Goal: Task Accomplishment & Management: Complete application form

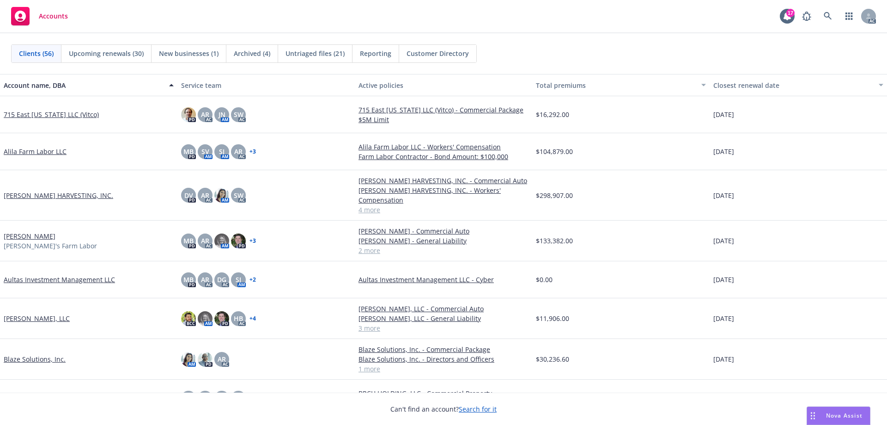
click at [299, 51] on span "Untriaged files (21)" at bounding box center [315, 54] width 59 height 10
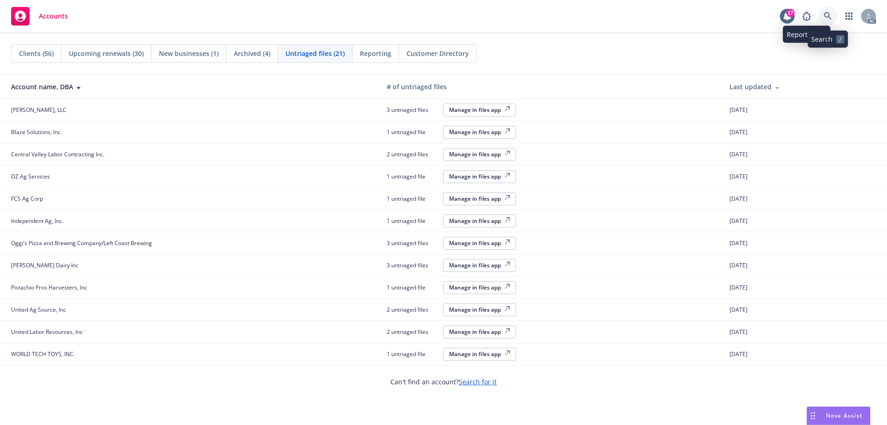
click at [828, 13] on icon at bounding box center [828, 16] width 8 height 8
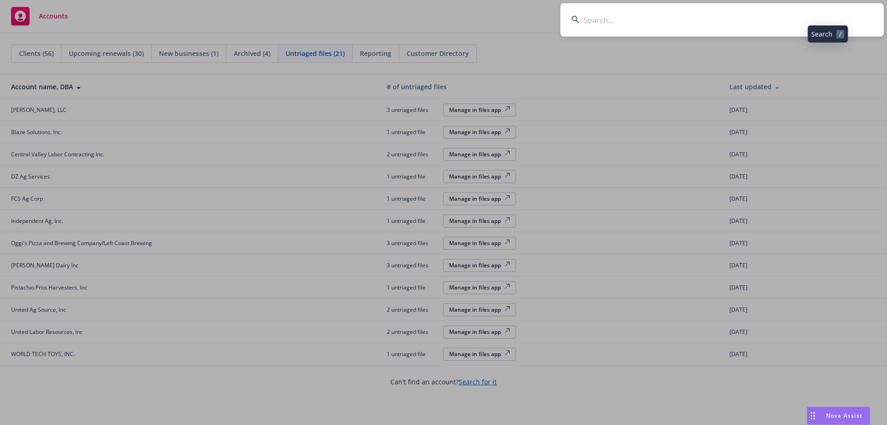
click at [718, 21] on input at bounding box center [723, 19] width 324 height 33
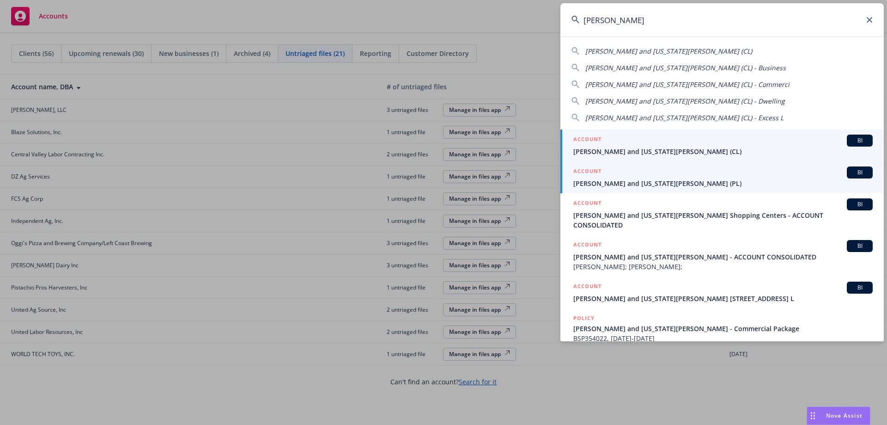
type input "[PERSON_NAME]"
click at [650, 180] on span "[PERSON_NAME] and [US_STATE][PERSON_NAME] (PL)" at bounding box center [724, 183] width 300 height 10
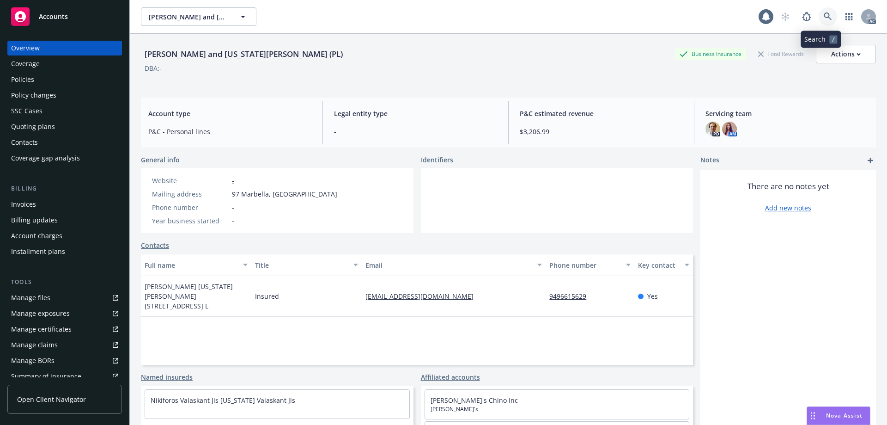
click at [824, 16] on icon at bounding box center [828, 16] width 8 height 8
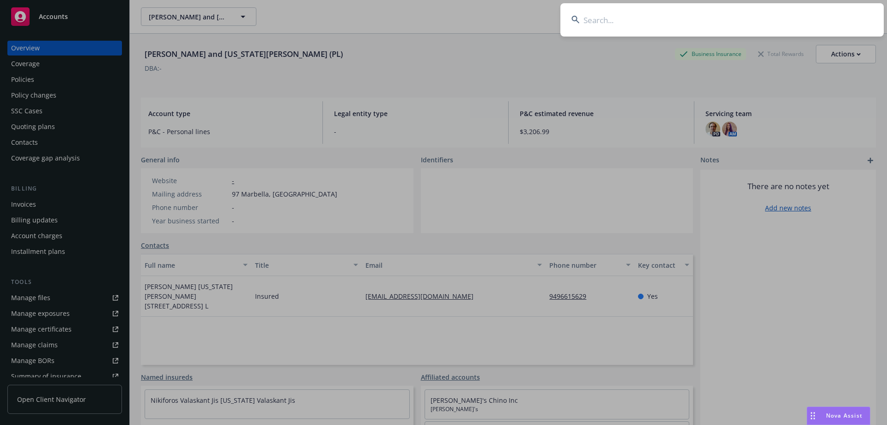
click at [635, 22] on input at bounding box center [723, 19] width 324 height 33
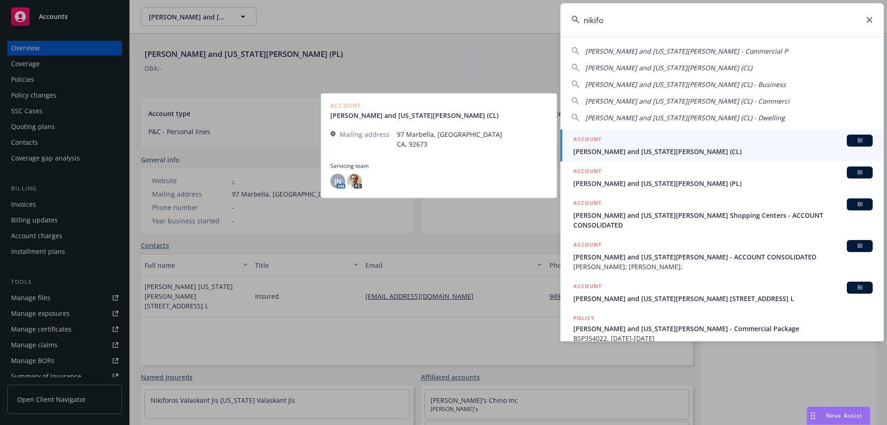
type input "nikifo"
click at [644, 143] on div "ACCOUNT BI" at bounding box center [724, 141] width 300 height 12
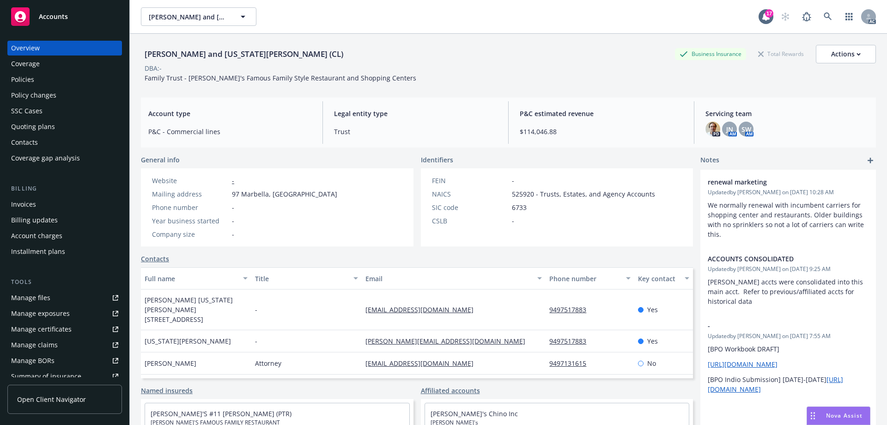
click at [31, 294] on div "Manage files" at bounding box center [30, 297] width 39 height 15
click at [20, 80] on div "Policies" at bounding box center [22, 79] width 23 height 15
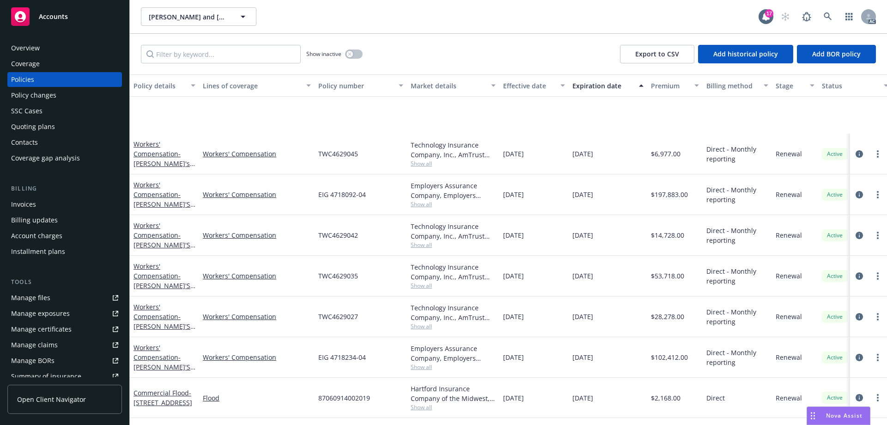
scroll to position [451, 0]
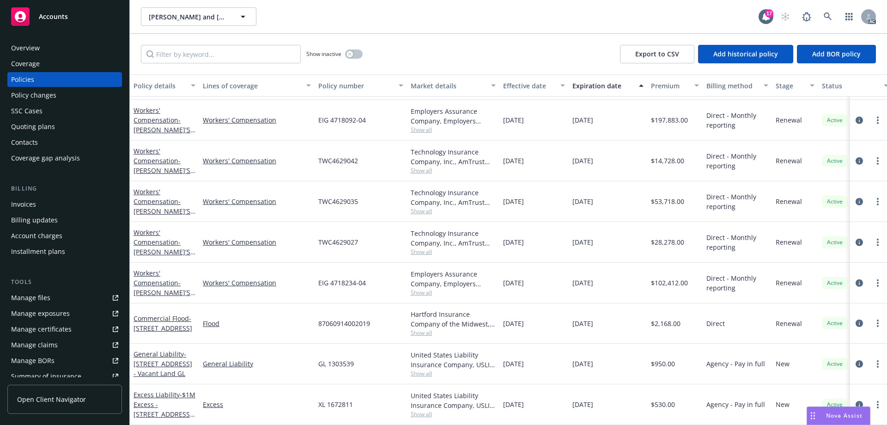
click at [356, 60] on div "Show inactive" at bounding box center [334, 54] width 56 height 18
click at [357, 55] on button "button" at bounding box center [354, 53] width 18 height 9
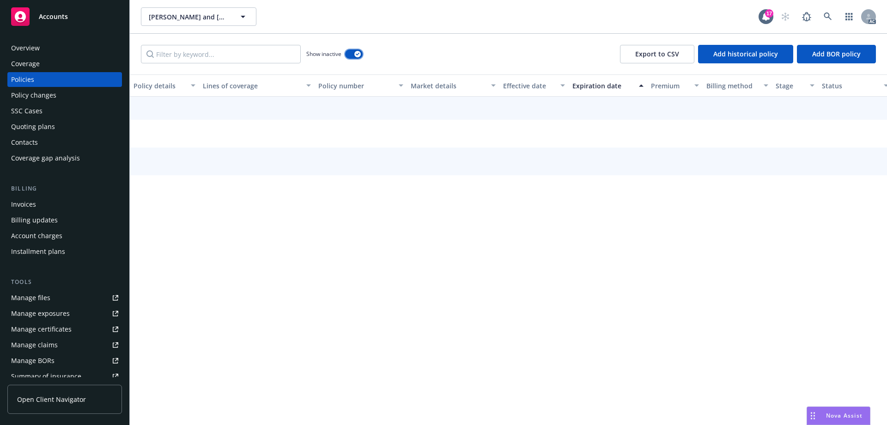
scroll to position [411, 0]
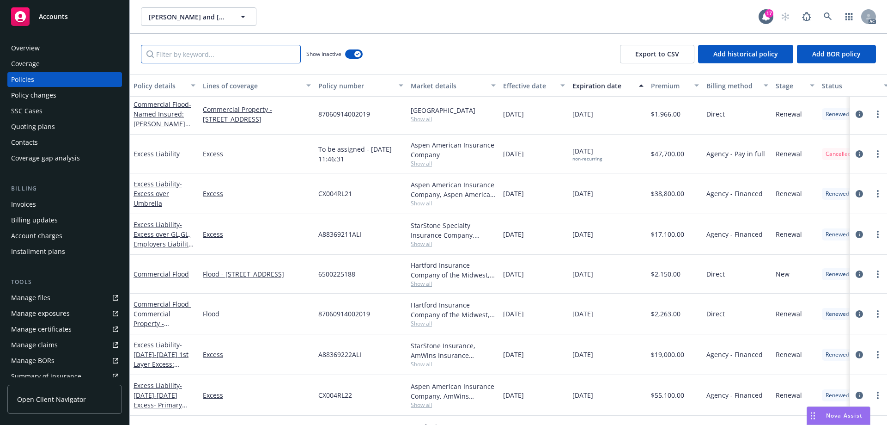
click at [227, 55] on input "Filter by keyword..." at bounding box center [221, 54] width 160 height 18
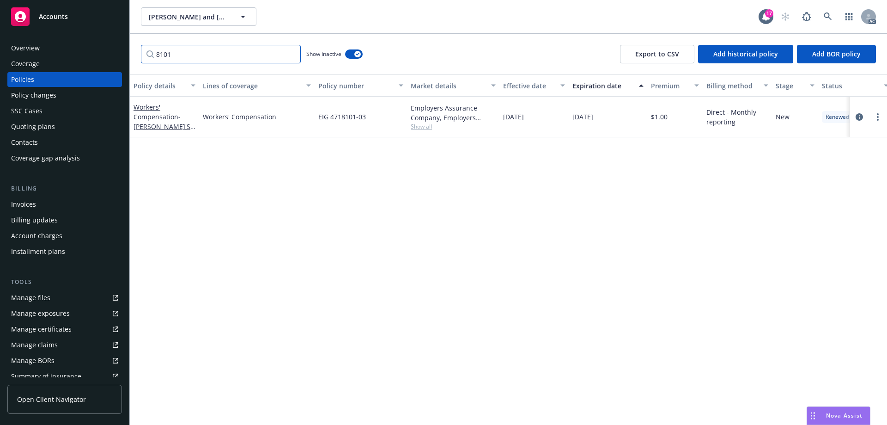
scroll to position [0, 0]
type input "8101"
click at [150, 117] on link "Workers' Compensation - TOM'S #7" at bounding box center [162, 122] width 57 height 38
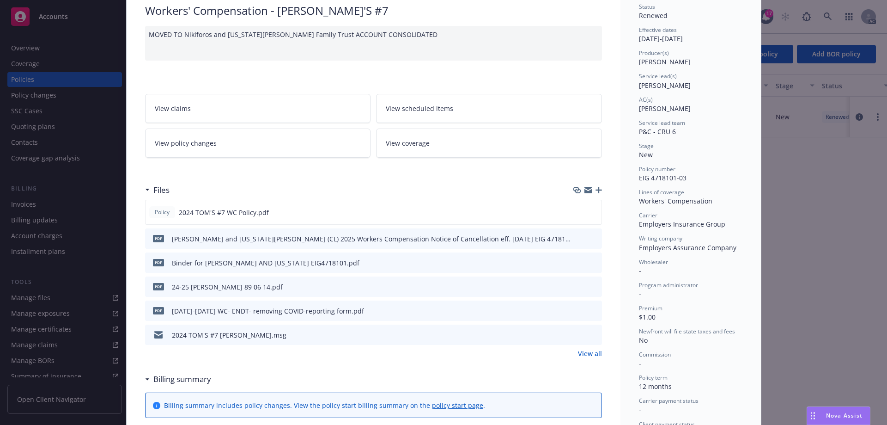
scroll to position [185, 0]
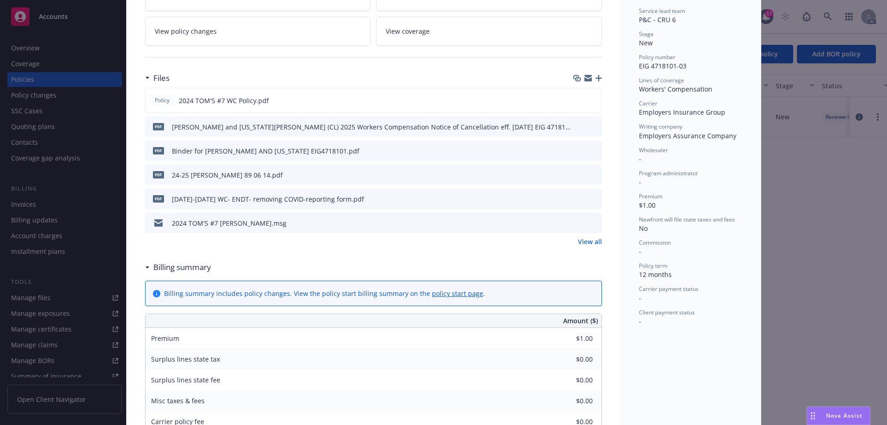
click at [588, 240] on link "View all" at bounding box center [590, 242] width 24 height 10
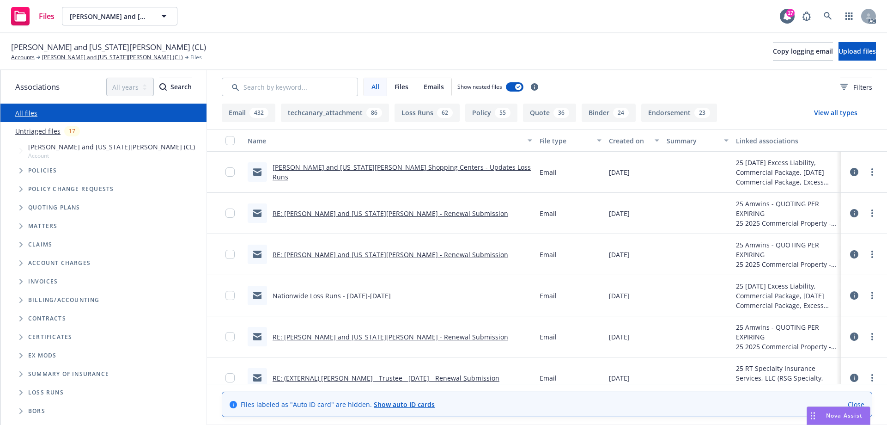
click at [50, 131] on link "Untriaged files" at bounding box center [37, 131] width 45 height 10
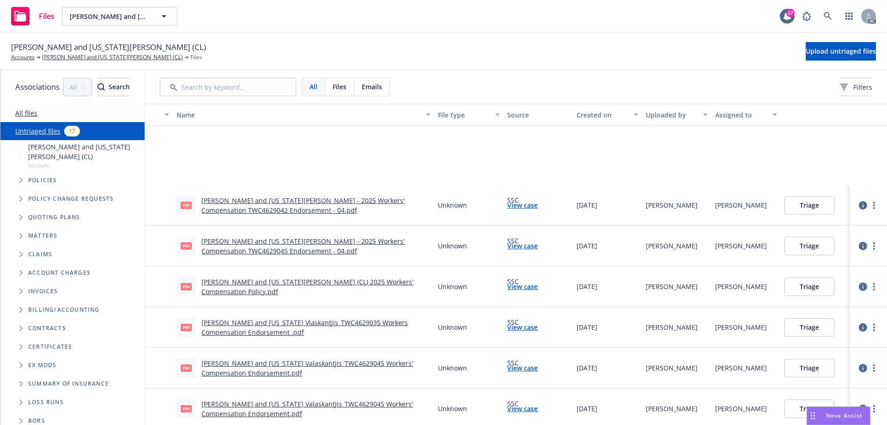
scroll to position [399, 0]
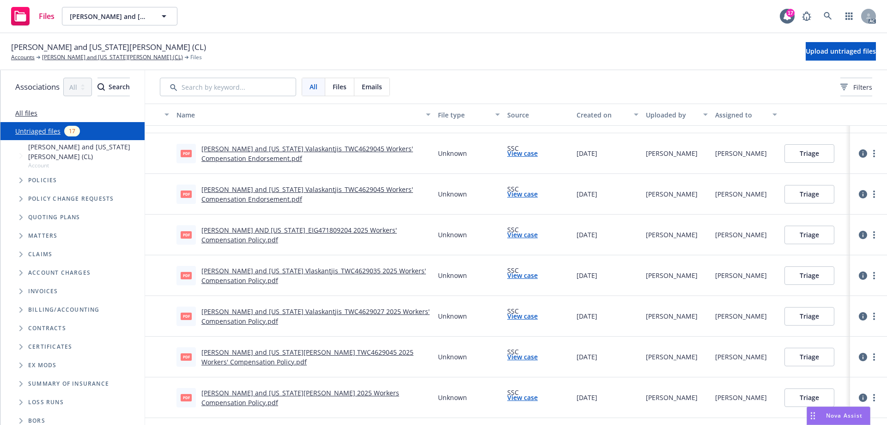
click at [538, 154] on link "View case" at bounding box center [523, 153] width 31 height 10
click at [538, 197] on link "View case" at bounding box center [523, 194] width 31 height 10
click at [538, 233] on link "View case" at bounding box center [523, 235] width 31 height 10
drag, startPoint x: 746, startPoint y: 153, endPoint x: 801, endPoint y: 153, distance: 55.0
click at [781, 153] on div "[PERSON_NAME]" at bounding box center [746, 153] width 69 height 41
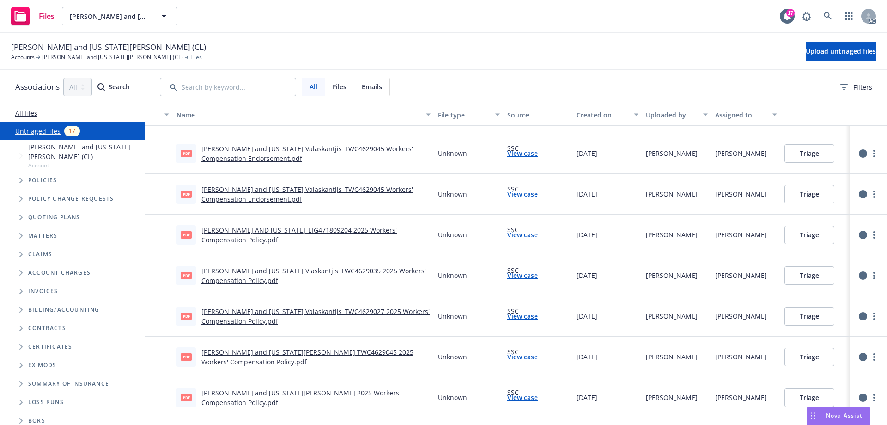
click at [538, 153] on link "View case" at bounding box center [523, 153] width 31 height 10
click at [538, 235] on link "View case" at bounding box center [523, 235] width 31 height 10
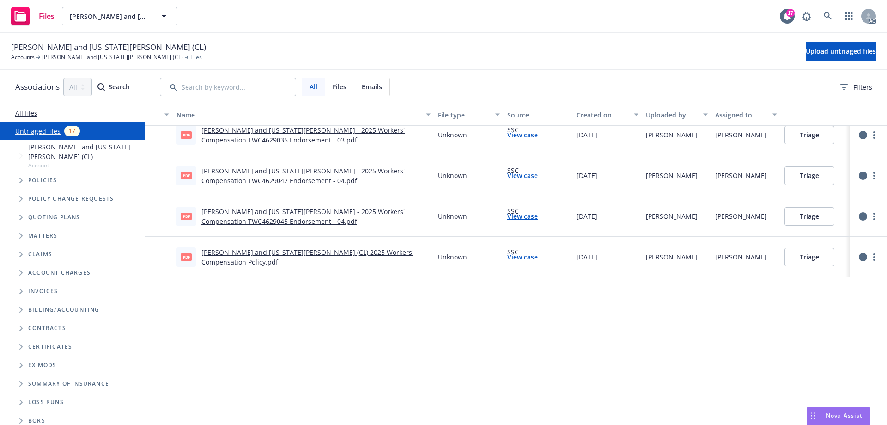
scroll to position [0, 0]
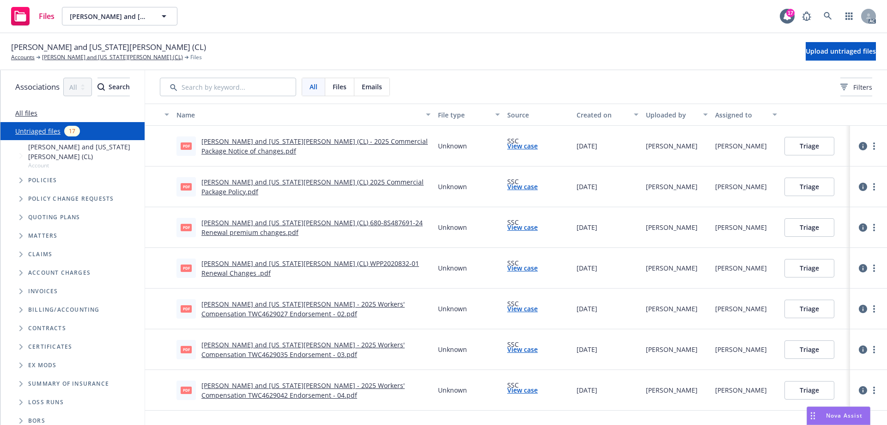
click at [629, 114] on div "Created on" at bounding box center [603, 115] width 52 height 10
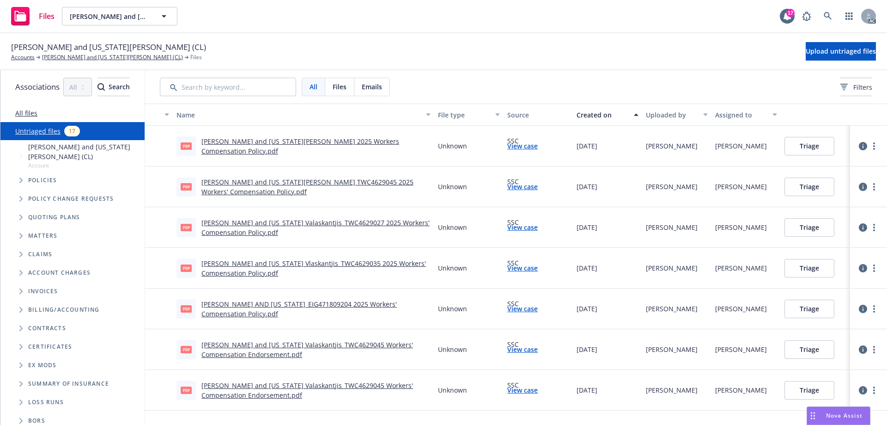
click at [399, 147] on link "Nikiforos and Georgia Valaskantjis 2025 Workers Compensation Policy.pdf" at bounding box center [301, 146] width 198 height 18
click at [827, 146] on button "Triage" at bounding box center [810, 146] width 50 height 18
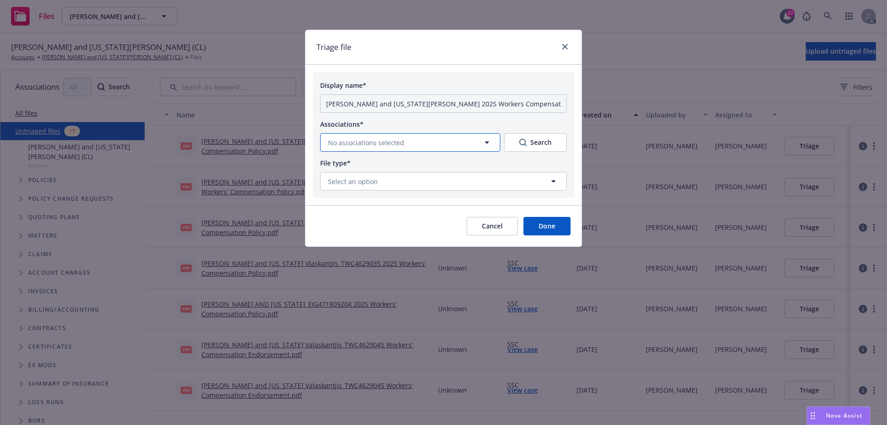
click at [446, 141] on button "No associations selected" at bounding box center [410, 142] width 180 height 18
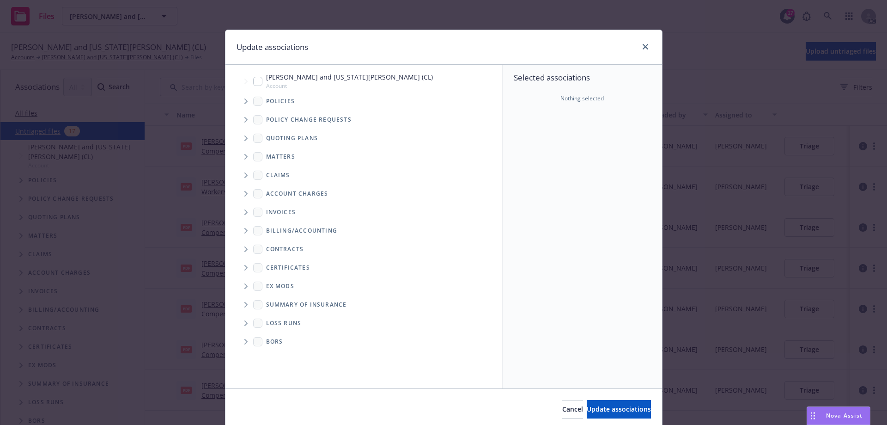
click at [253, 81] on input "Tree Example" at bounding box center [257, 81] width 9 height 9
checkbox input "true"
click at [245, 99] on icon "Tree Example" at bounding box center [246, 101] width 3 height 6
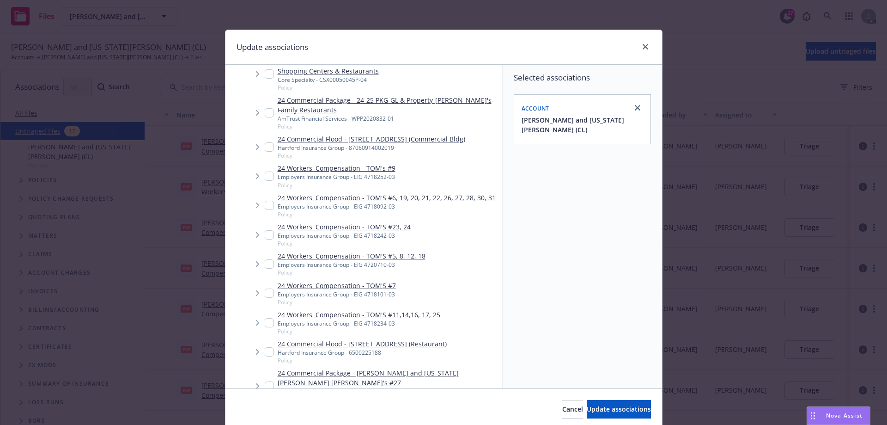
scroll to position [647, 0]
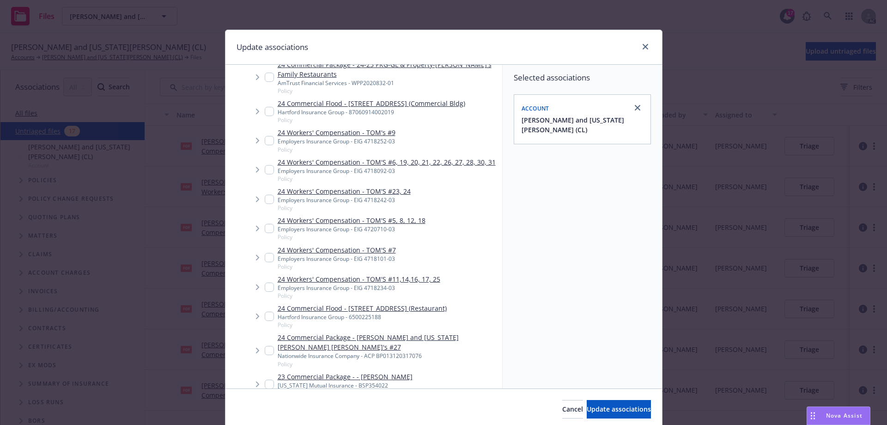
click at [256, 255] on icon "Tree Example" at bounding box center [258, 258] width 4 height 6
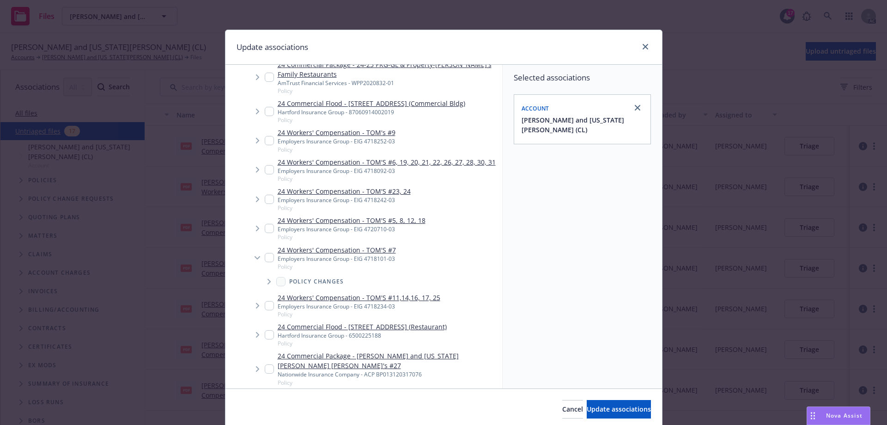
click at [255, 250] on span "Tree Example" at bounding box center [257, 257] width 15 height 15
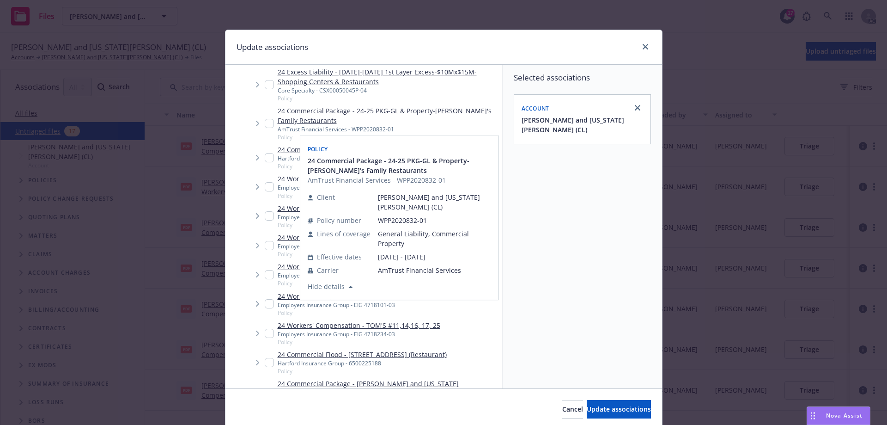
scroll to position [693, 0]
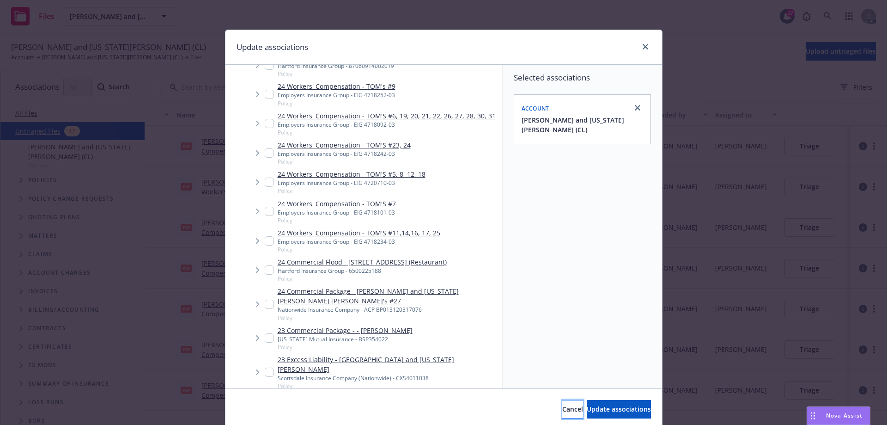
click at [563, 411] on span "Cancel" at bounding box center [573, 408] width 21 height 9
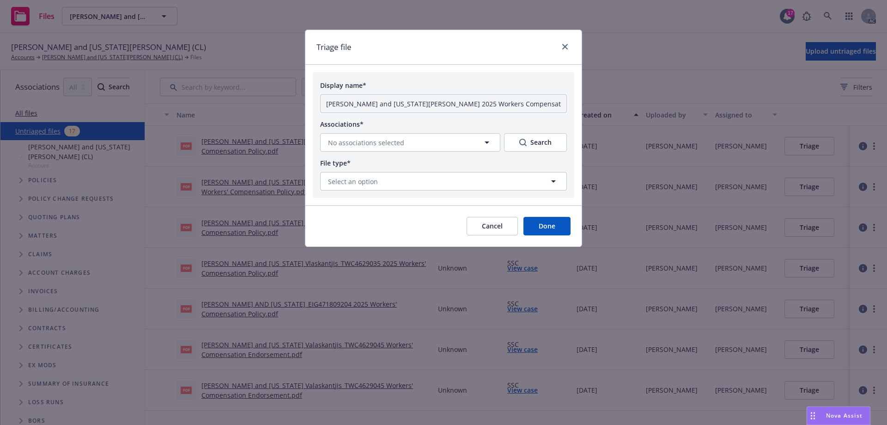
click at [485, 228] on button "Cancel" at bounding box center [492, 226] width 51 height 18
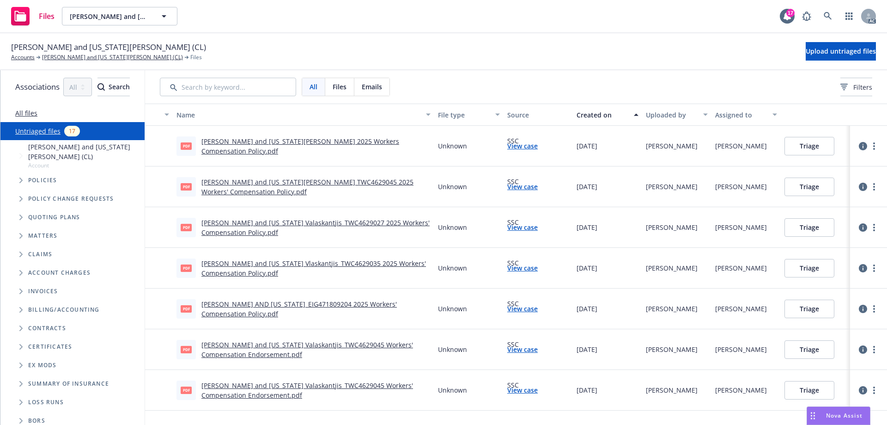
click at [835, 144] on button "Triage" at bounding box center [810, 146] width 50 height 18
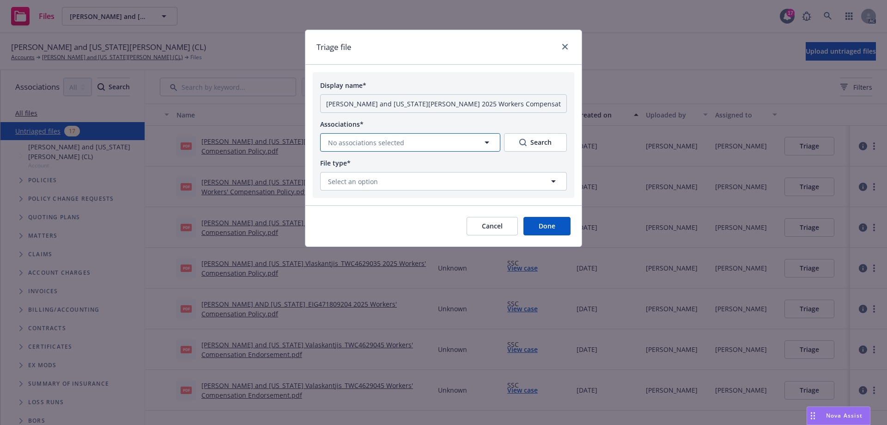
click at [399, 143] on span "No associations selected" at bounding box center [366, 143] width 76 height 10
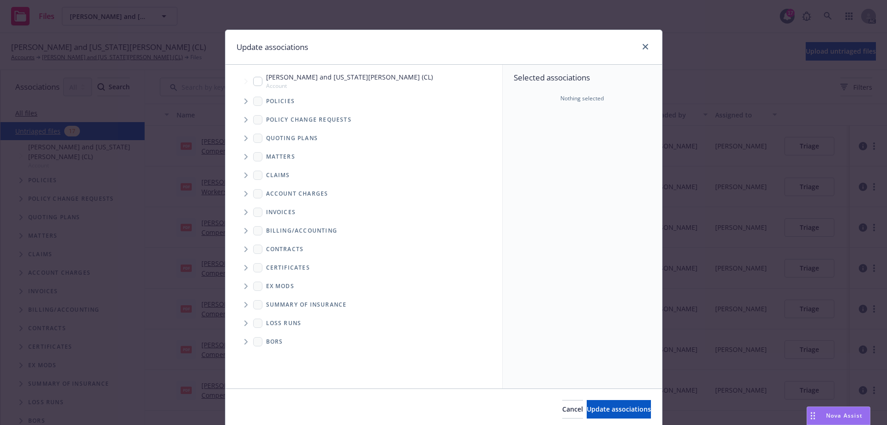
click at [255, 81] on input "Tree Example" at bounding box center [257, 81] width 9 height 9
checkbox input "true"
click at [245, 102] on icon "Tree Example" at bounding box center [246, 101] width 3 height 6
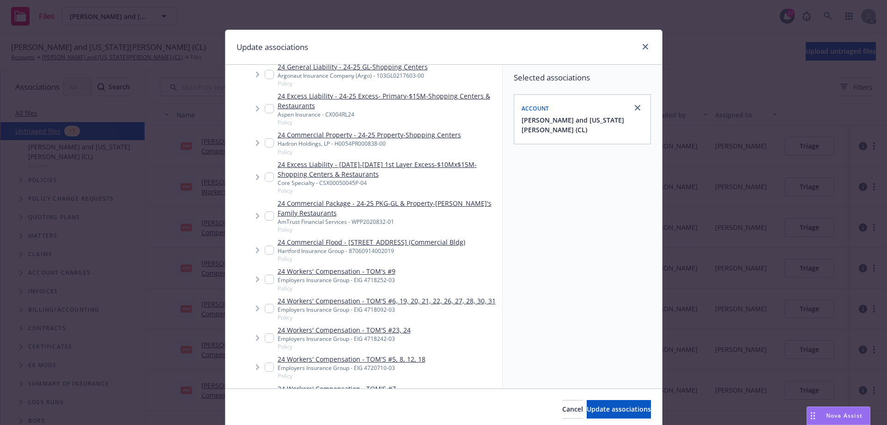
scroll to position [601, 0]
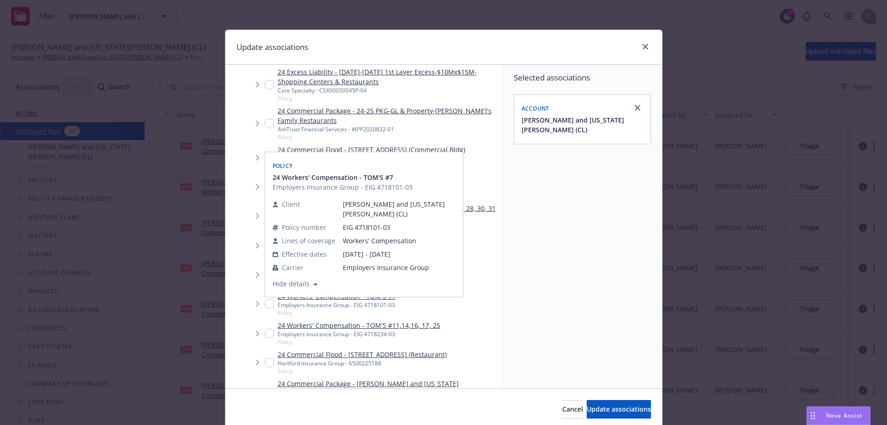
click at [265, 299] on input "Tree Example" at bounding box center [269, 303] width 9 height 9
checkbox input "true"
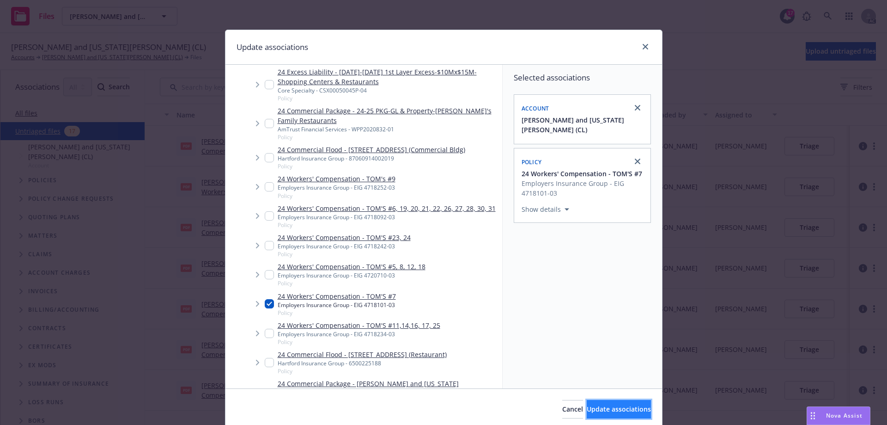
click at [595, 411] on span "Update associations" at bounding box center [619, 408] width 64 height 9
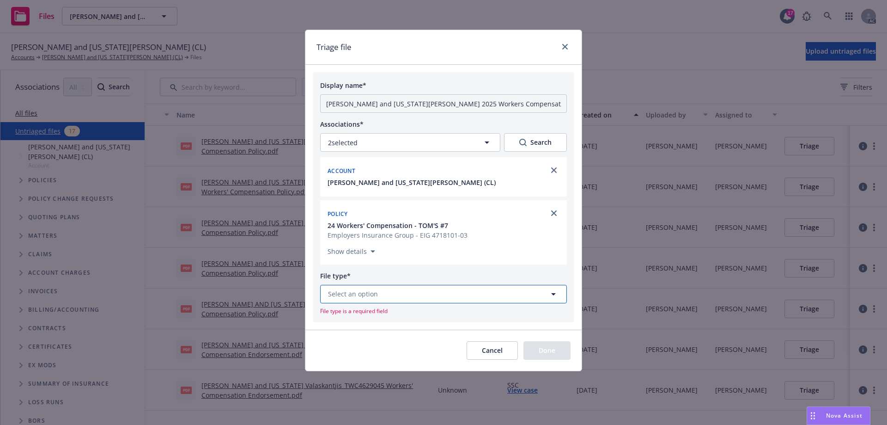
click at [405, 295] on button "Select an option" at bounding box center [443, 294] width 247 height 18
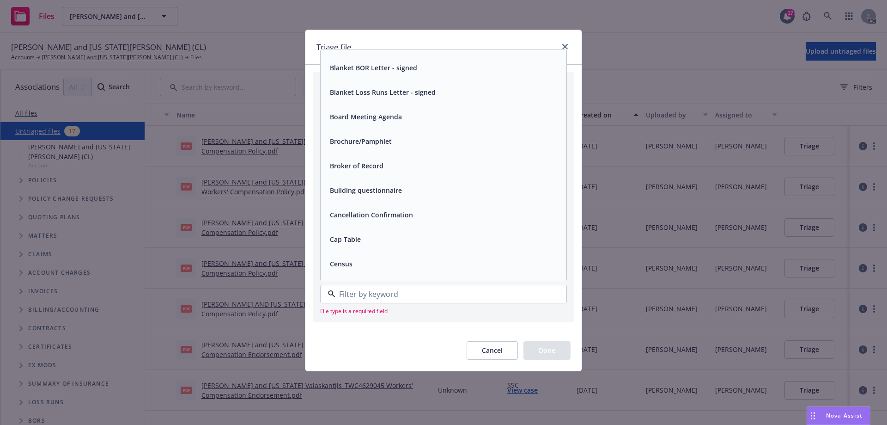
scroll to position [647, 0]
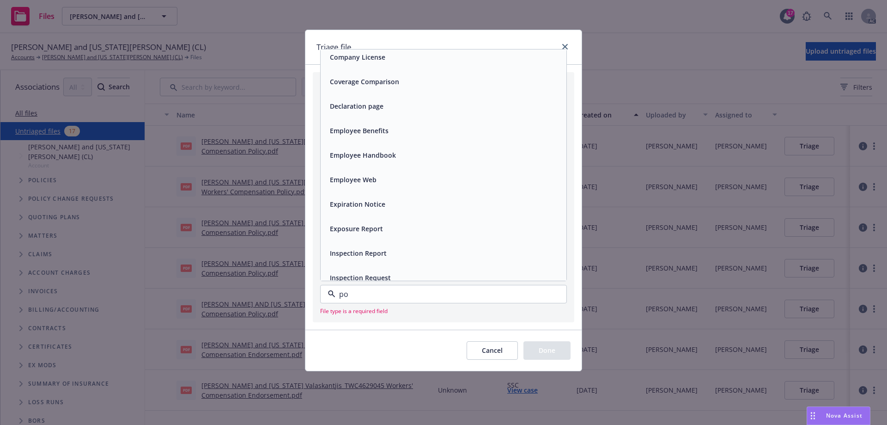
type input "pol"
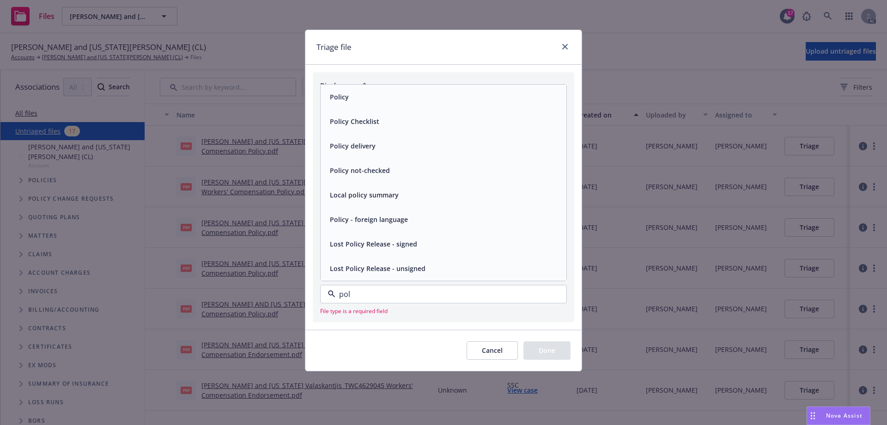
scroll to position [0, 0]
click at [359, 100] on div "Policy" at bounding box center [443, 96] width 235 height 13
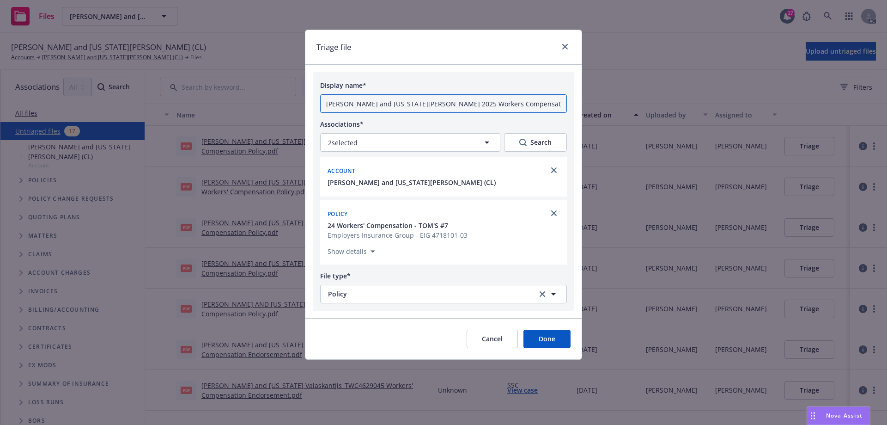
click at [520, 107] on input "Nikiforos and Georgia Valaskantjis 2025 Workers Compensation Policy.pdf" at bounding box center [443, 103] width 247 height 18
click at [558, 104] on input "Nikiforos and Georgia Valaskantjis 2025 Workers Compensation Policy.pdf" at bounding box center [443, 103] width 247 height 18
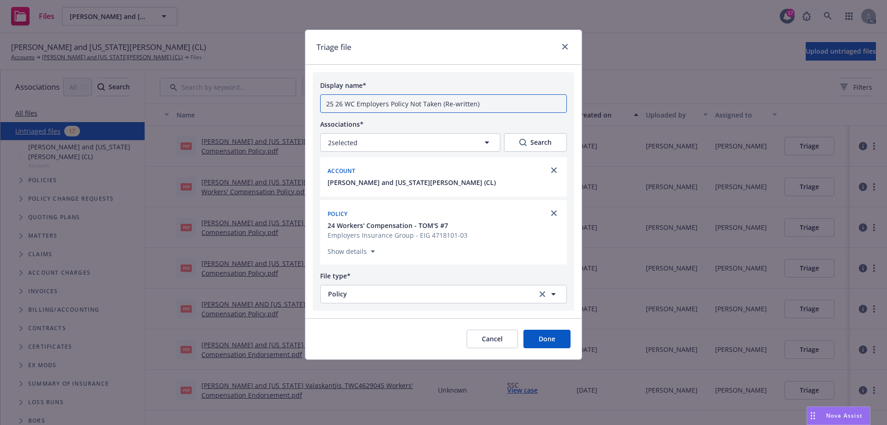
click at [480, 103] on input "25 26 WC Employers Policy Not Taken (Re-written)" at bounding box center [443, 103] width 247 height 18
type input "25 26 WC Employers Policy Not Taken (Re-written)"
click at [549, 339] on button "Done" at bounding box center [547, 339] width 47 height 18
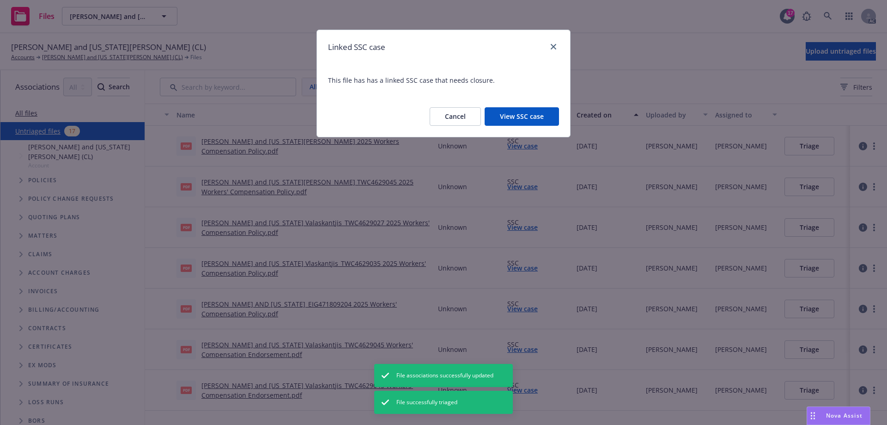
click at [524, 118] on button "View SSC case" at bounding box center [522, 116] width 74 height 18
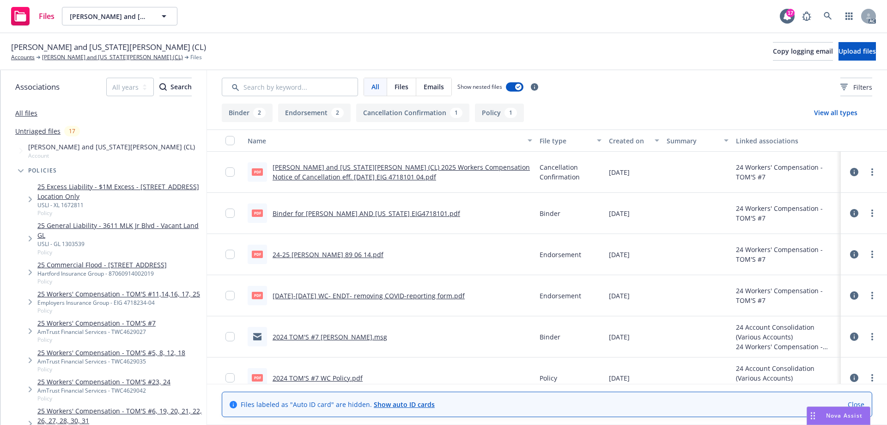
click at [340, 167] on link "Nikiforos and Georgia Valaskantjis (CL) 2025 Workers Compensation Notice of Can…" at bounding box center [401, 172] width 257 height 18
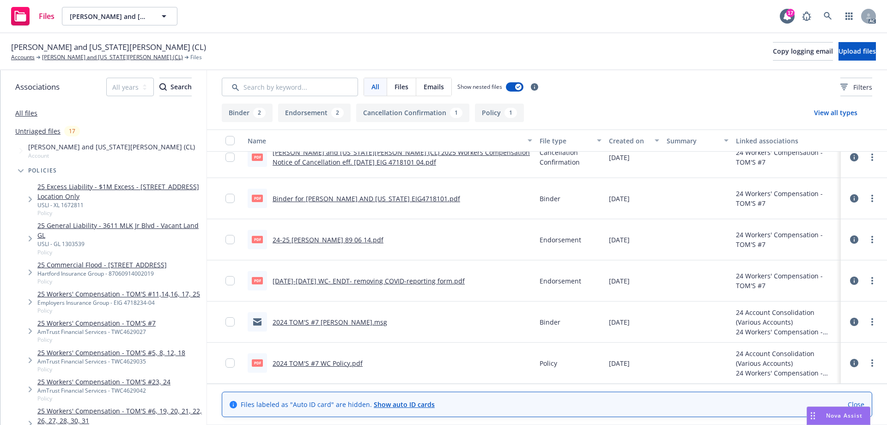
click at [327, 321] on link "2024 TOM'S #7 WC Binder.msg" at bounding box center [330, 322] width 115 height 9
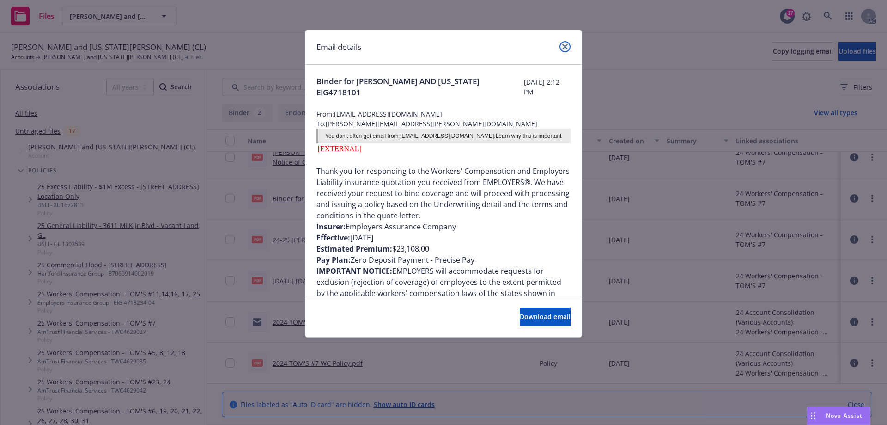
click at [563, 44] on icon "close" at bounding box center [566, 47] width 6 height 6
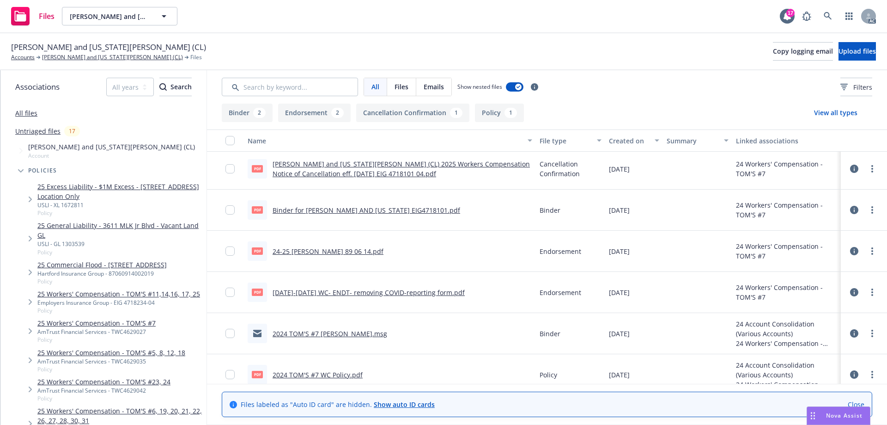
scroll to position [0, 0]
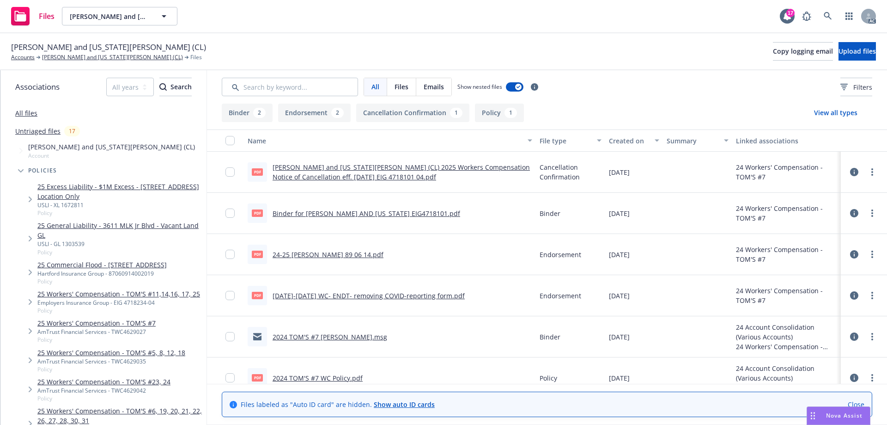
click at [18, 170] on span "Tree Example" at bounding box center [20, 170] width 15 height 15
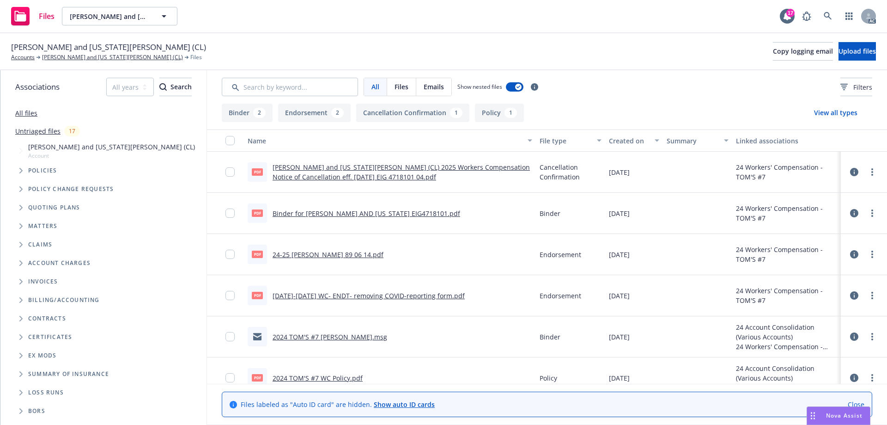
click at [23, 209] on icon "Tree Example" at bounding box center [21, 208] width 4 height 6
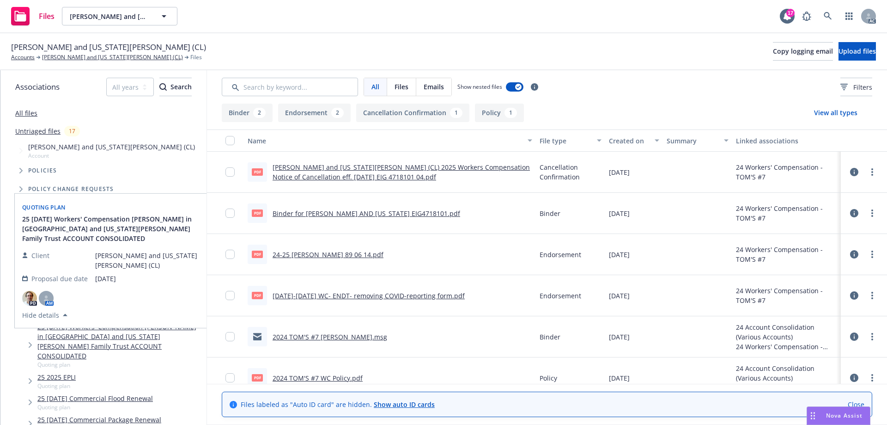
click at [101, 322] on link "25 06/01/25 Workers' Compensation Renewal - Renew in Nikiforos and Georgia Vala…" at bounding box center [119, 341] width 165 height 39
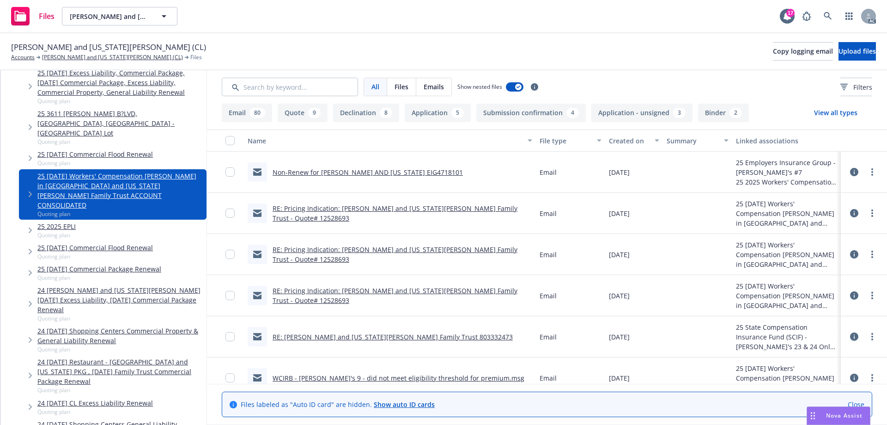
scroll to position [152, 0]
click at [334, 172] on link "Non-Renew for NIKIFOROS AND GEORGIA EIG4718101" at bounding box center [368, 172] width 190 height 9
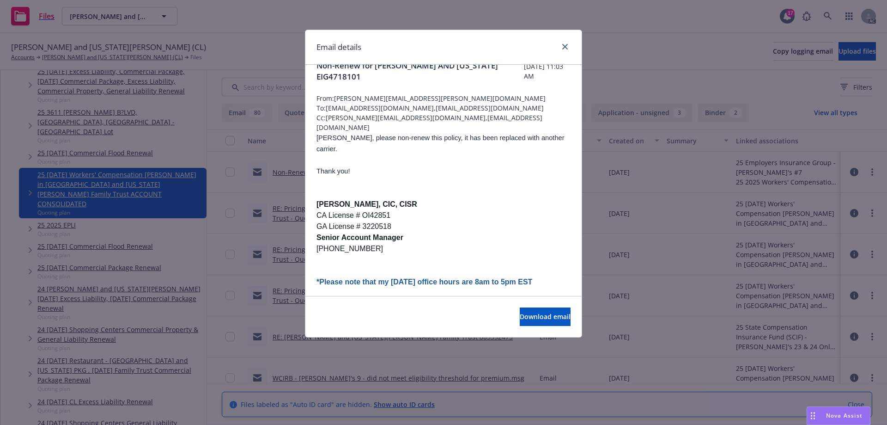
scroll to position [0, 0]
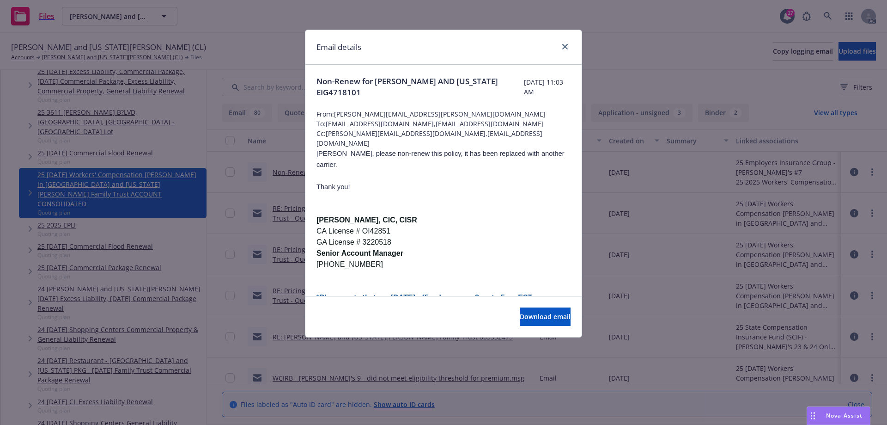
drag, startPoint x: 478, startPoint y: 84, endPoint x: 512, endPoint y: 89, distance: 34.1
click at [524, 97] on span "Thursday, May 29, 2025 at 11:03 AM" at bounding box center [547, 86] width 47 height 19
copy span "Thursday, May 29, 2025 at 11:03 AM"
click at [414, 203] on p at bounding box center [444, 208] width 254 height 11
click at [565, 46] on icon "close" at bounding box center [566, 47] width 6 height 6
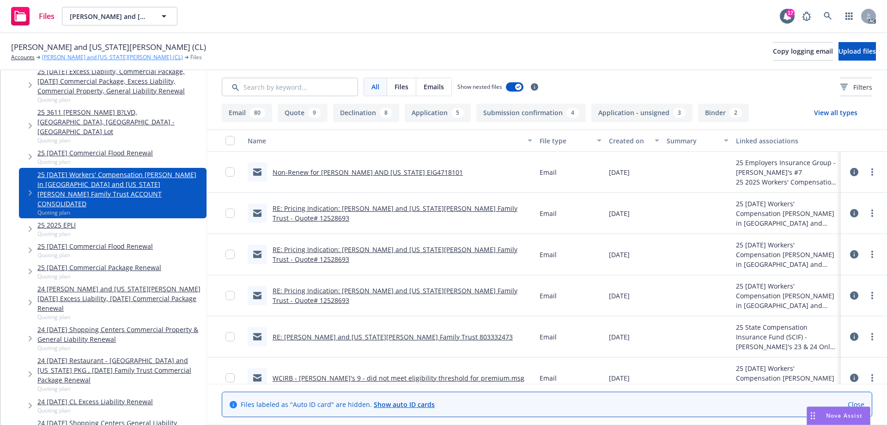
click at [49, 55] on link "[PERSON_NAME] and [US_STATE][PERSON_NAME] (CL)" at bounding box center [112, 57] width 141 height 8
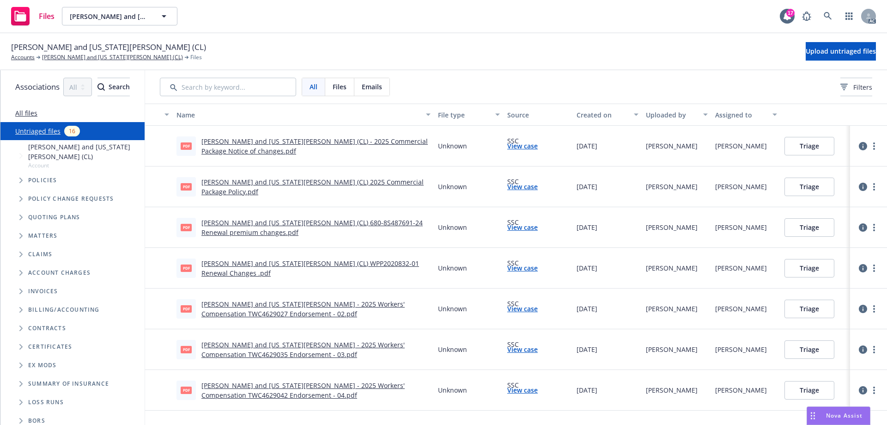
click at [525, 50] on div "Nikiforos and Georgia Valaskantjis (CL) Accounts Nikiforos and Georgia Valaskan…" at bounding box center [443, 51] width 865 height 20
click at [506, 40] on div "Nikiforos and Georgia Valaskantjis (CL) Accounts Nikiforos and Georgia Valaskan…" at bounding box center [443, 51] width 887 height 37
click at [503, 53] on div "Nikiforos and Georgia Valaskantjis (CL) Accounts Nikiforos and Georgia Valaskan…" at bounding box center [443, 51] width 865 height 20
click at [485, 79] on div "All Files Emails Filters" at bounding box center [516, 87] width 713 height 18
click at [622, 81] on div "All Files Emails Filters" at bounding box center [516, 87] width 713 height 18
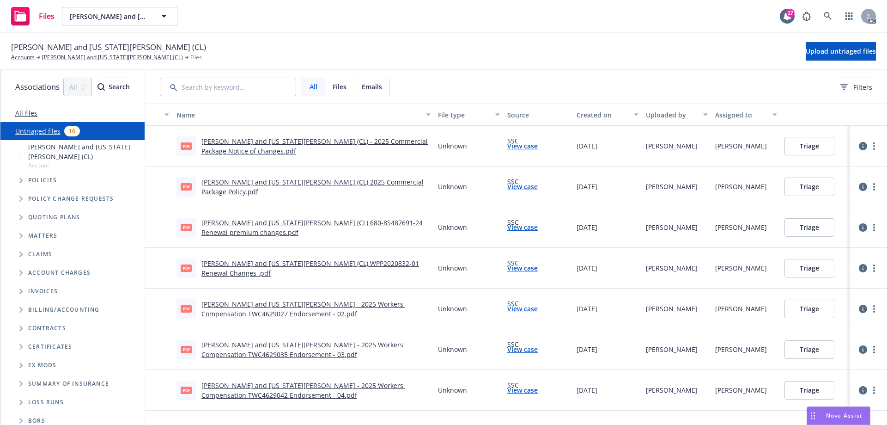
click at [540, 84] on div "All Files Emails Filters" at bounding box center [516, 87] width 713 height 18
click at [538, 146] on link "View case" at bounding box center [523, 146] width 31 height 10
click at [538, 308] on link "View case" at bounding box center [523, 309] width 31 height 10
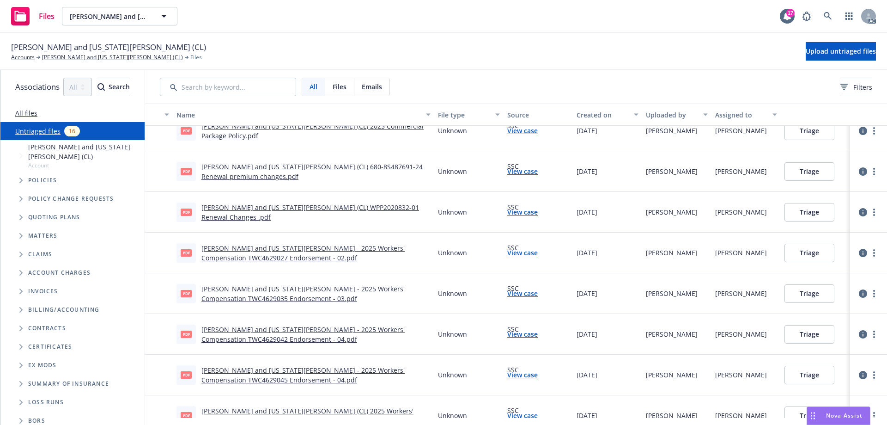
scroll to position [92, 0]
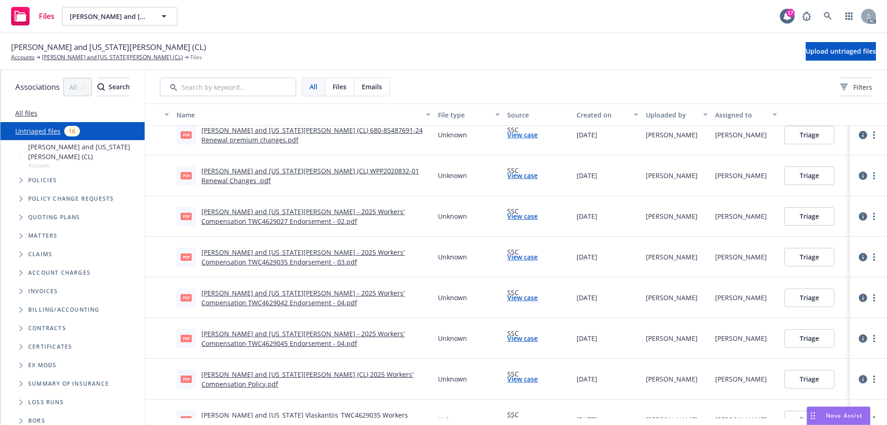
click at [538, 297] on link "View case" at bounding box center [523, 298] width 31 height 10
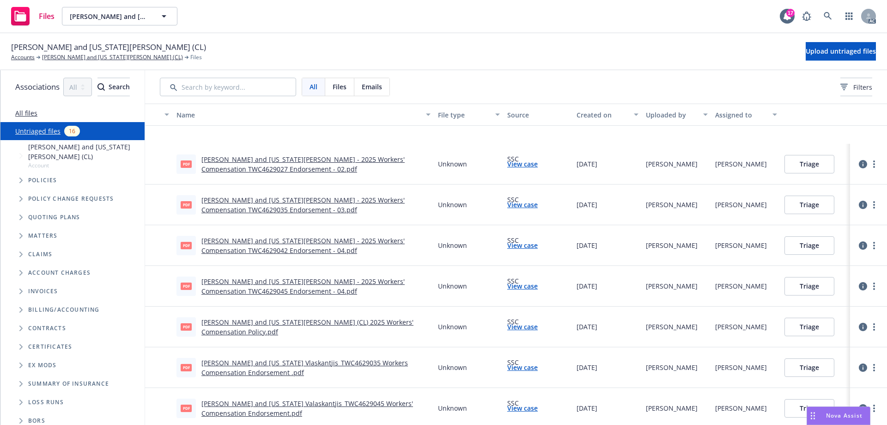
scroll to position [231, 0]
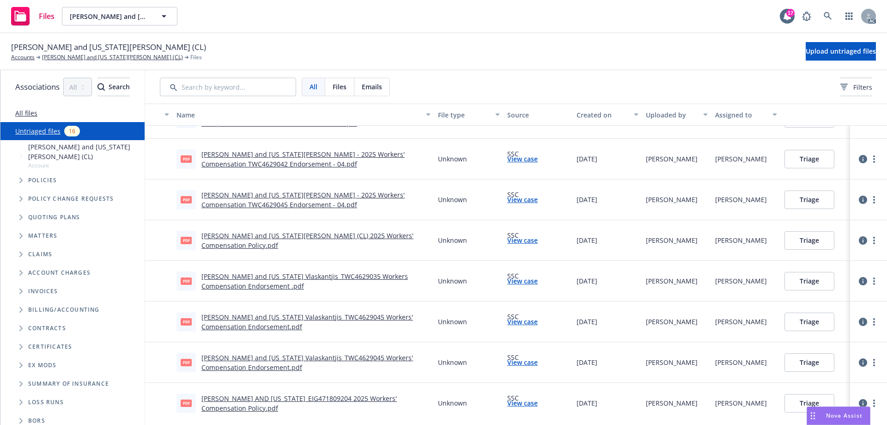
click at [538, 279] on link "View case" at bounding box center [523, 281] width 31 height 10
click at [828, 280] on button "Triage" at bounding box center [810, 281] width 50 height 18
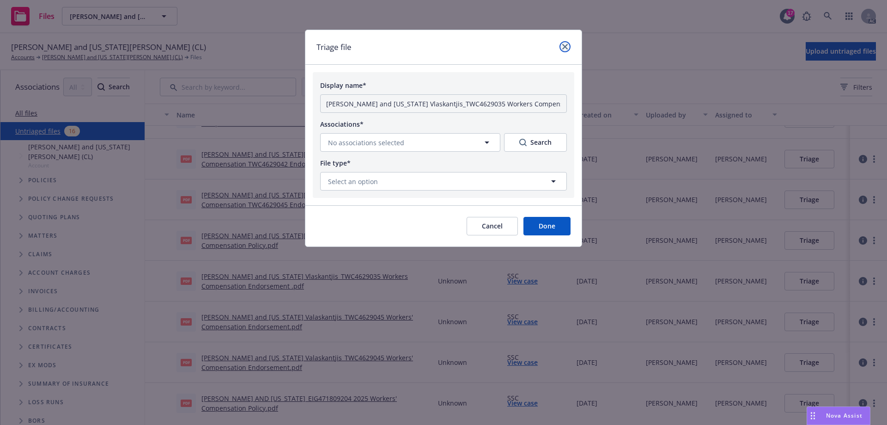
click at [563, 45] on icon "close" at bounding box center [566, 47] width 6 height 6
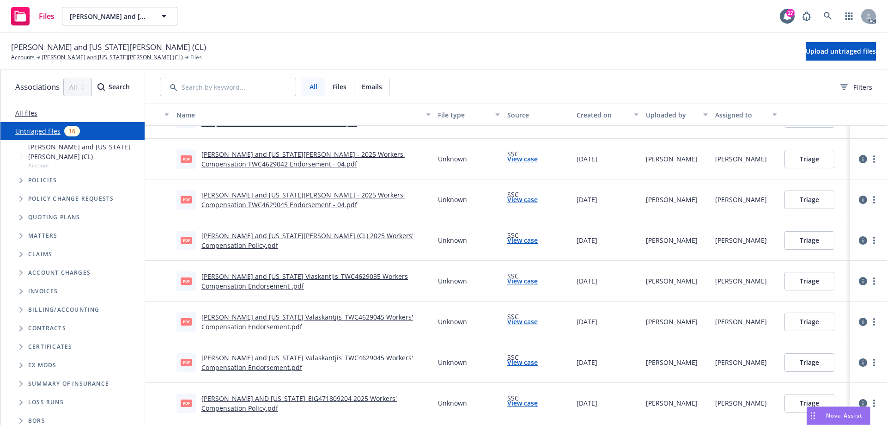
drag, startPoint x: 294, startPoint y: 196, endPoint x: 561, endPoint y: 54, distance: 301.7
click at [561, 54] on div "Nikiforos and Georgia Valaskantjis (CL) Accounts Nikiforos and Georgia Valaskan…" at bounding box center [443, 51] width 865 height 20
click at [874, 240] on circle "more" at bounding box center [875, 240] width 2 height 2
click at [447, 40] on div "Nikiforos and Georgia Valaskantjis (CL) Accounts Nikiforos and Georgia Valaskan…" at bounding box center [443, 51] width 887 height 37
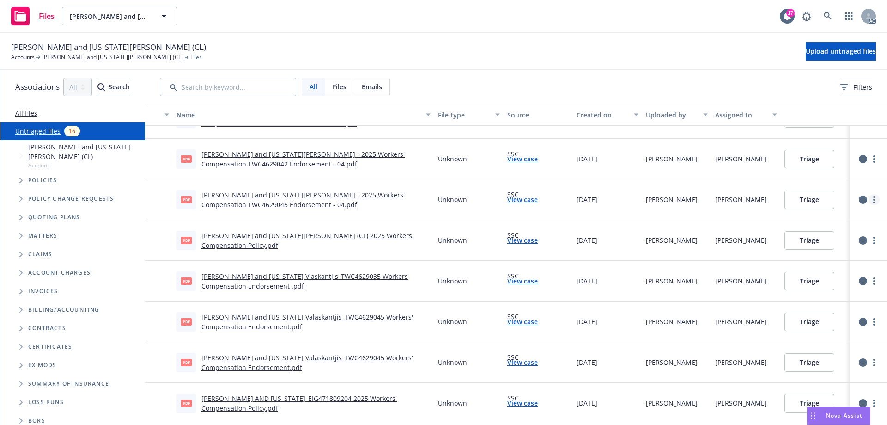
click at [874, 197] on circle "more" at bounding box center [875, 197] width 2 height 2
click at [635, 51] on div "Nikiforos and Georgia Valaskantjis (CL) Accounts Nikiforos and Georgia Valaskan…" at bounding box center [443, 51] width 865 height 20
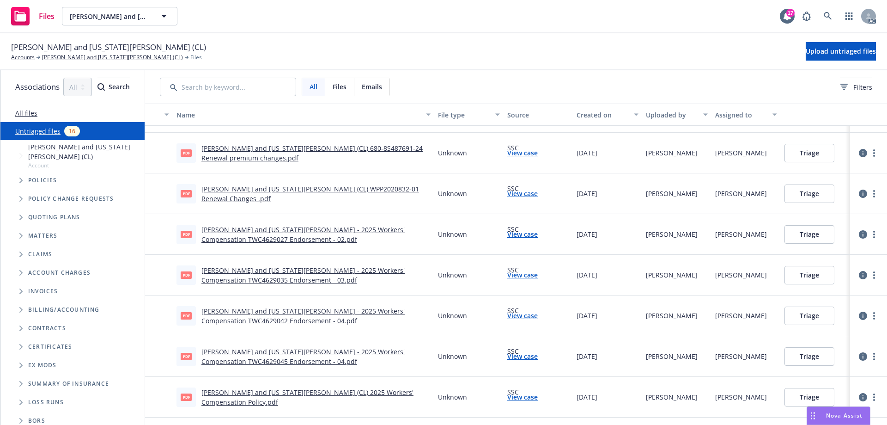
scroll to position [0, 0]
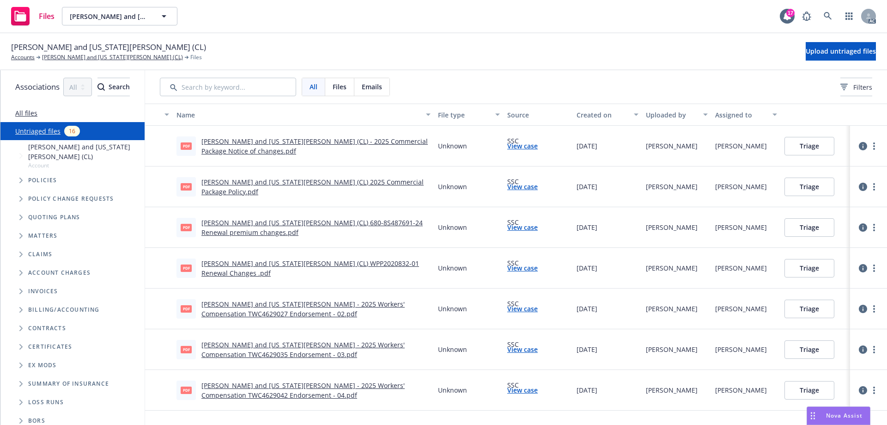
click at [587, 52] on div "Nikiforos and Georgia Valaskantjis (CL) Accounts Nikiforos and Georgia Valaskan…" at bounding box center [443, 51] width 865 height 20
click at [547, 45] on div "Nikiforos and Georgia Valaskantjis (CL) Accounts Nikiforos and Georgia Valaskan…" at bounding box center [443, 51] width 865 height 20
click at [580, 35] on div "Nikiforos and Georgia Valaskantjis (CL) Accounts Nikiforos and Georgia Valaskan…" at bounding box center [443, 51] width 887 height 37
click at [481, 45] on div "Nikiforos and Georgia Valaskantjis (CL) Accounts Nikiforos and Georgia Valaskan…" at bounding box center [443, 51] width 865 height 20
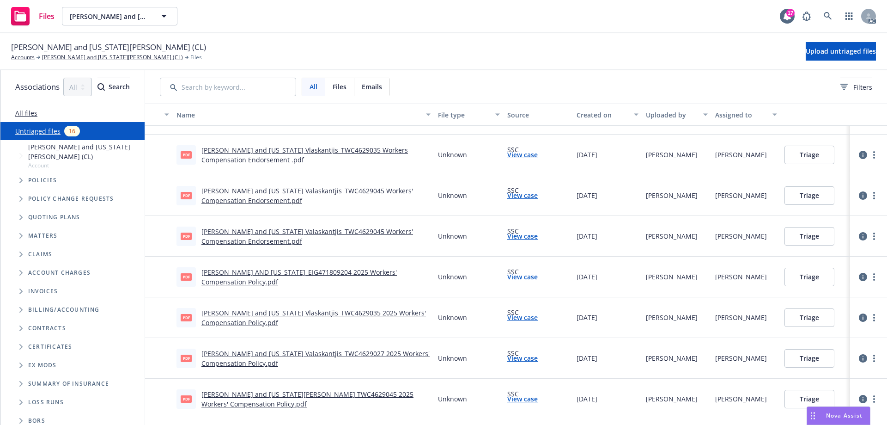
scroll to position [359, 0]
click at [336, 390] on link "Nikiforos and Georgia Valaskantjis TWC4629045 2025 Workers' Compensation Policy…" at bounding box center [308, 397] width 212 height 18
click at [833, 394] on button "Triage" at bounding box center [810, 397] width 50 height 18
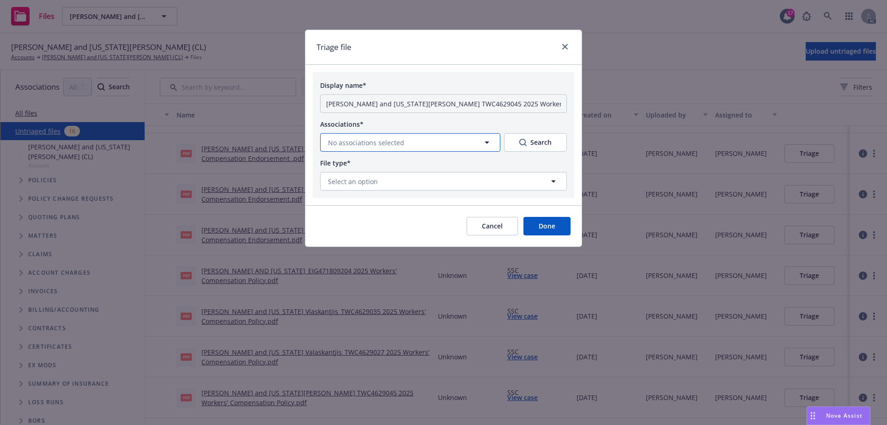
click at [480, 141] on button "No associations selected" at bounding box center [410, 142] width 180 height 18
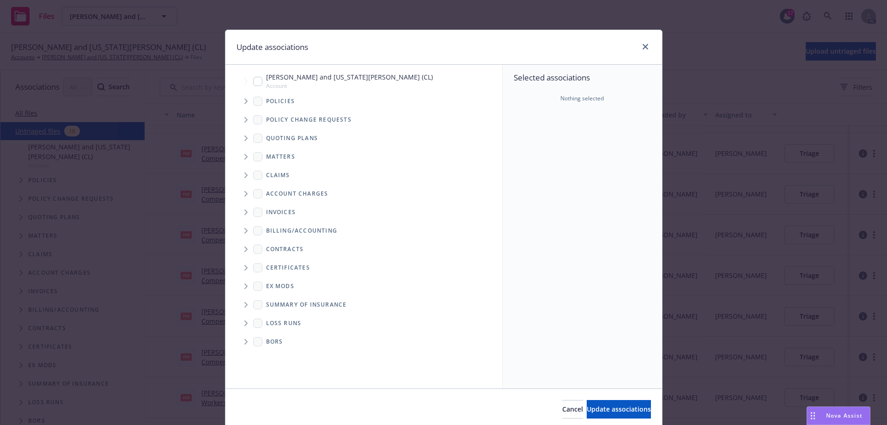
click at [253, 83] on input "Tree Example" at bounding box center [257, 81] width 9 height 9
checkbox input "true"
click at [245, 100] on icon "Tree Example" at bounding box center [247, 101] width 4 height 6
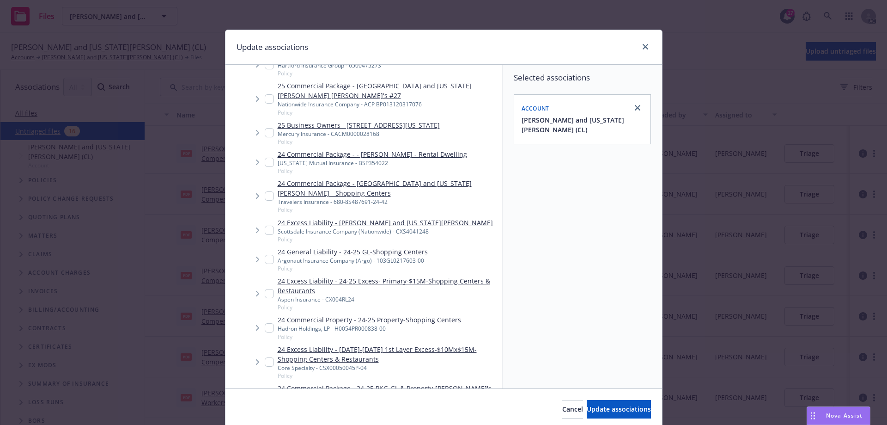
scroll to position [231, 0]
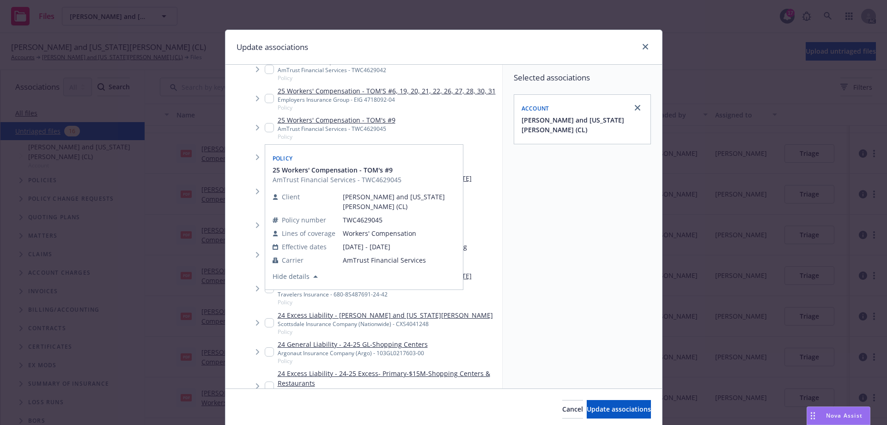
click at [266, 129] on input "Tree Example" at bounding box center [269, 127] width 9 height 9
checkbox input "true"
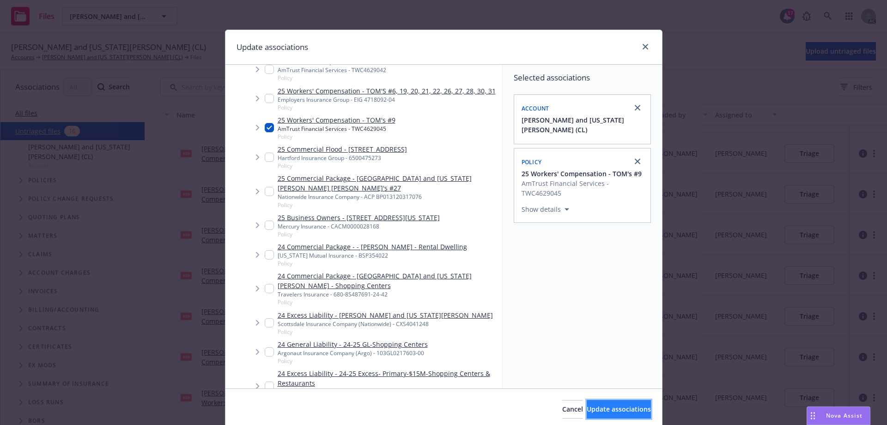
click at [587, 410] on span "Update associations" at bounding box center [619, 408] width 64 height 9
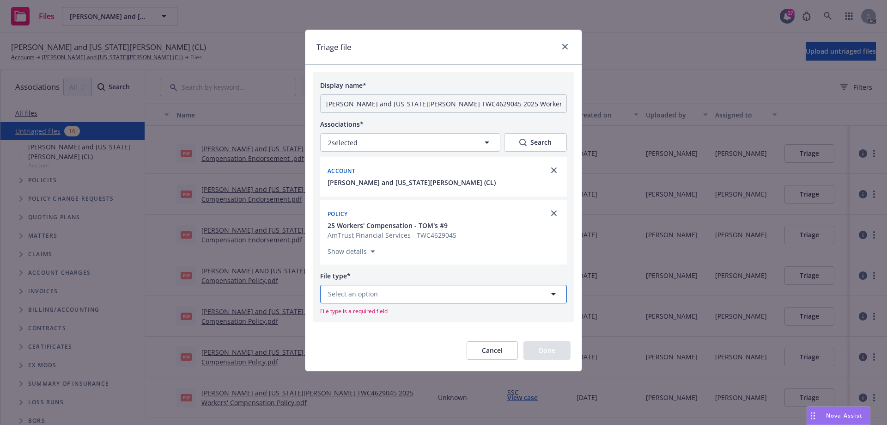
click at [390, 296] on button "Select an option" at bounding box center [443, 294] width 247 height 18
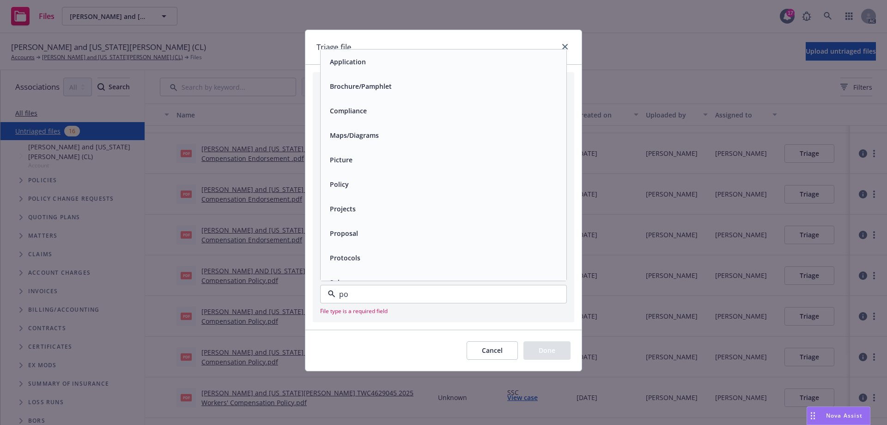
type input "pol"
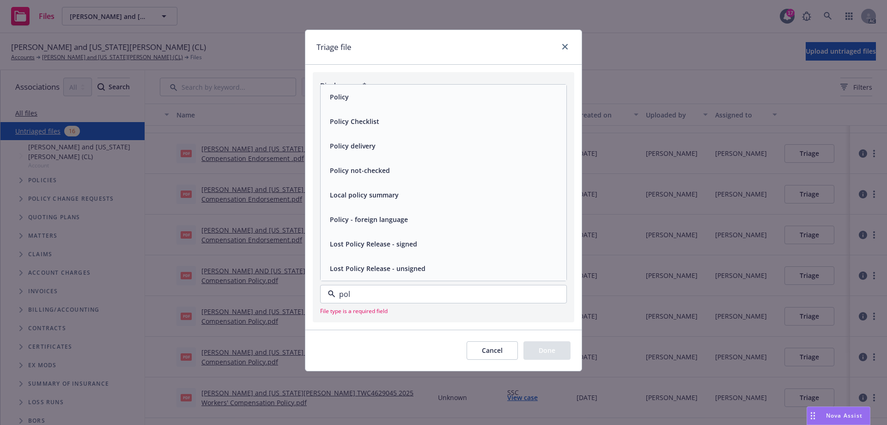
click at [370, 96] on div "Policy" at bounding box center [443, 96] width 235 height 13
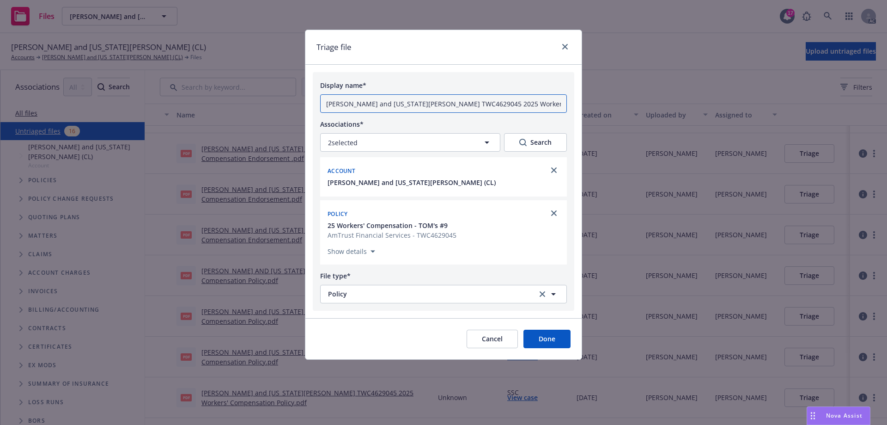
click at [394, 104] on input "Nikiforos and Georgia Valaskantjis TWC4629045 2025 Workers' Compensation Policy…" at bounding box center [443, 103] width 247 height 18
click at [398, 104] on input "25 26" at bounding box center [443, 103] width 247 height 18
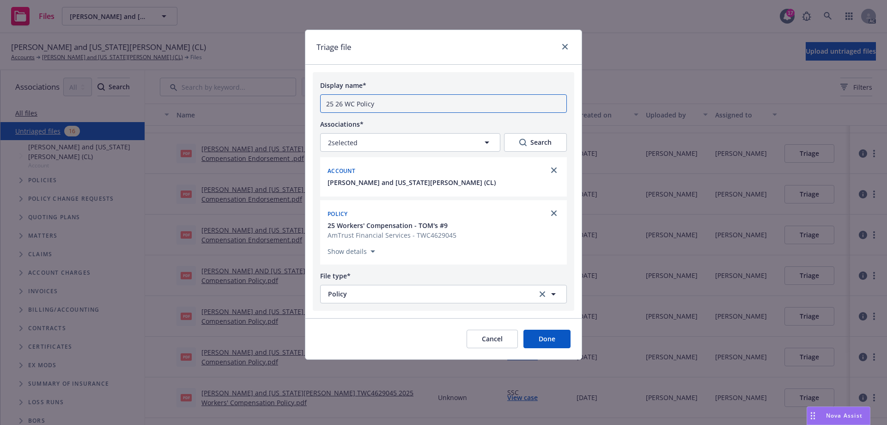
click at [391, 100] on input "25 26 WC Policy" at bounding box center [443, 103] width 247 height 18
type input "25 26 WC Policy [DATE] - Toms 9 - Amtrust"
click at [550, 338] on button "Done" at bounding box center [547, 339] width 47 height 18
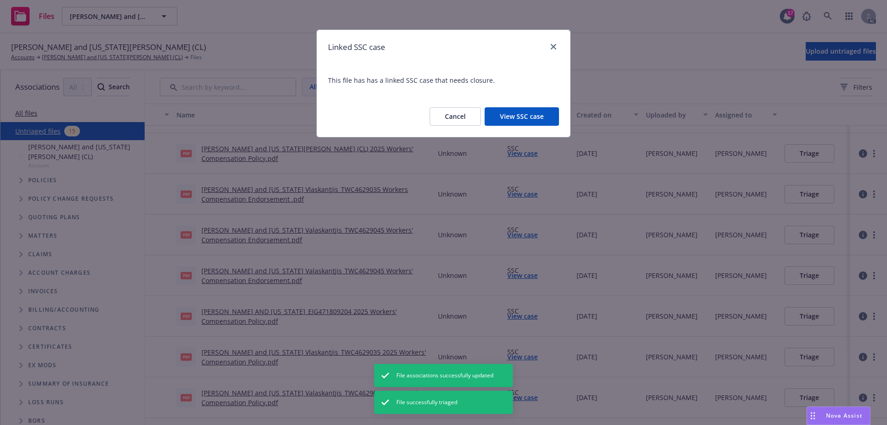
click at [506, 113] on button "View SSC case" at bounding box center [522, 116] width 74 height 18
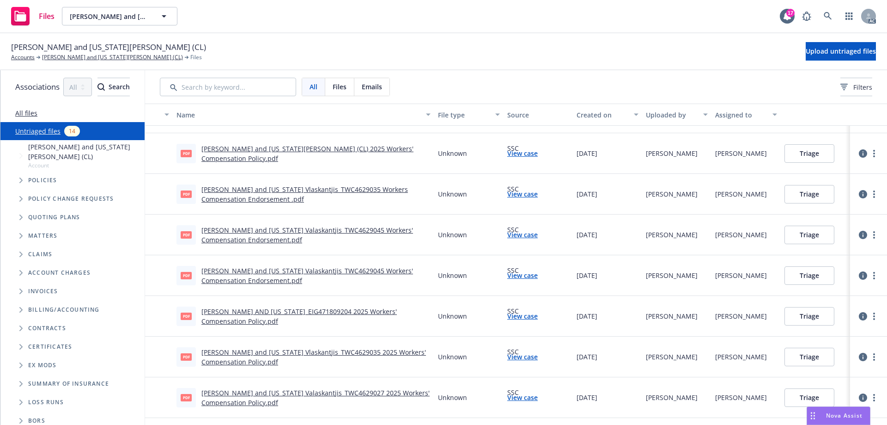
click at [394, 392] on link "Nikiforos and Georgia Valaskantjis_TWC4629027 2025 Workers' Compensation Policy…" at bounding box center [316, 397] width 228 height 18
click at [538, 397] on link "View case" at bounding box center [523, 397] width 31 height 10
click at [874, 397] on circle "more" at bounding box center [875, 398] width 2 height 2
click at [814, 308] on link "Archive" at bounding box center [838, 311] width 81 height 18
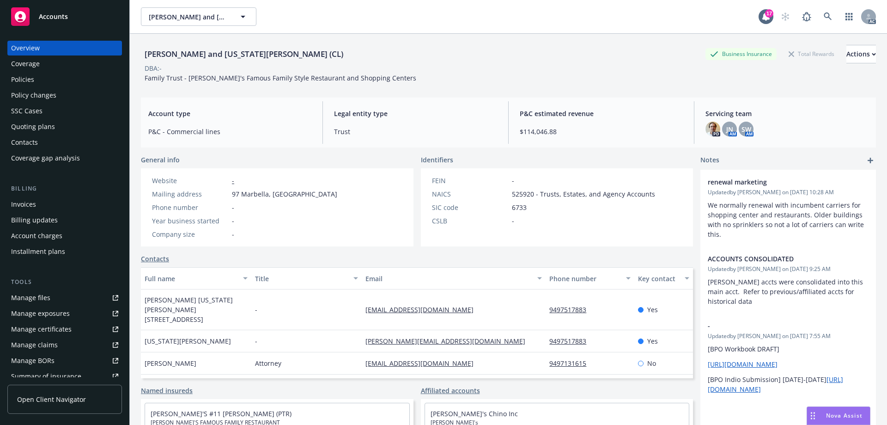
click at [67, 76] on div "Policies" at bounding box center [64, 79] width 107 height 15
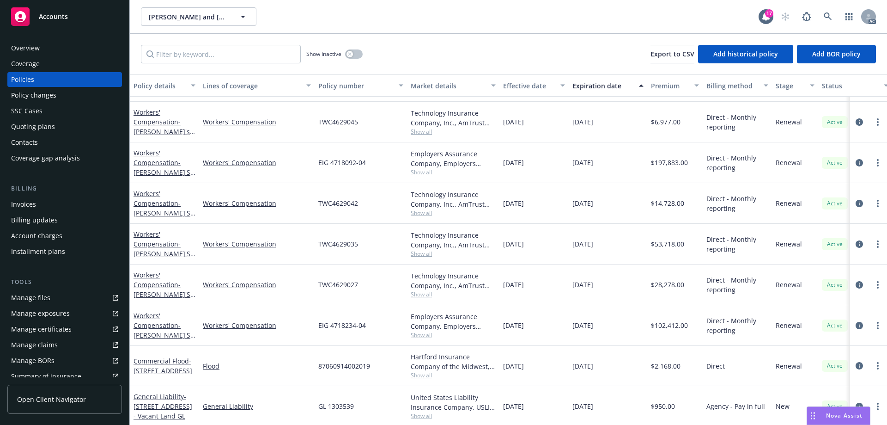
scroll to position [324, 0]
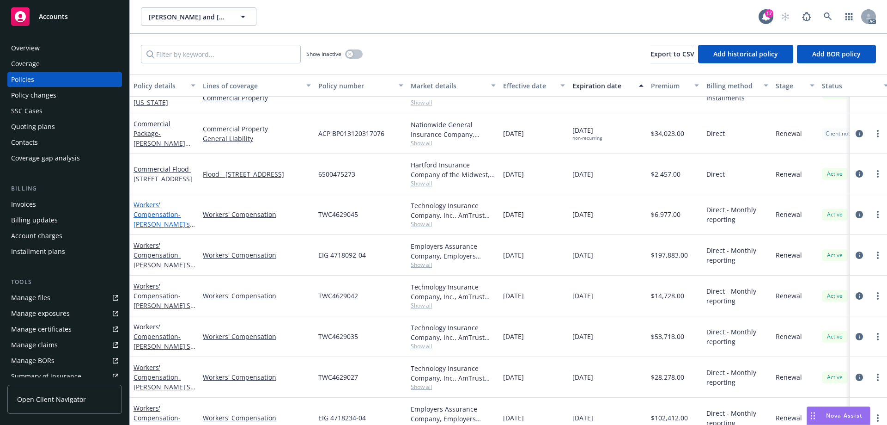
click at [153, 220] on span "- TOM's #9" at bounding box center [164, 224] width 61 height 28
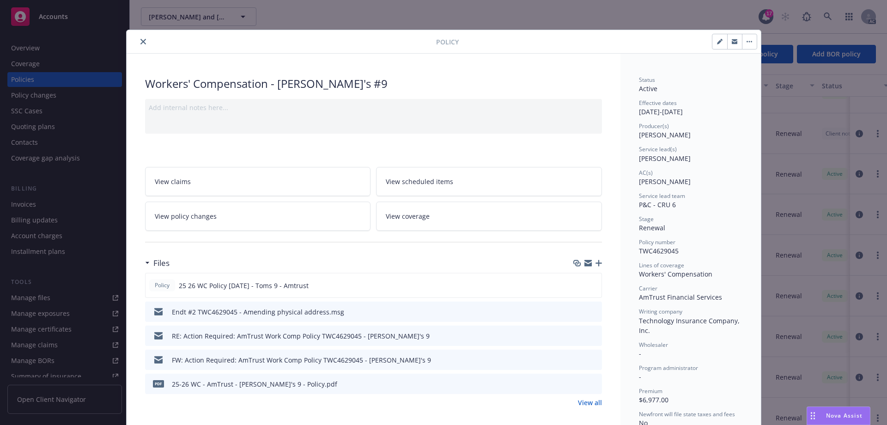
click at [141, 42] on icon "close" at bounding box center [144, 42] width 6 height 6
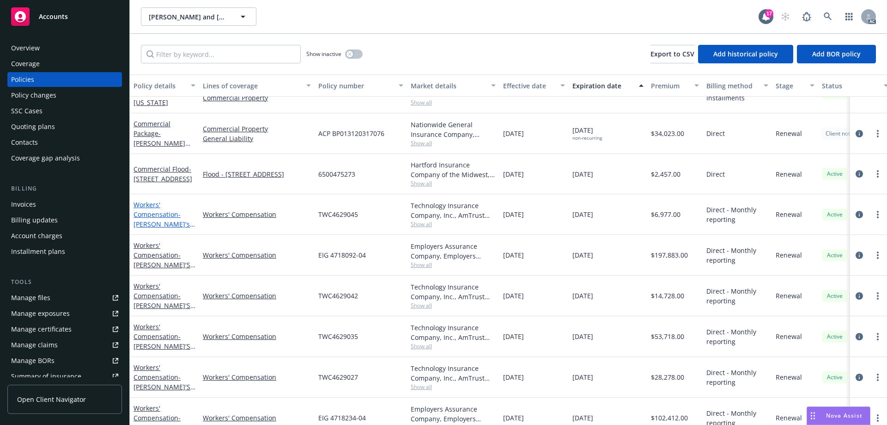
click at [148, 214] on link "Workers' Compensation - TOM's #9" at bounding box center [162, 219] width 56 height 38
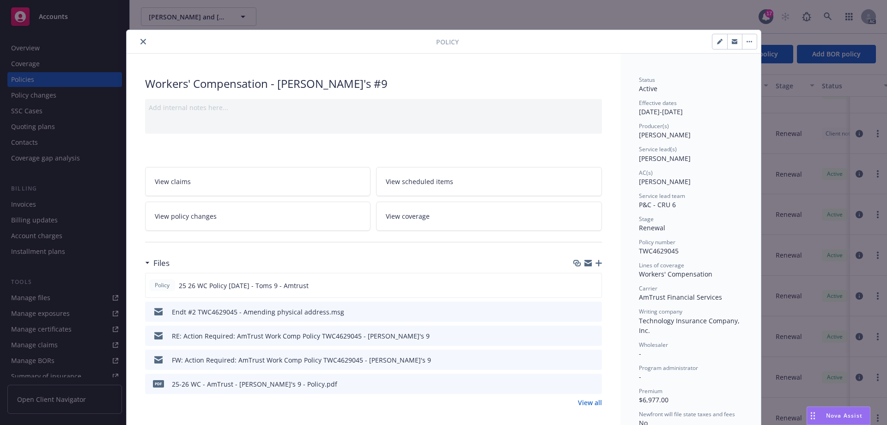
scroll to position [28, 0]
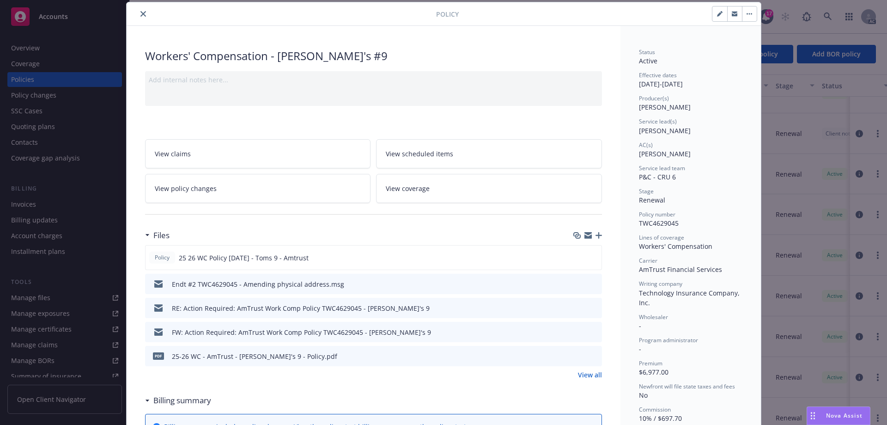
click at [591, 355] on icon "preview file" at bounding box center [593, 355] width 8 height 6
click link "View all"
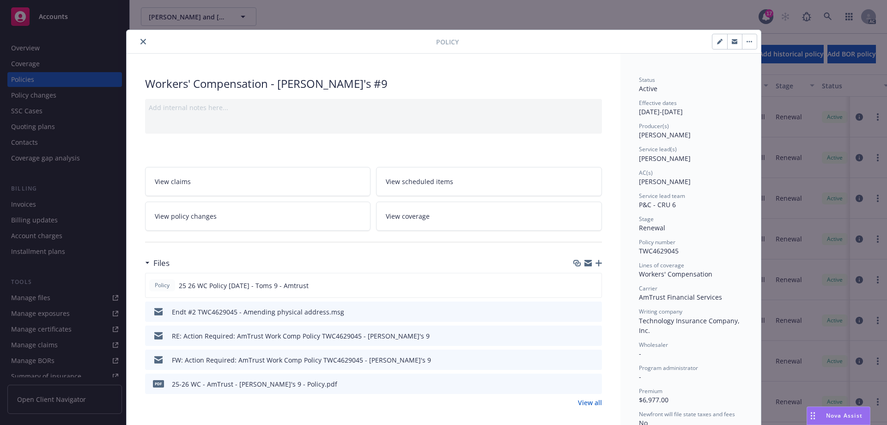
click at [141, 43] on icon "close" at bounding box center [144, 42] width 6 height 6
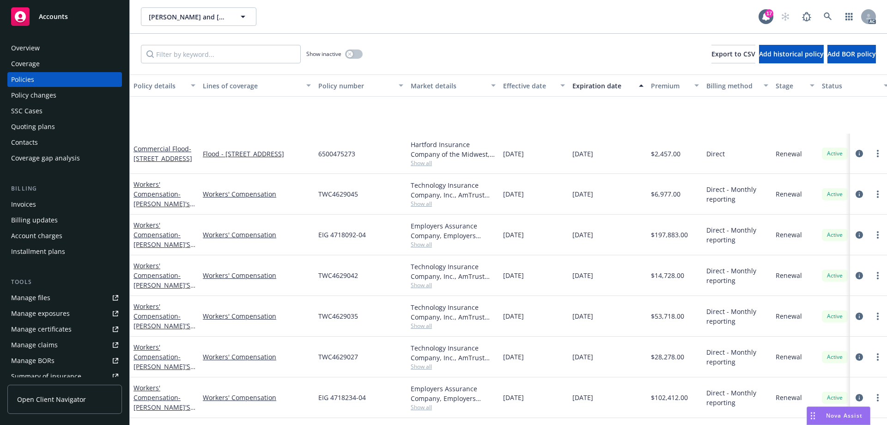
scroll to position [416, 0]
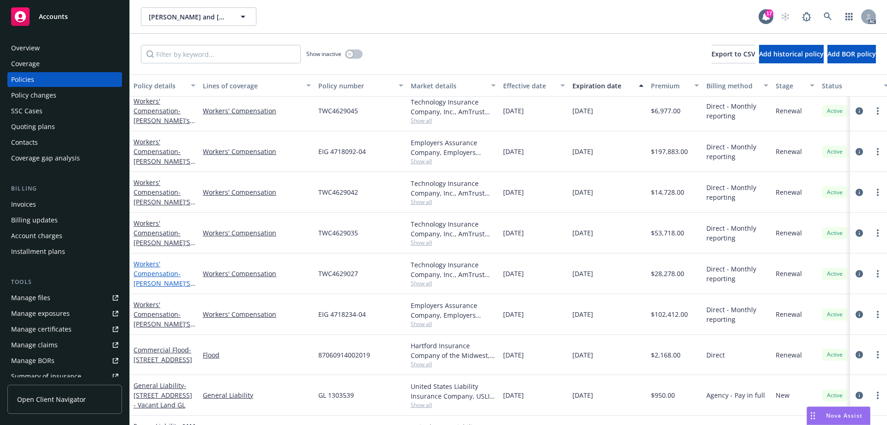
click at [158, 275] on link "Workers' Compensation - TOM'S #7" at bounding box center [162, 278] width 57 height 38
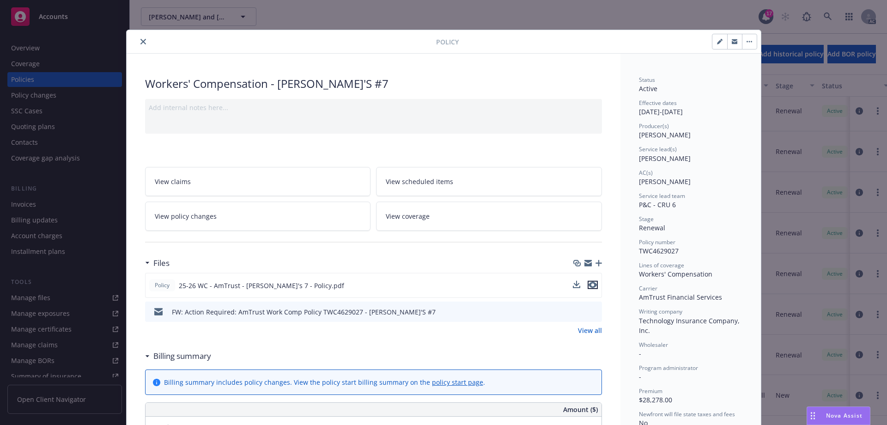
click at [590, 285] on icon "preview file" at bounding box center [593, 284] width 8 height 6
click at [590, 310] on icon "preview file" at bounding box center [593, 311] width 8 height 6
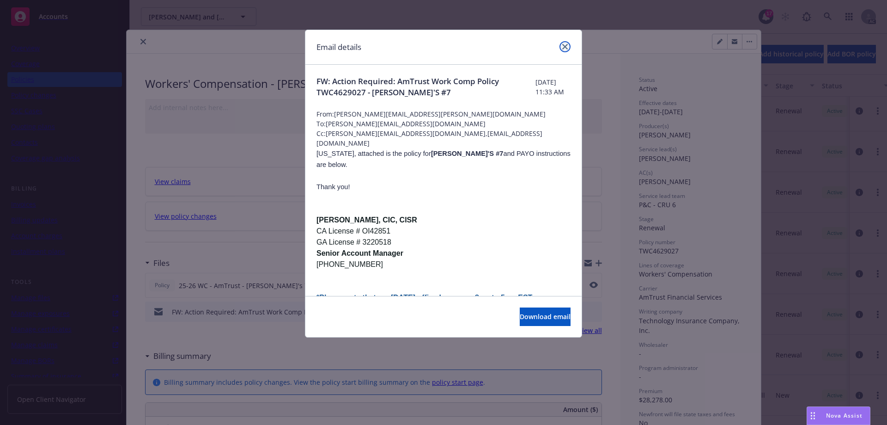
click at [566, 48] on icon "close" at bounding box center [566, 47] width 6 height 6
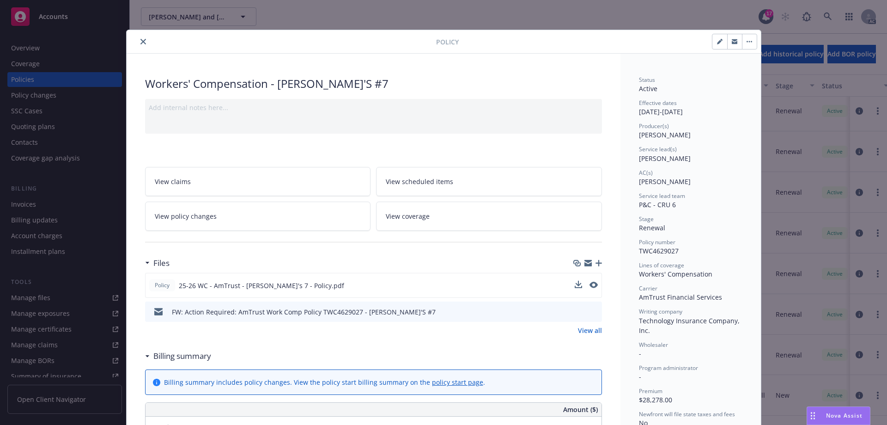
click at [141, 42] on icon "close" at bounding box center [144, 42] width 6 height 6
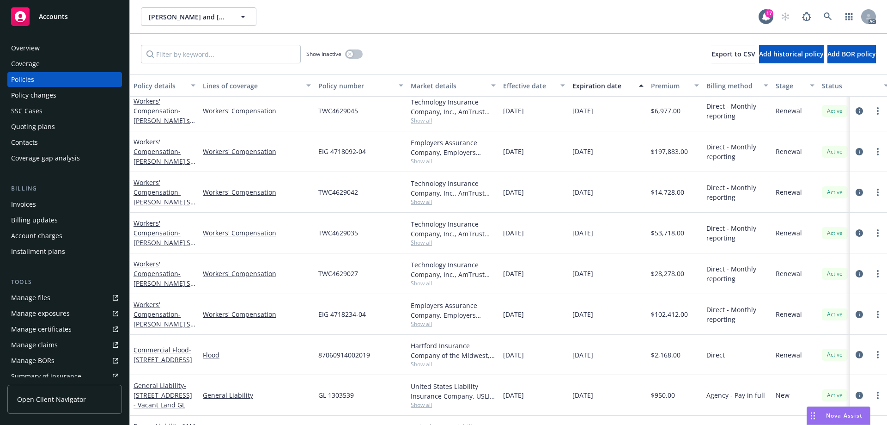
click at [159, 238] on div "Workers' Compensation - TOM'S #5, 8, 12, 18" at bounding box center [165, 232] width 62 height 29
click at [159, 233] on link "Workers' Compensation - TOM'S #5, 8, 12, 18" at bounding box center [162, 238] width 57 height 38
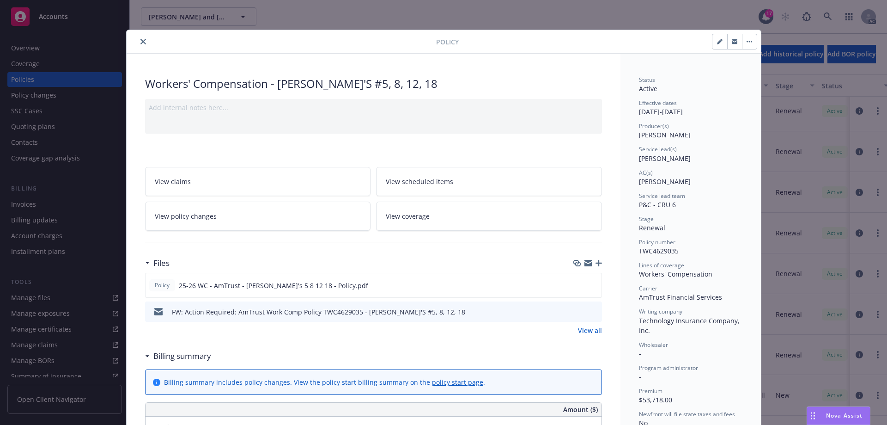
click at [593, 309] on icon "preview file" at bounding box center [593, 311] width 8 height 6
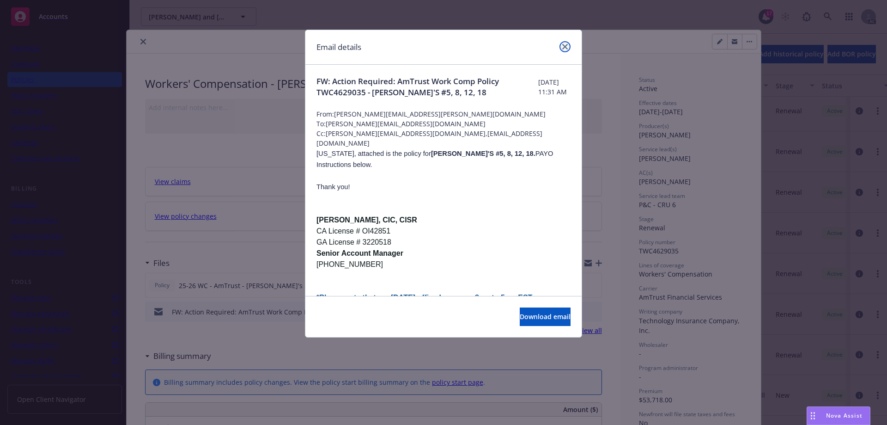
click at [565, 45] on icon "close" at bounding box center [566, 47] width 6 height 6
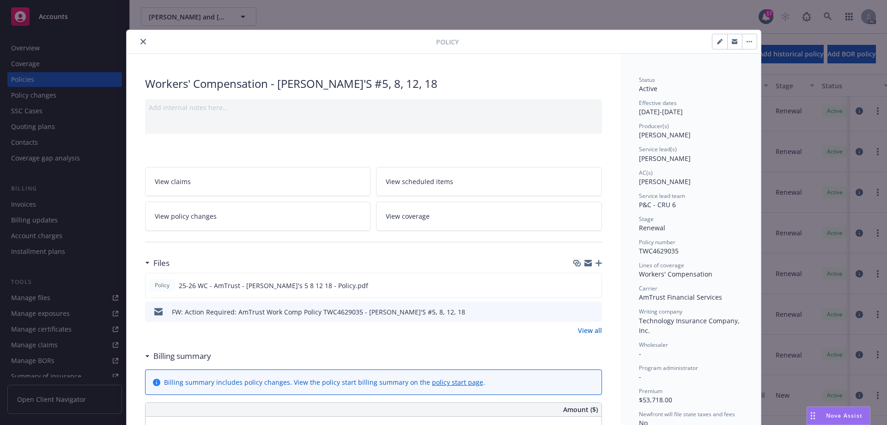
click at [141, 42] on icon "close" at bounding box center [144, 42] width 6 height 6
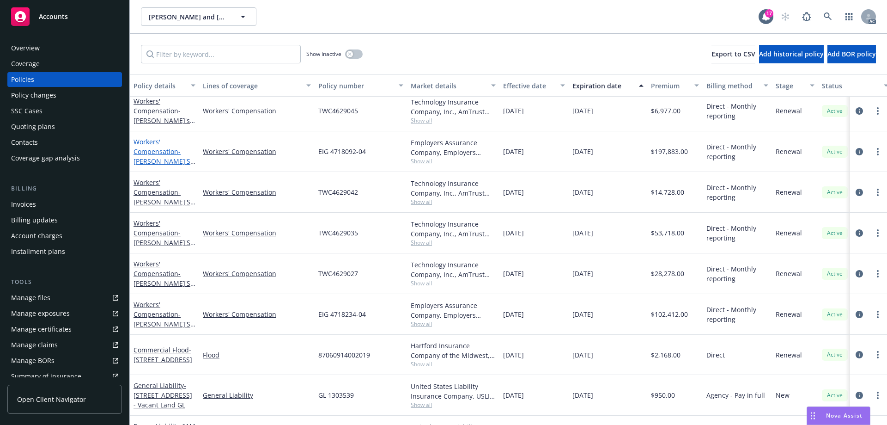
click at [150, 147] on link "Workers' Compensation - TOM'S #6, 19, 20, 21, 22, 26, 27, 28, 30, 31" at bounding box center [162, 161] width 57 height 48
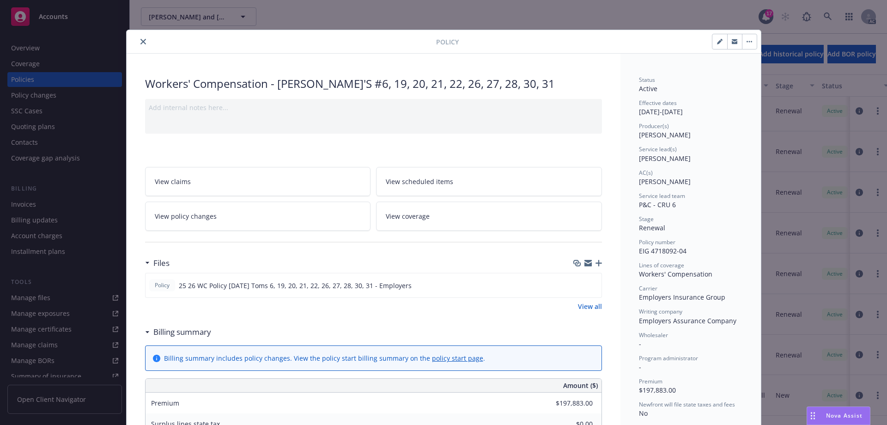
click at [138, 40] on button "close" at bounding box center [143, 41] width 11 height 11
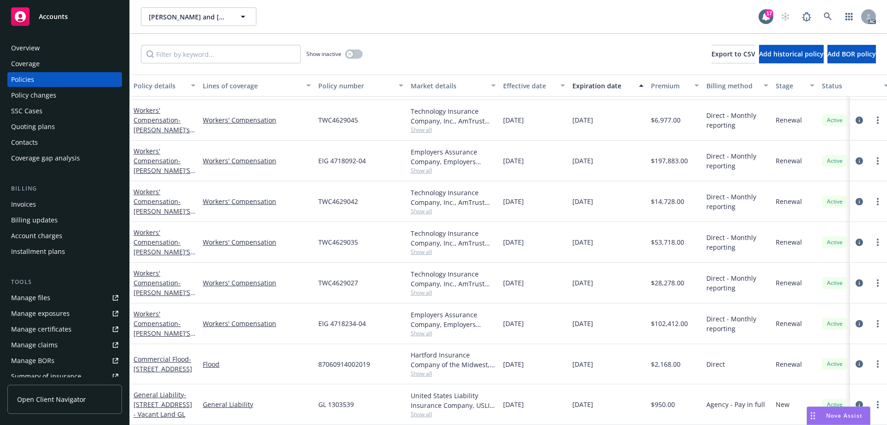
scroll to position [312, 0]
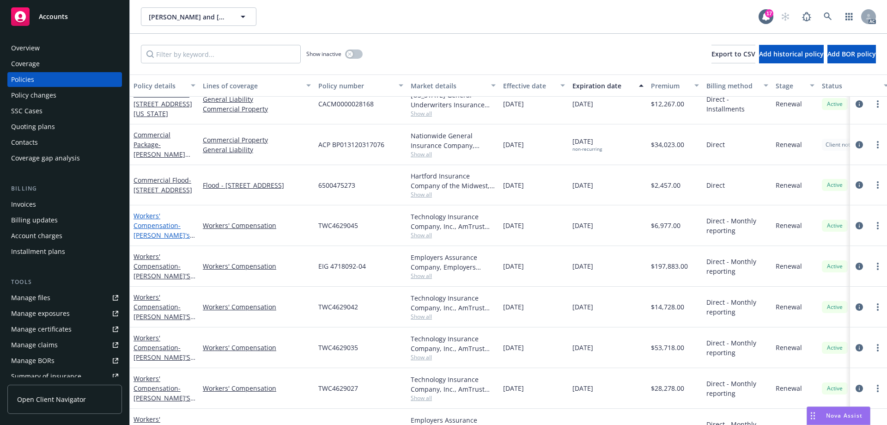
click at [159, 224] on link "Workers' Compensation - TOM's #9" at bounding box center [162, 230] width 56 height 38
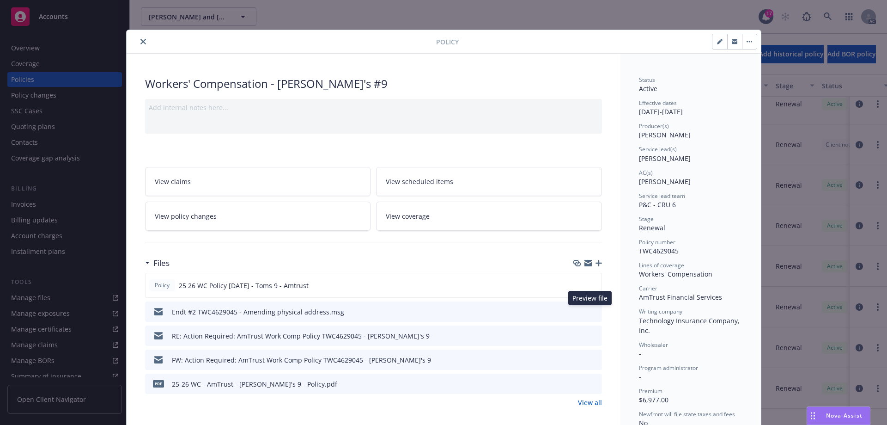
click at [592, 309] on icon "preview file" at bounding box center [593, 311] width 8 height 6
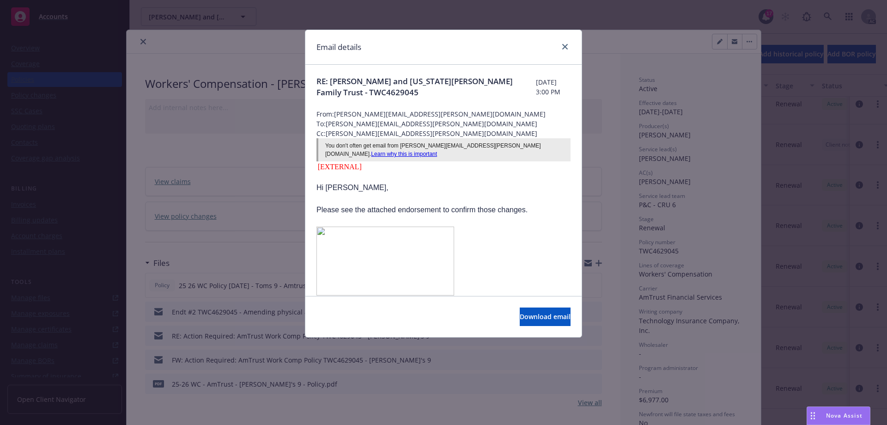
click at [494, 226] on span at bounding box center [444, 260] width 254 height 69
click at [494, 217] on p at bounding box center [444, 220] width 254 height 11
drag, startPoint x: 318, startPoint y: 179, endPoint x: 531, endPoint y: 200, distance: 214.6
click at [531, 200] on p "Hi Judy, Please see the attached endorsement to confirm those changes." at bounding box center [444, 198] width 254 height 33
click at [500, 226] on span at bounding box center [444, 260] width 254 height 69
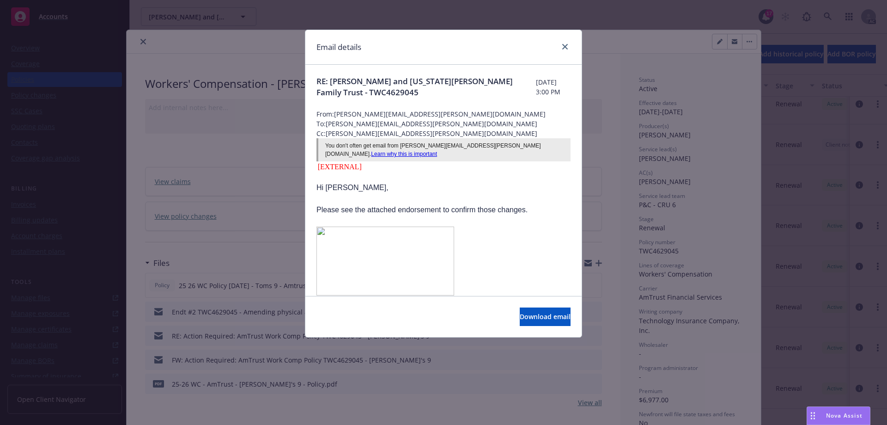
click at [532, 202] on p "Hi Judy, Please see the attached endorsement to confirm those changes." at bounding box center [444, 198] width 254 height 33
click at [513, 226] on span at bounding box center [444, 260] width 254 height 69
click at [502, 234] on span at bounding box center [444, 260] width 254 height 69
click at [506, 226] on span at bounding box center [444, 260] width 254 height 69
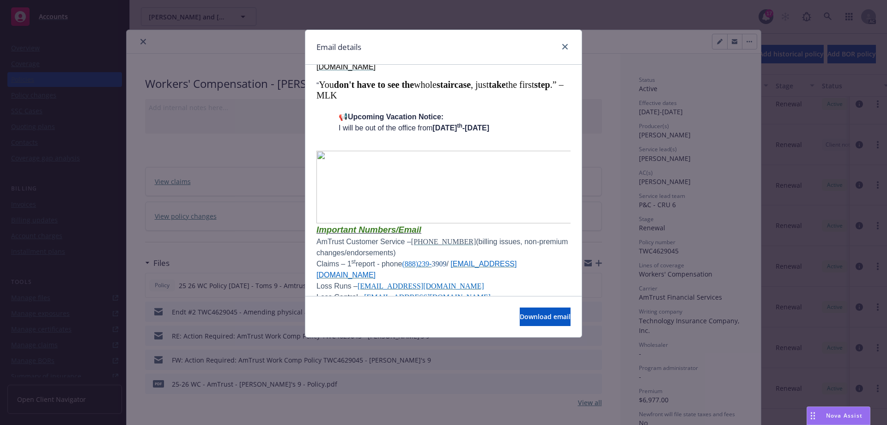
scroll to position [786, 0]
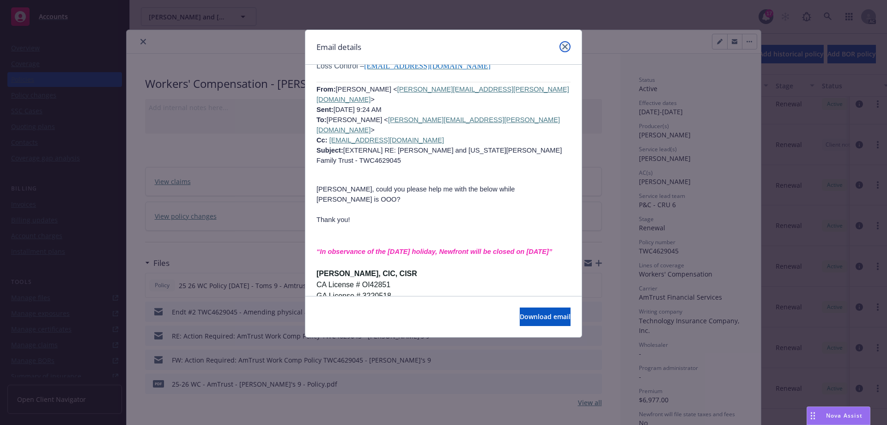
click at [563, 47] on icon "close" at bounding box center [566, 47] width 6 height 6
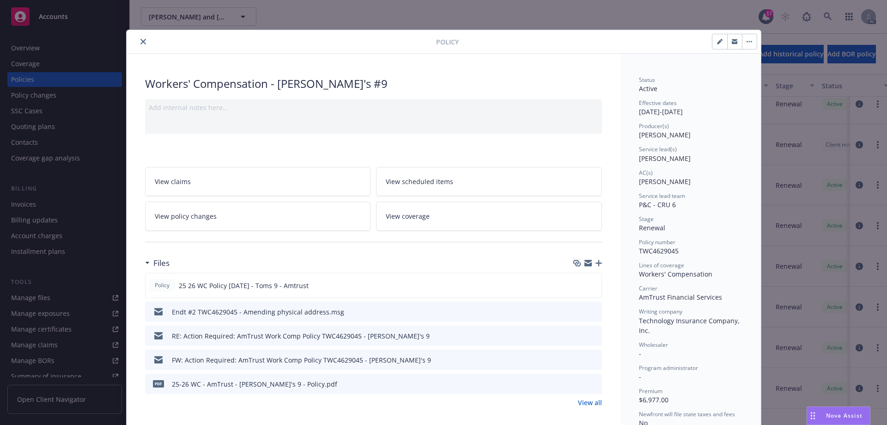
click at [141, 43] on icon "close" at bounding box center [144, 42] width 6 height 6
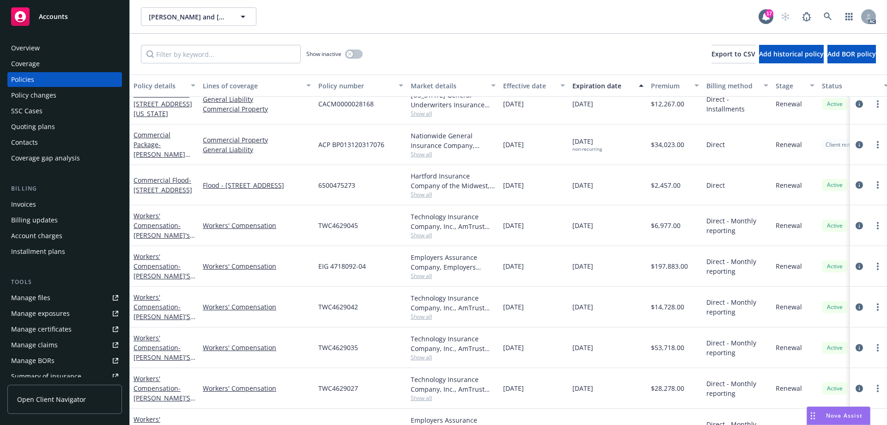
click at [72, 98] on div "Policy changes" at bounding box center [64, 95] width 107 height 15
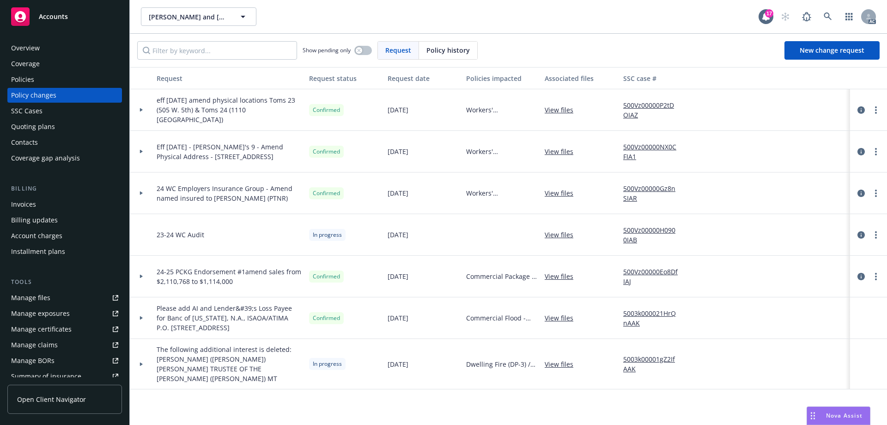
click at [74, 82] on div "Policies" at bounding box center [64, 79] width 107 height 15
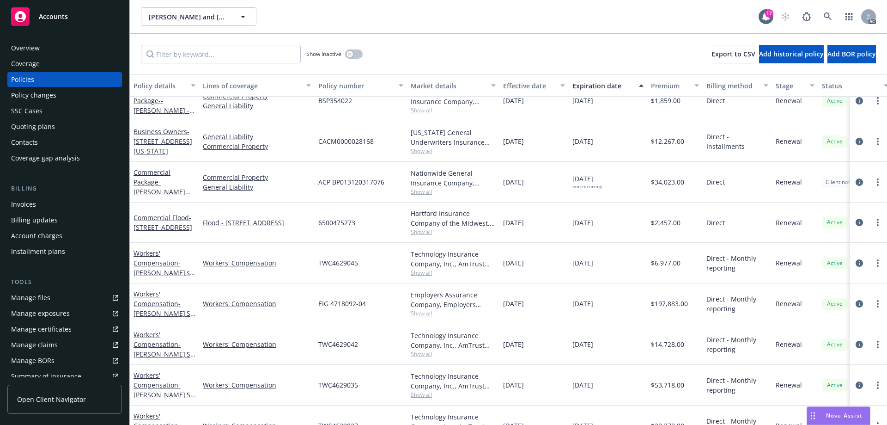
scroll to position [324, 0]
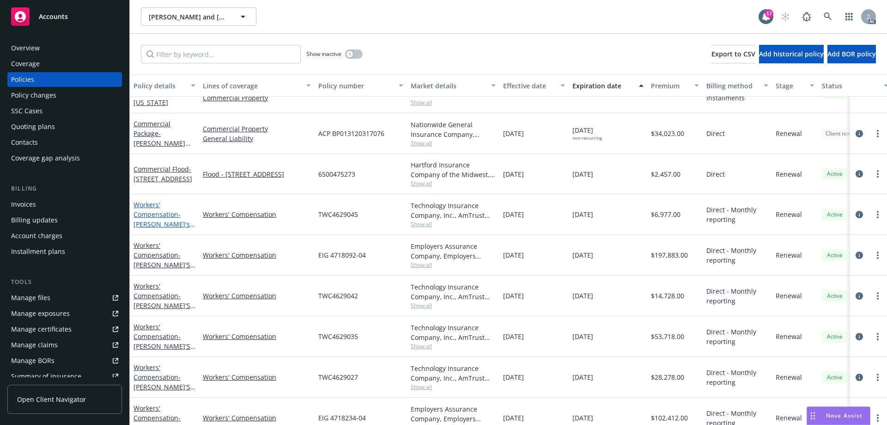
click at [161, 212] on link "Workers' Compensation - TOM's #9" at bounding box center [162, 219] width 56 height 38
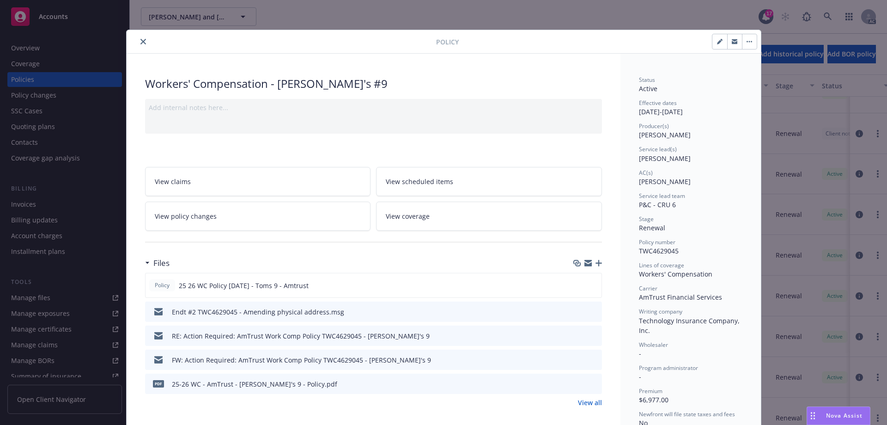
scroll to position [28, 0]
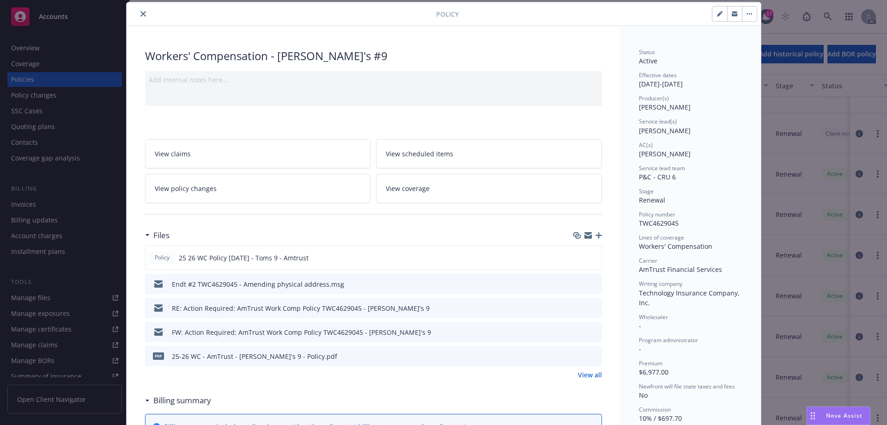
click at [292, 193] on link "View policy changes" at bounding box center [258, 188] width 226 height 29
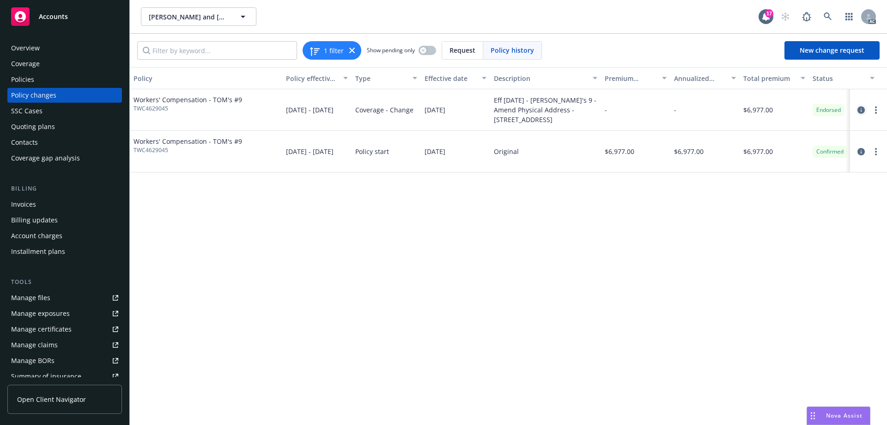
click at [862, 108] on icon "circleInformation" at bounding box center [861, 109] width 7 height 7
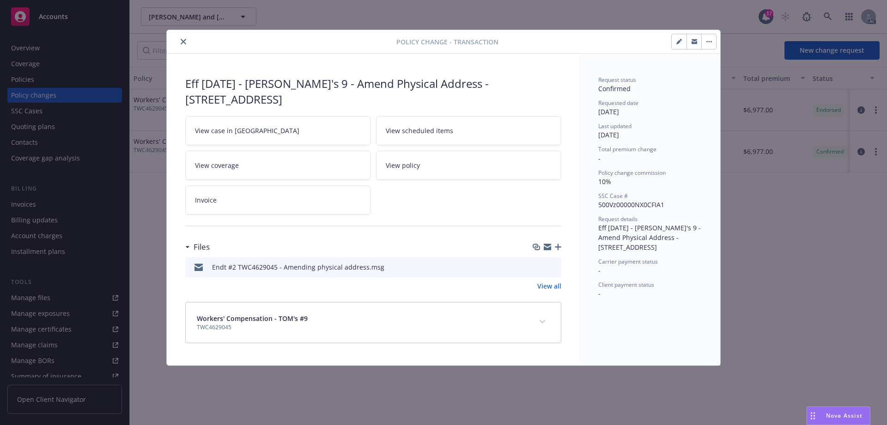
click at [554, 264] on icon "preview file" at bounding box center [553, 266] width 8 height 6
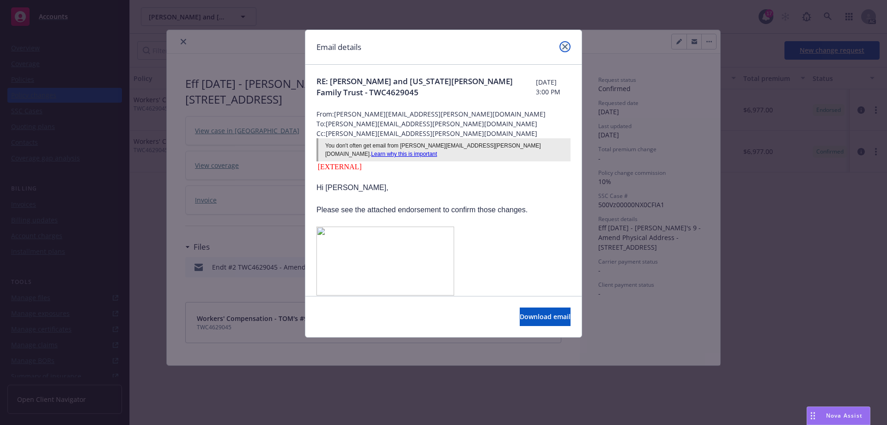
click at [564, 45] on icon "close" at bounding box center [566, 47] width 6 height 6
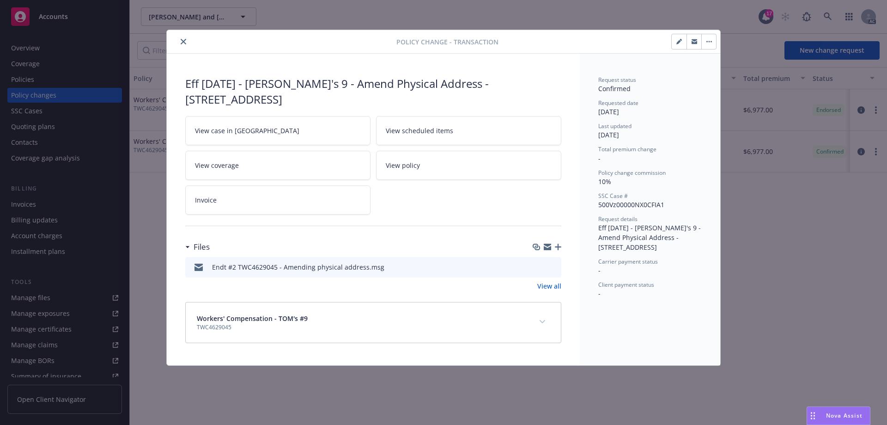
click at [183, 42] on icon "close" at bounding box center [184, 42] width 6 height 6
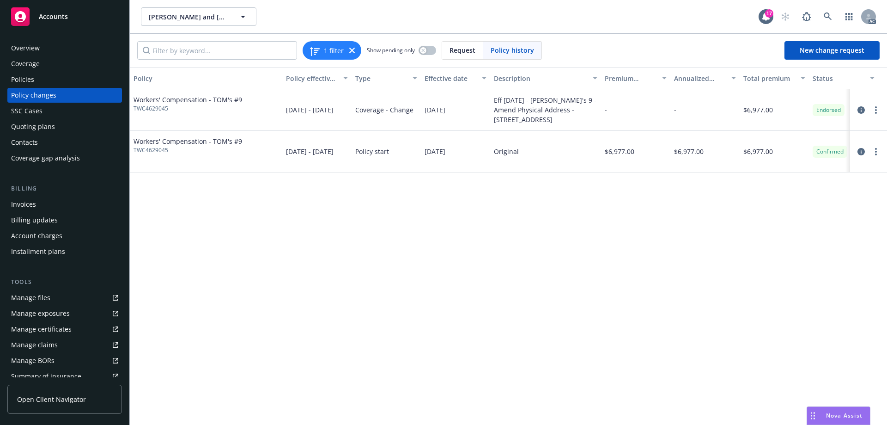
click at [43, 79] on div "Policies" at bounding box center [64, 79] width 107 height 15
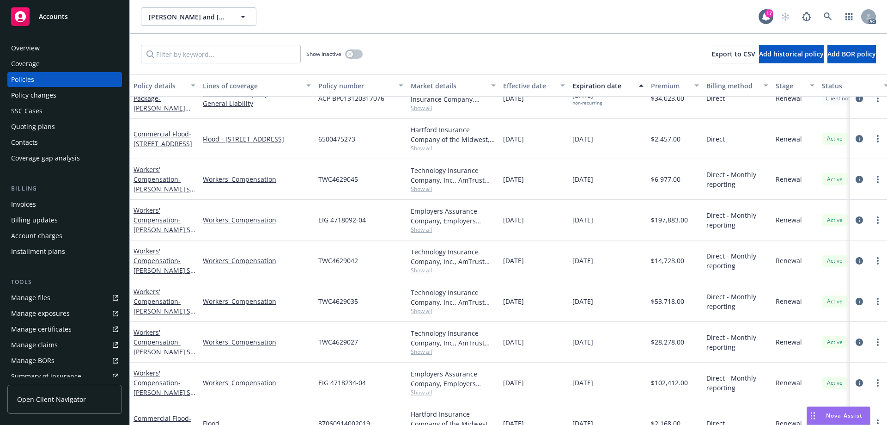
scroll to position [312, 0]
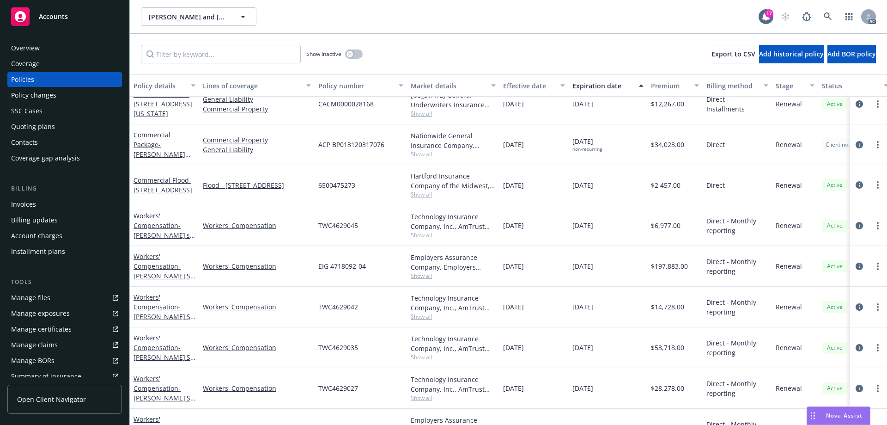
click at [339, 225] on span "TWC4629045" at bounding box center [338, 225] width 40 height 10
copy span "TWC4629045"
click at [152, 227] on link "Workers' Compensation - TOM's #9" at bounding box center [162, 230] width 56 height 38
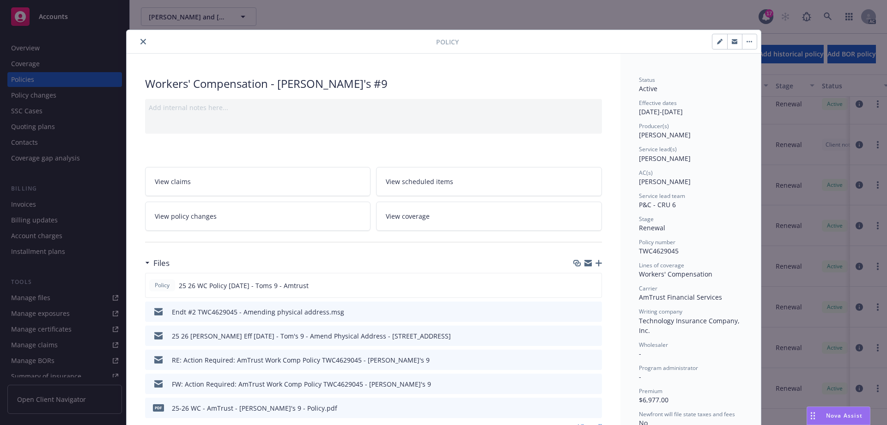
scroll to position [28, 0]
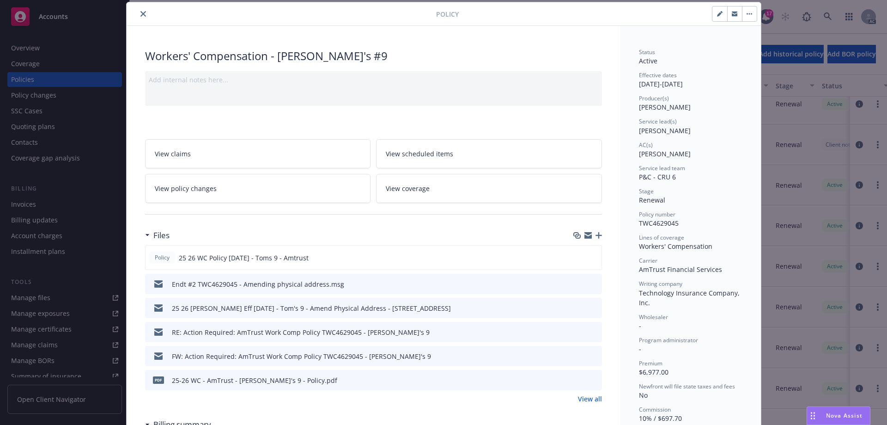
click at [275, 193] on link "View policy changes" at bounding box center [258, 188] width 226 height 29
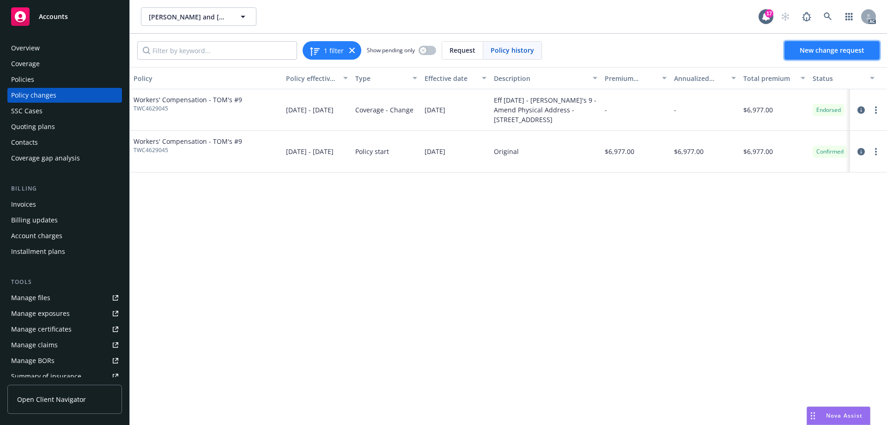
click at [835, 50] on span "New change request" at bounding box center [832, 50] width 65 height 9
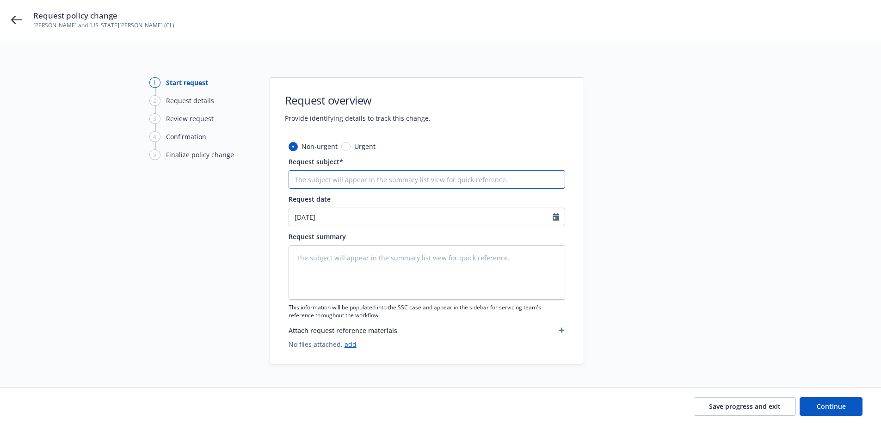
click at [372, 180] on input "Request subject*" at bounding box center [426, 179] width 276 height 18
click at [370, 172] on input "Request subject*" at bounding box center [426, 179] width 276 height 18
type textarea "x"
type input "E"
type textarea "x"
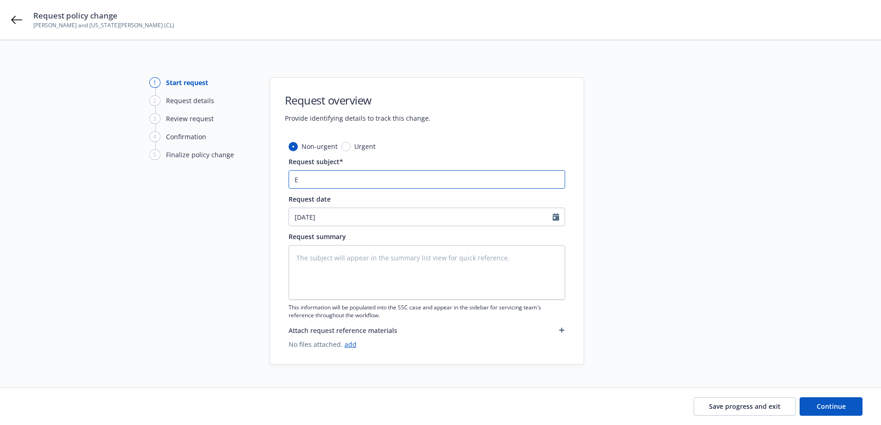
type input "Ef"
type textarea "x"
type input "Eff"
type textarea "x"
type input "Eff"
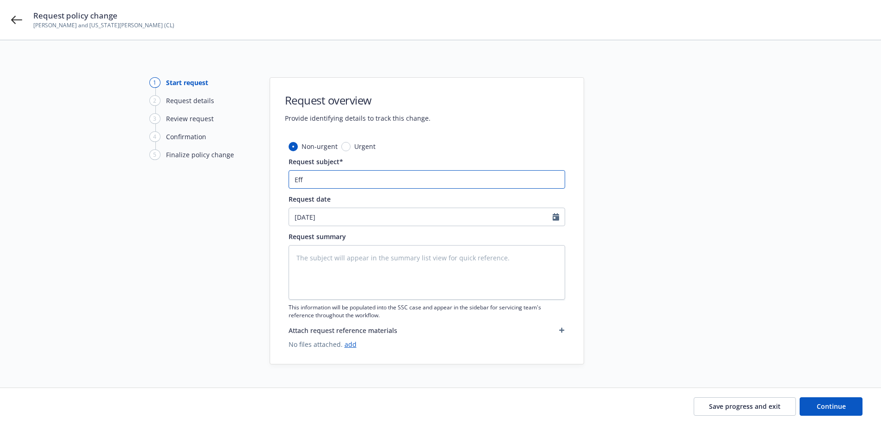
type textarea "x"
type input "Eff 0"
type textarea "x"
type input "Eff 06"
type textarea "x"
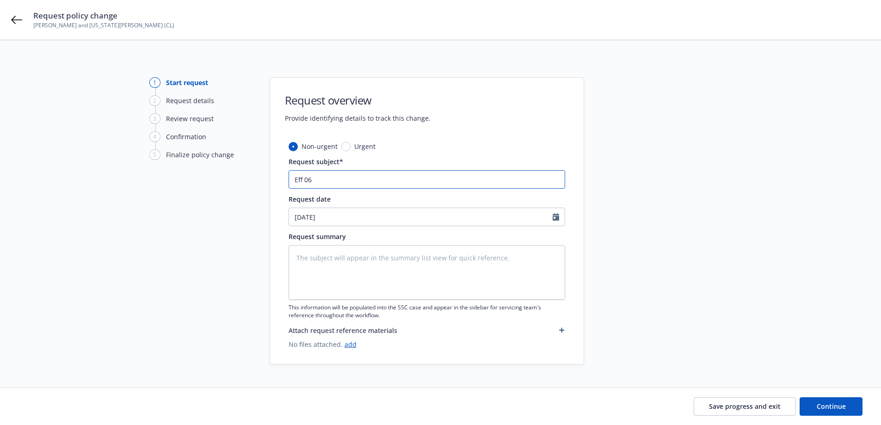
type input "Eff 06-"
type textarea "x"
type input "Eff 06-0"
type textarea "x"
type input "Eff 06-01"
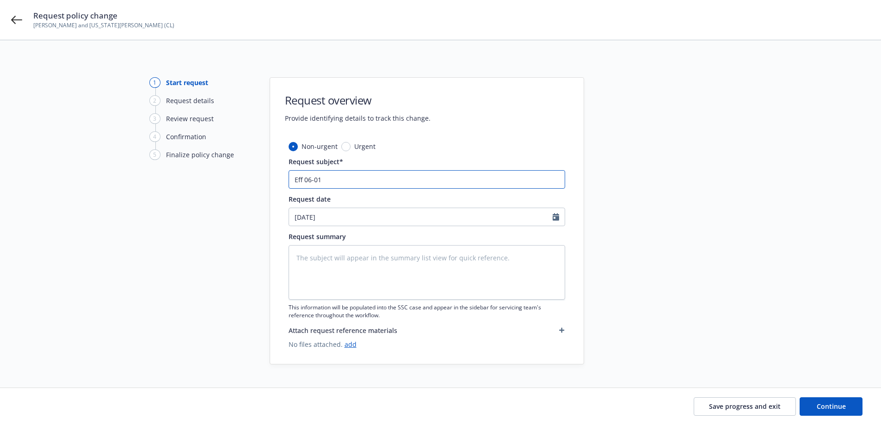
type textarea "x"
type input "Eff 06-01-"
type textarea "x"
type input "Eff 06-01-2"
type textarea "x"
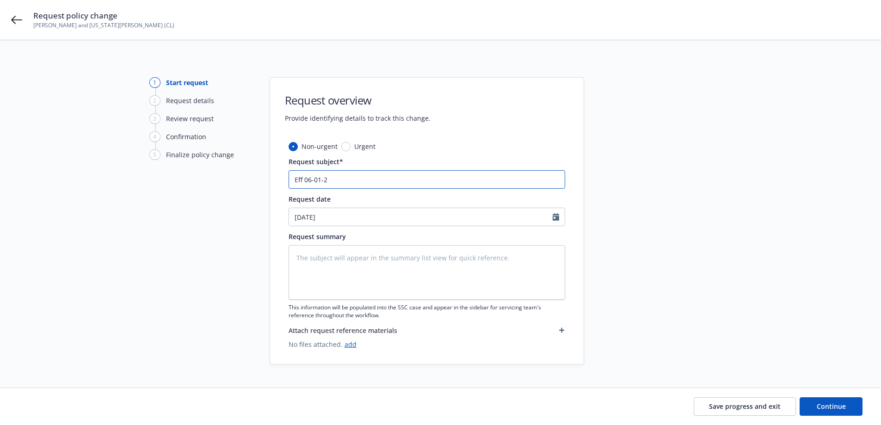
type input "Eff 06-01-25"
type textarea "x"
type input "Eff 06-01-25"
type textarea "x"
type input "Eff 06-01-25 A"
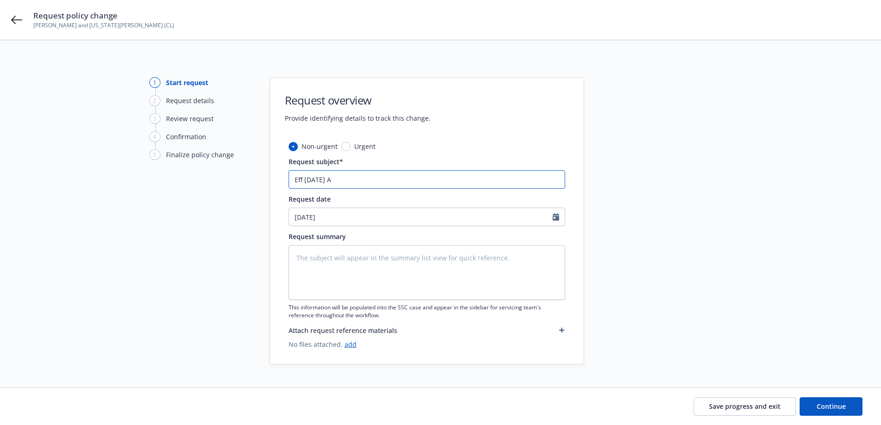
type textarea "x"
type input "Eff 06-01-25 Am"
type textarea "x"
type input "Eff 06-01-25 Ame"
type textarea "x"
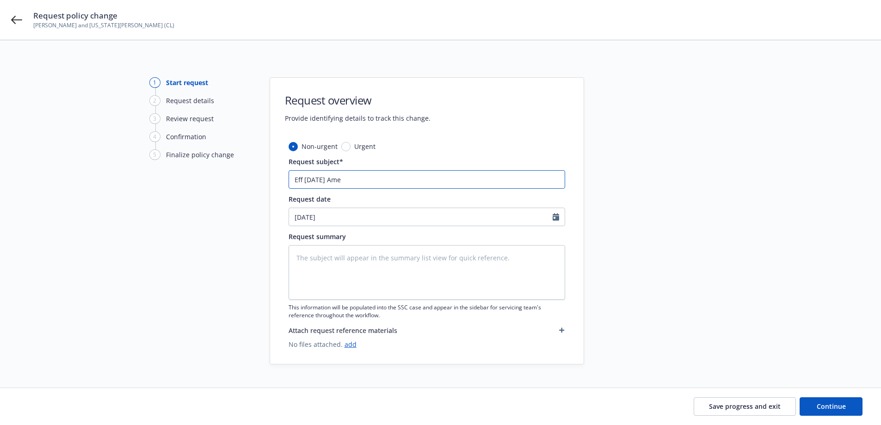
type input "Eff 06-01-25 Amen"
type textarea "x"
type input "Eff 06-01-25 Amend"
type textarea "x"
type input "Eff 06-01-25 Amend"
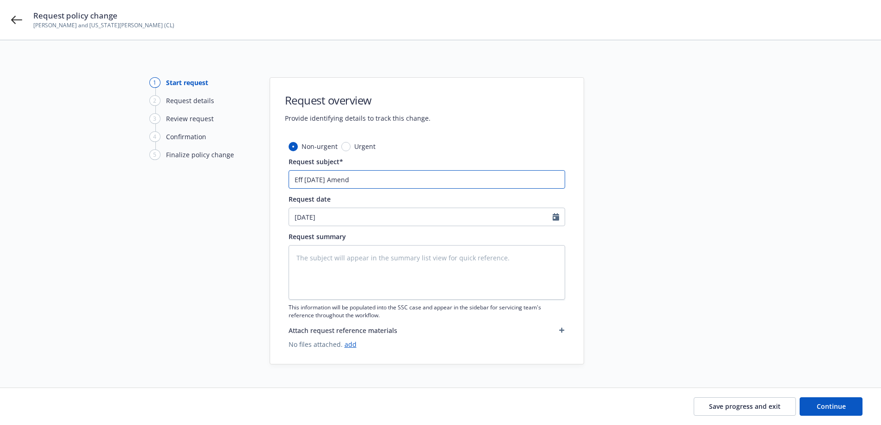
type textarea "x"
type input "Eff 06-01-25 Amend X"
type textarea "x"
type input "Eff 06-01-25 Amend XM"
type textarea "x"
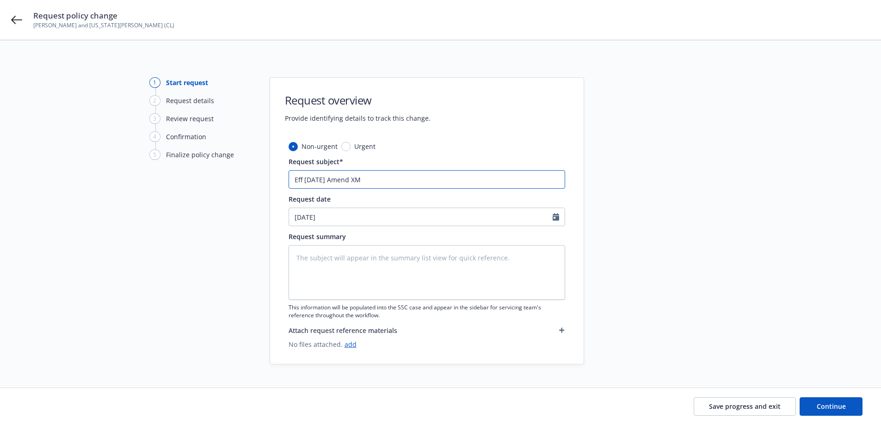
type input "Eff 06-01-25 Amend XMo"
type textarea "x"
type input "Eff 06-01-25 Amend XMod"
type textarea "x"
type input "Eff 06-01-25 Amend XMod"
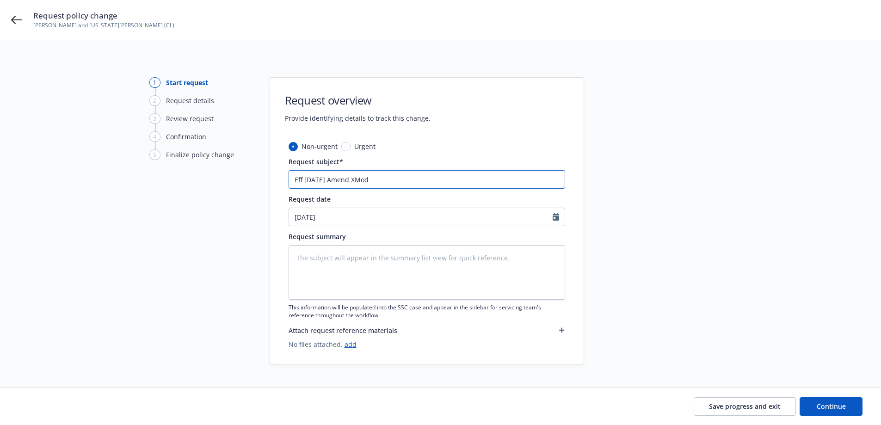
type textarea "x"
type input "Eff 06-01-25 Amend XMod t"
type textarea "x"
type input "Eff 06-01-25 Amend XMod to"
type textarea "x"
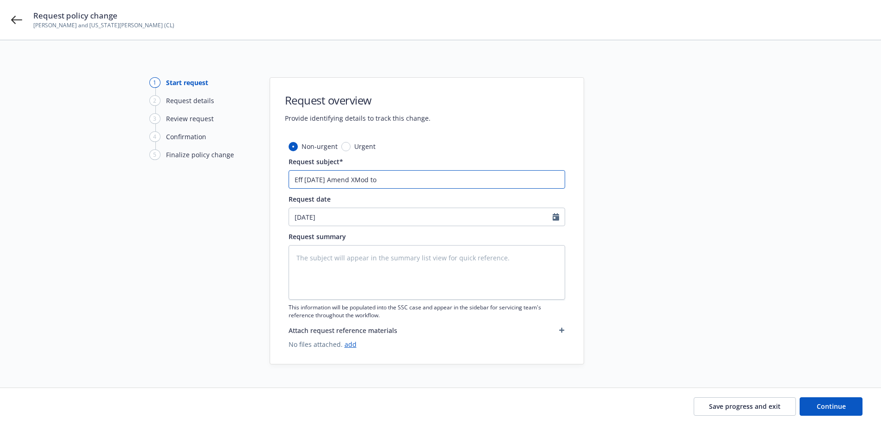
type input "Eff 06-01-25 Amend XMod to"
type textarea "x"
type input "Eff 06-01-25 Amend XMod to 1"
type textarea "x"
type input "Eff 06-01-25 Amend XMod to 12"
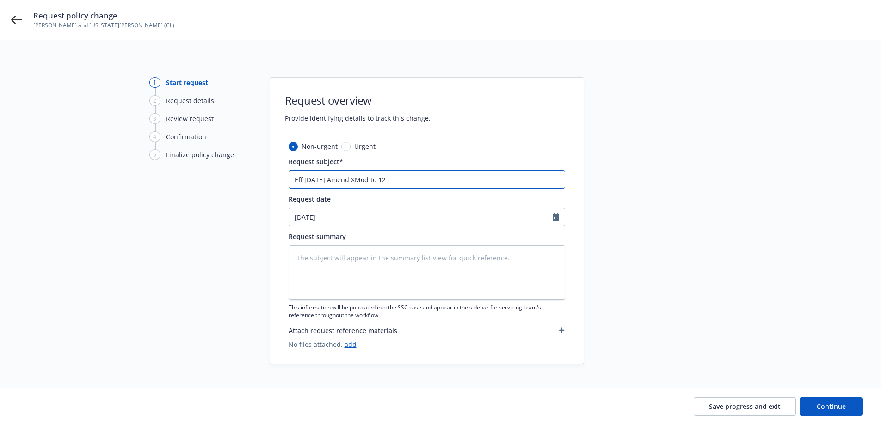
type textarea "x"
type input "Eff 06-01-25 Amend XMod to 129"
click at [400, 179] on input "Eff 06-01-25 Amend XMod to 129" at bounding box center [426, 179] width 276 height 18
click at [397, 183] on input "Eff 06-01-25 Amend XMod to 129" at bounding box center [426, 179] width 276 height 18
click at [397, 185] on input "Eff 06-01-25 Amend XMod to 129" at bounding box center [426, 179] width 276 height 18
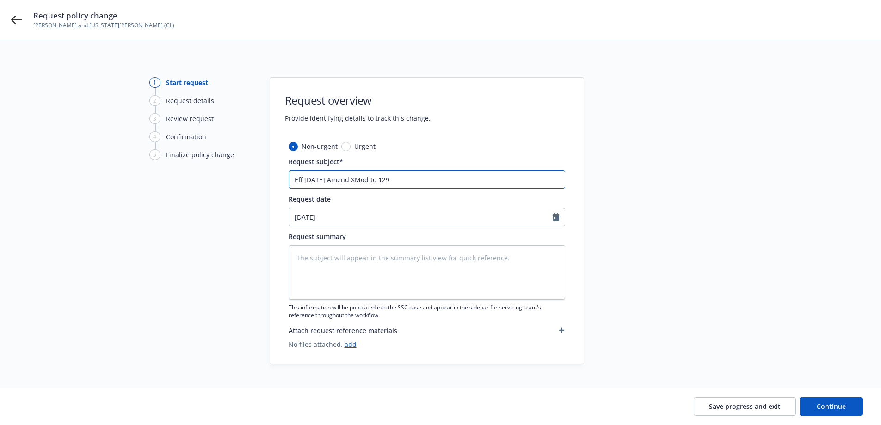
click at [347, 177] on input "Eff 06-01-25 Amend XMod to 129" at bounding box center [426, 179] width 276 height 18
click at [347, 176] on input "Eff 06-01-25 Amend XMod to 129" at bounding box center [426, 179] width 276 height 18
click at [343, 263] on textarea at bounding box center [426, 272] width 276 height 55
paste textarea "Eff 06-01-25 Amend XMod to 129"
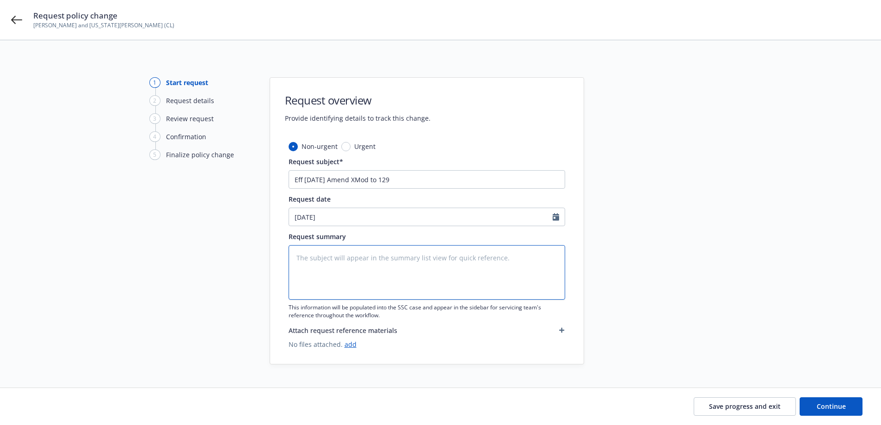
type textarea "x"
type textarea "Eff 06-01-25 Amend XMod to 129"
type textarea "x"
type textarea "Eff 06-01-25 Amend XMod to 129"
type textarea "x"
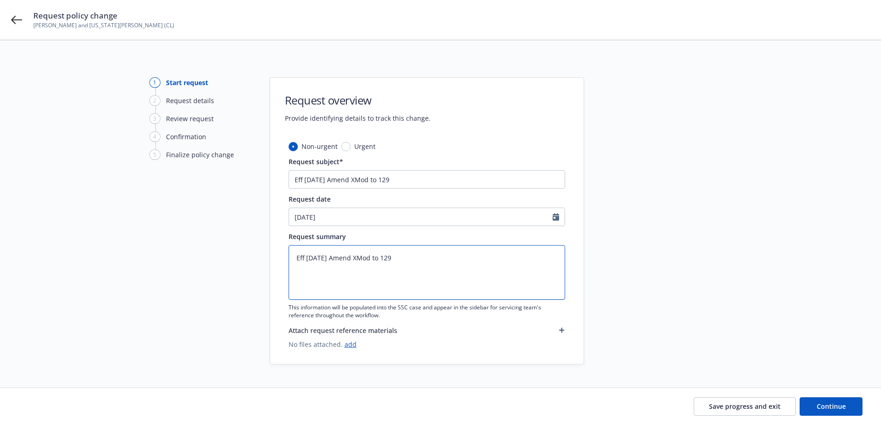
type textarea "Eff 06-01-25 Amend XMod to 129"
type textarea "x"
type textarea "Eff 06-01-25 Amend XMod to 129"
type textarea "x"
type textarea "Eff 06-01-25 Amend XMod to 129 P"
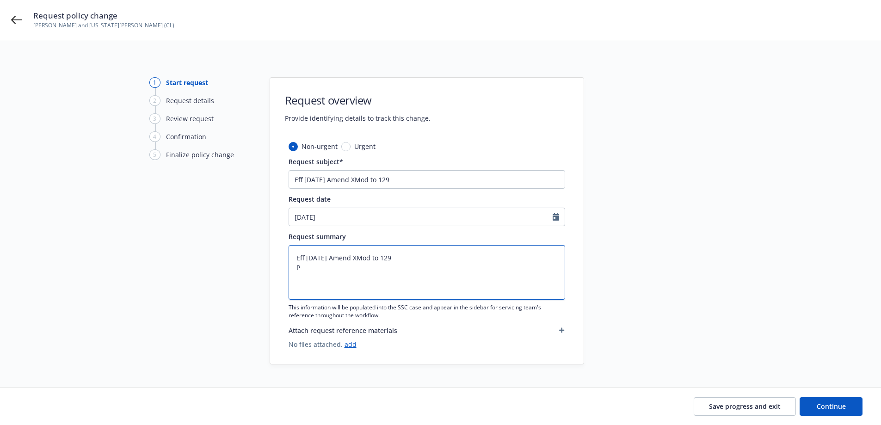
type textarea "x"
type textarea "Eff 06-01-25 Amend XMod to 129 Pr"
type textarea "x"
type textarea "Eff 06-01-25 Amend XMod to 129 Pre"
type textarea "x"
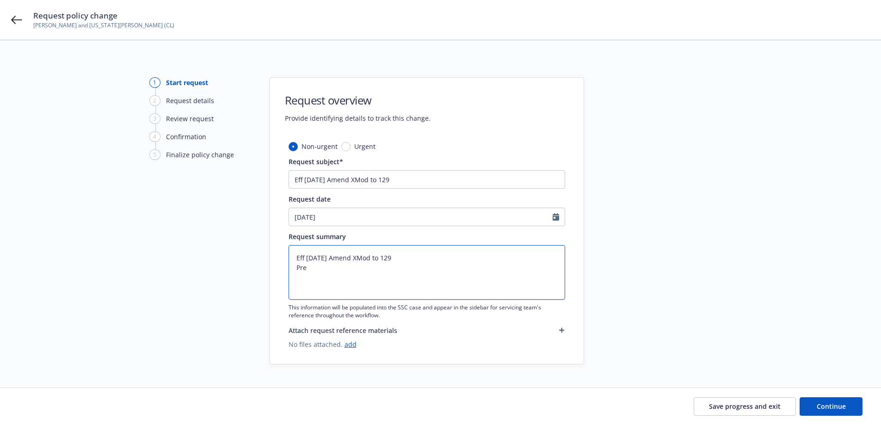
type textarea "Eff 06-01-25 Amend XMod to 129 Prev"
type textarea "x"
type textarea "Eff 06-01-25 Amend XMod to 129 Previ"
type textarea "x"
type textarea "Eff 06-01-25 Amend XMod to 129 Previo"
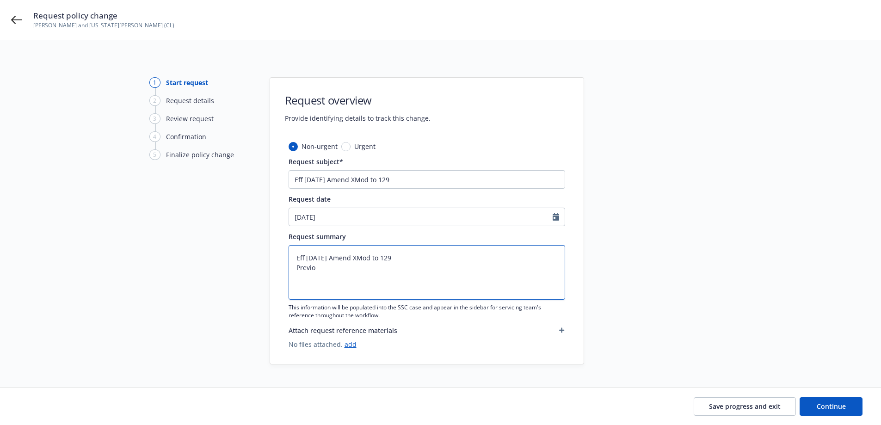
type textarea "x"
type textarea "Eff 06-01-25 Amend XMod to 129 Previou"
type textarea "x"
type textarea "Eff 06-01-25 Amend XMod to 129 Previous"
type textarea "x"
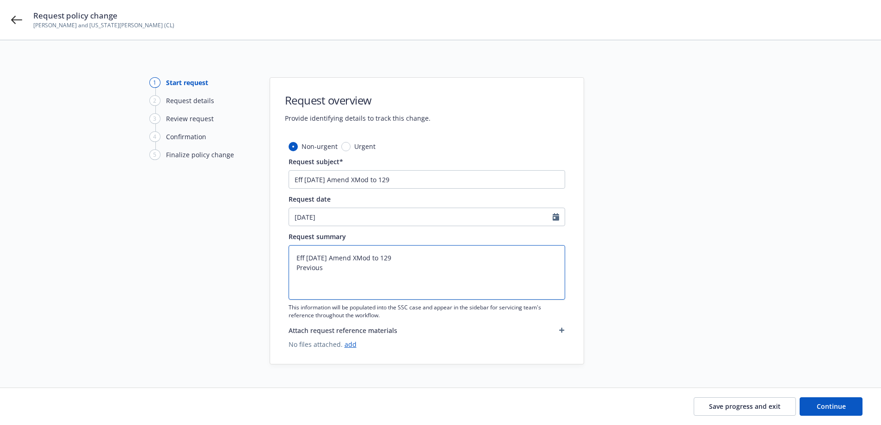
type textarea "Eff 06-01-25 Amend XMod to 129 Previous"
type textarea "x"
type textarea "Eff 06-01-25 Amend XMod to 129 Previous X"
type textarea "x"
type textarea "Eff 06-01-25 Amend XMod to 129 Previous XM"
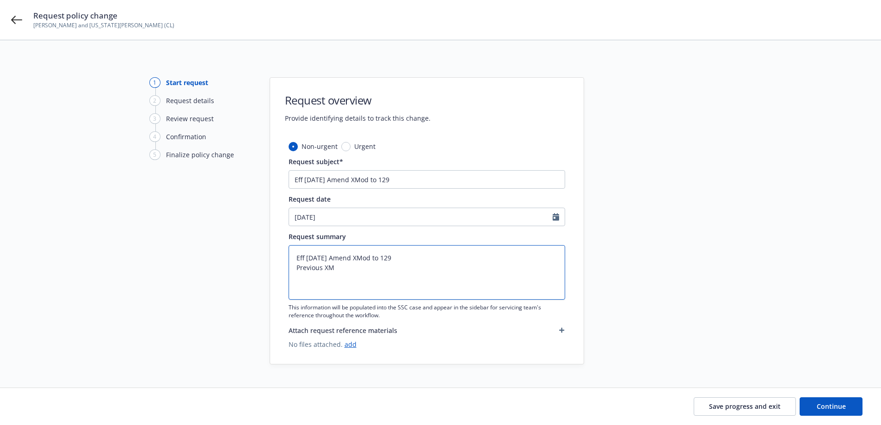
type textarea "x"
type textarea "Eff 06-01-25 Amend XMod to 129 Previous XMo"
type textarea "x"
type textarea "Eff 06-01-25 Amend XMod to 129 Previous XMod"
type textarea "x"
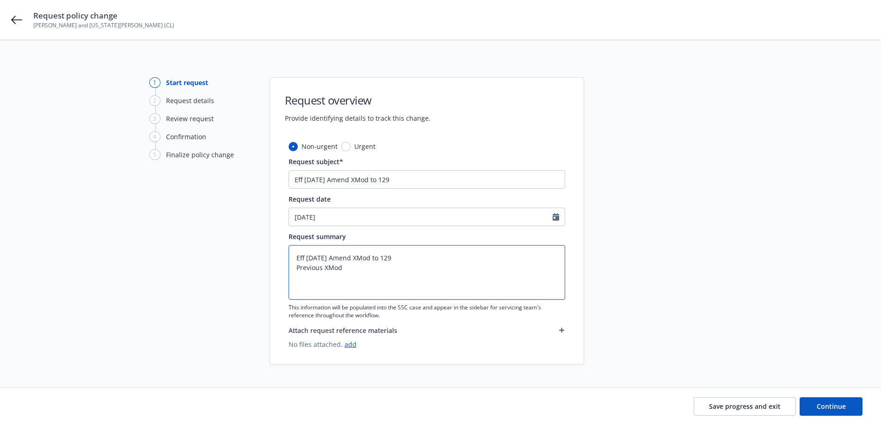
type textarea "Eff 06-01-25 Amend XMod to 129 Previous XMod"
type textarea "x"
type textarea "Eff 06-01-25 Amend XMod to 129 Previous XMod a"
type textarea "x"
type textarea "Eff 06-01-25 Amend XMod to 129 Previous XMod ap"
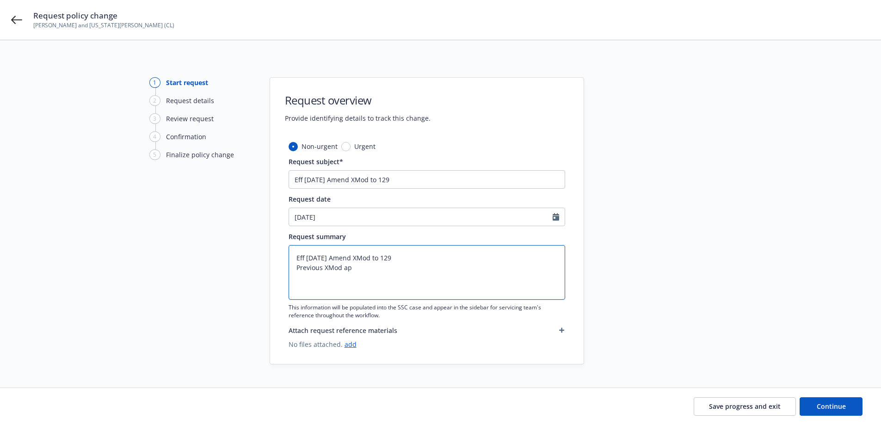
type textarea "x"
type textarea "Eff 06-01-25 Amend XMod to 129 Previous XMod app"
type textarea "x"
type textarea "Eff 06-01-25 Amend XMod to 129 Previous XMod appe"
type textarea "x"
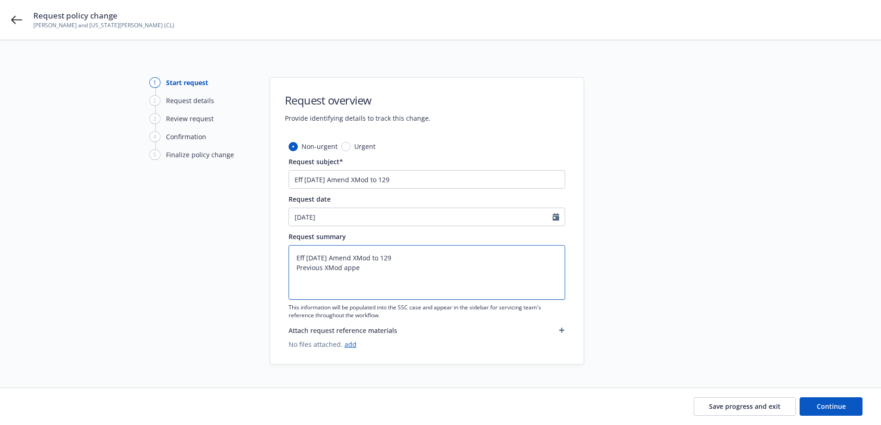
type textarea "Eff 06-01-25 Amend XMod to 129 Previous XMod appea"
type textarea "x"
type textarea "Eff 06-01-25 Amend XMod to 129 Previous XMod appear"
type textarea "x"
type textarea "Eff 06-01-25 Amend XMod to 129 Previous XMod appeare"
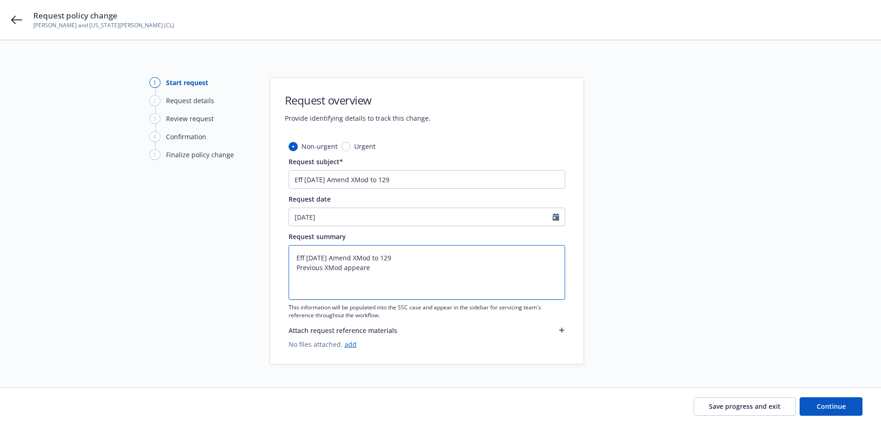
type textarea "x"
type textarea "Eff 06-01-25 Amend XMod to 129 Previous XMod appeared"
type textarea "x"
type textarea "Eff 06-01-25 Amend XMod to 129 Previous XMod appeared"
type textarea "x"
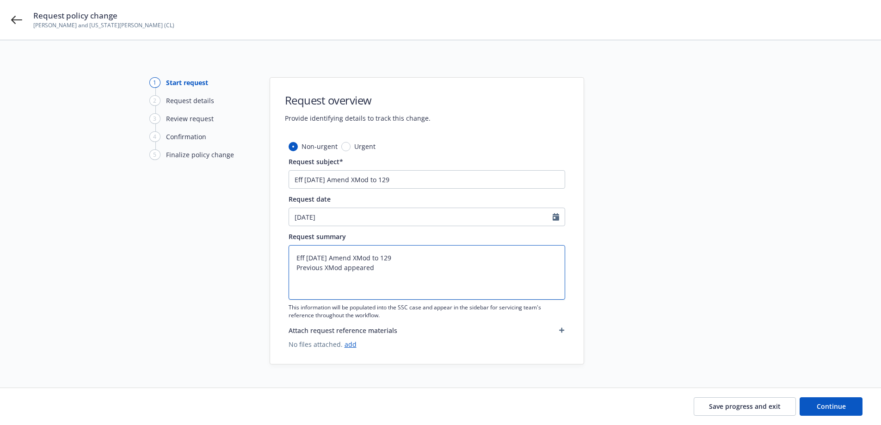
type textarea "Eff 06-01-25 Amend XMod to 129 Previous XMod appeared o"
type textarea "x"
type textarea "Eff 06-01-25 Amend XMod to 129 Previous XMod appeared on"
type textarea "x"
type textarea "Eff 06-01-25 Amend XMod to 129 Previous XMod appeared on"
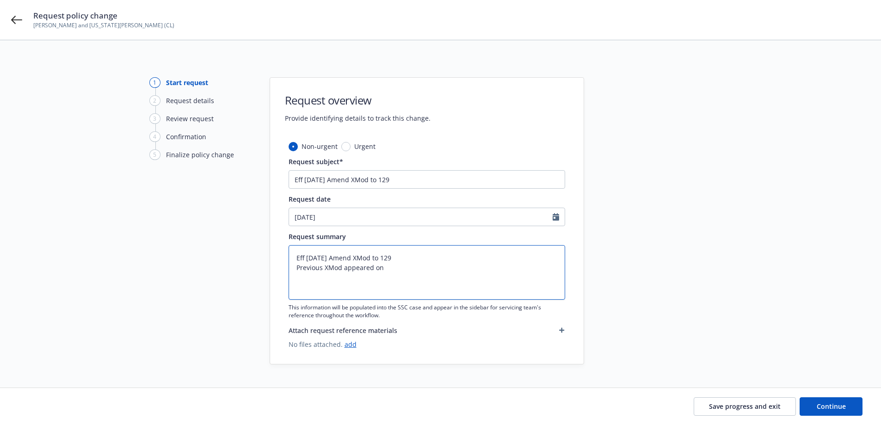
type textarea "x"
type textarea "Eff 06-01-25 Amend XMod to 129 Previous XMod appeared on"
type textarea "x"
type textarea "Eff 06-01-25 Amend XMod to 129 Previous XMod appeared o"
type textarea "x"
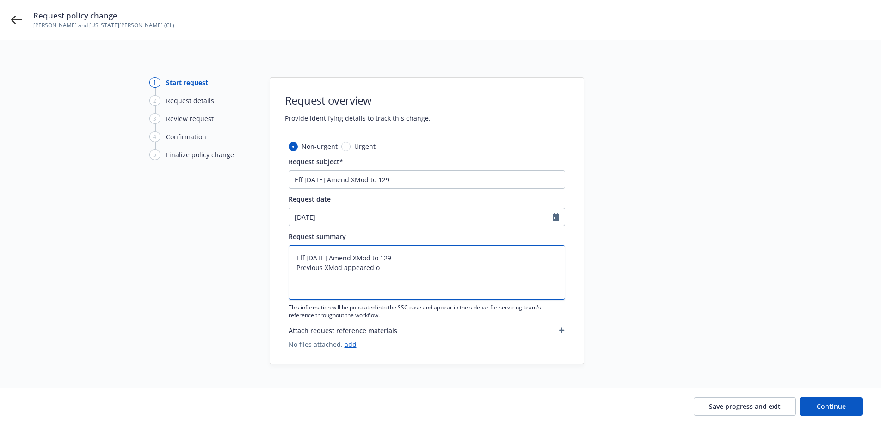
type textarea "Eff 06-01-25 Amend XMod to 129 Previous XMod appeared"
type textarea "x"
type textarea "Eff 06-01-25 Amend XMod to 129 Previous XMod appeared"
type textarea "x"
type textarea "Eff 06-01-25 Amend XMod to 129 Previous XMod appeare"
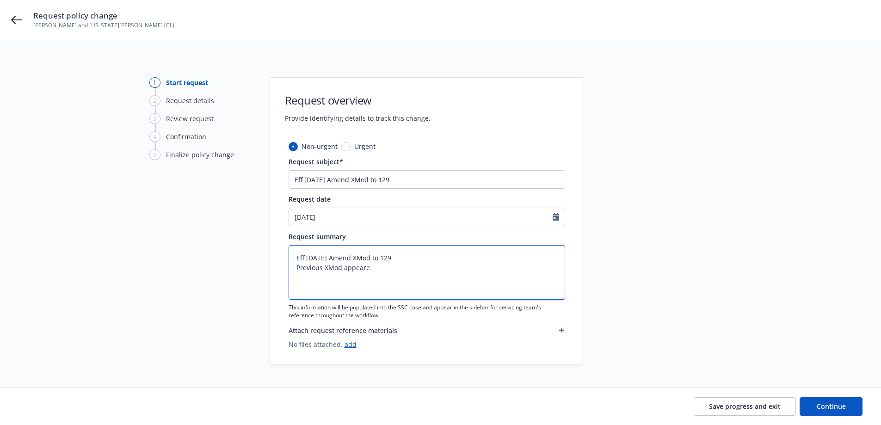
type textarea "x"
type textarea "Eff 06-01-25 Amend XMod to 129 Previous XMod appear"
type textarea "x"
type textarea "Eff 06-01-25 Amend XMod to 129 Previous XMod appea"
type textarea "x"
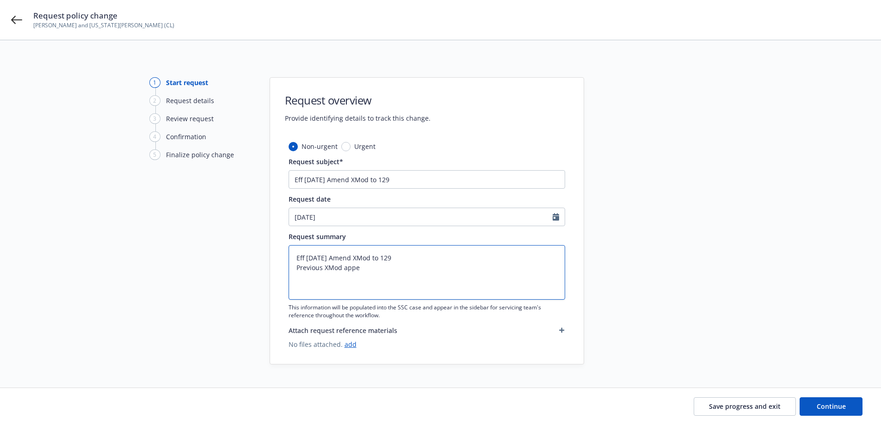
type textarea "Eff 06-01-25 Amend XMod to 129 Previous XMod app"
type textarea "x"
type textarea "Eff 06-01-25 Amend XMod to 129 Previous XMod ap"
type textarea "x"
type textarea "Eff 06-01-25 Amend XMod to 129 Previous XMod a"
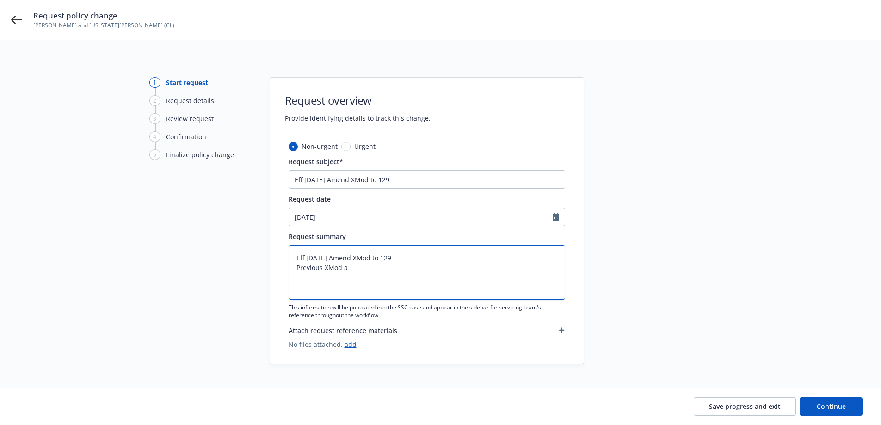
type textarea "x"
type textarea "Eff 06-01-25 Amend XMod to 129 Previous XMod"
type textarea "x"
type textarea "Eff 06-01-25 Amend XMod to 129 Previous XMod r"
type textarea "x"
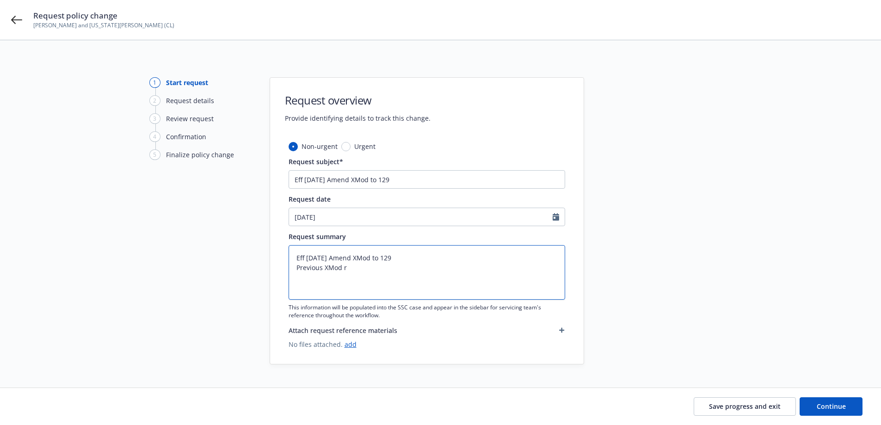
type textarea "Eff 06-01-25 Amend XMod to 129 Previous XMod re"
type textarea "x"
type textarea "Eff 06-01-25 Amend XMod to 129 Previous XMod red"
type textarea "x"
type textarea "Eff 06-01-25 Amend XMod to 129 Previous XMod re"
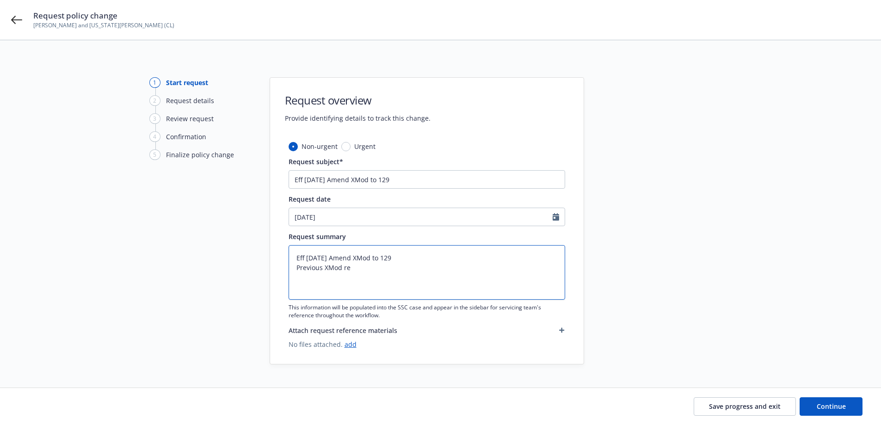
type textarea "x"
type textarea "Eff 06-01-25 Amend XMod to 129 Previous XMod r"
type textarea "x"
type textarea "Eff 06-01-25 Amend XMod to 129 Previous XMod"
type textarea "x"
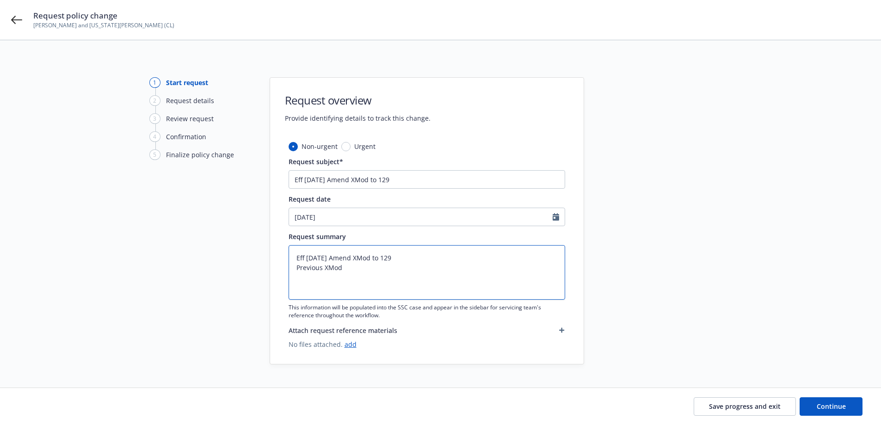
type textarea "Eff 06-01-25 Amend XMod to 129 Previous XMod"
type textarea "x"
type textarea "Eff 06-01-25 Amend XMod to 129 Previous XMod:"
type textarea "x"
type textarea "Eff 06-01-25 Amend XMod to 129 Previous XMod:"
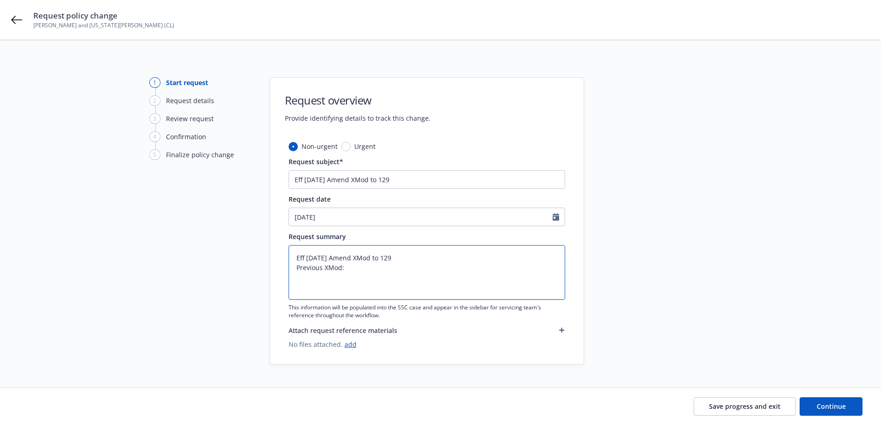
type textarea "x"
type textarea "Eff 06-01-25 Amend XMod to 129 Previous XMod: N"
type textarea "x"
type textarea "Eff 06-01-25 Amend XMod to 129 Previous XMod: N/"
type textarea "x"
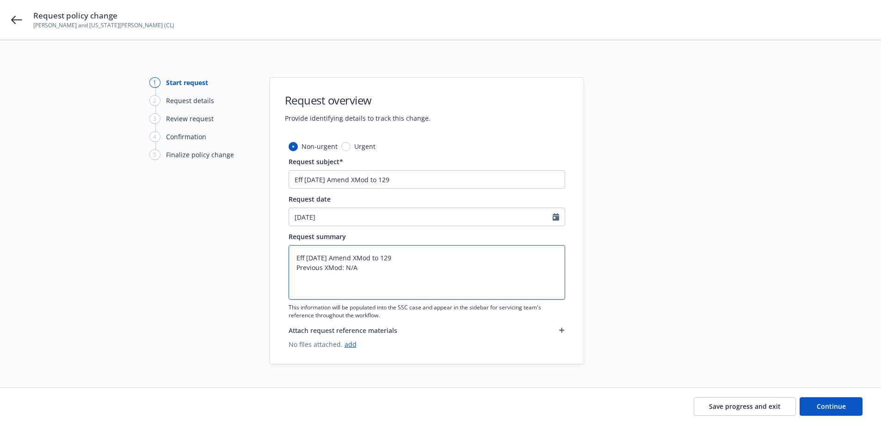
type textarea "Eff 06-01-25 Amend XMod to 129 Previous XMod: N/A"
click at [830, 404] on span "Continue" at bounding box center [830, 406] width 29 height 9
type textarea "x"
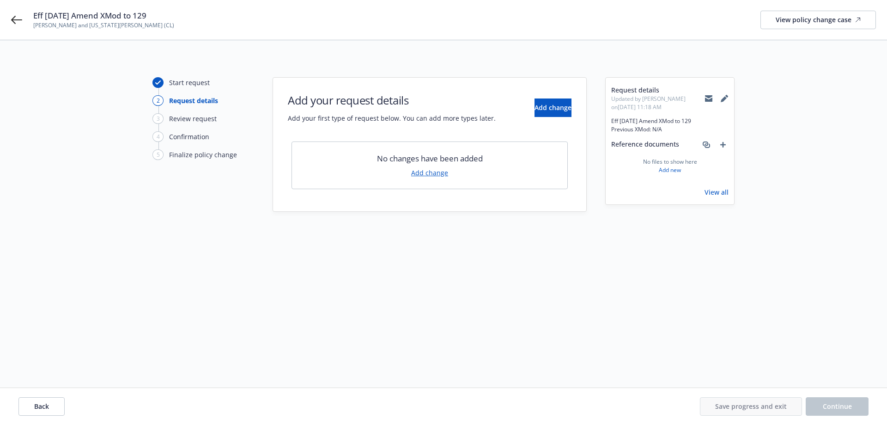
click at [440, 172] on link "Add change" at bounding box center [429, 173] width 37 height 10
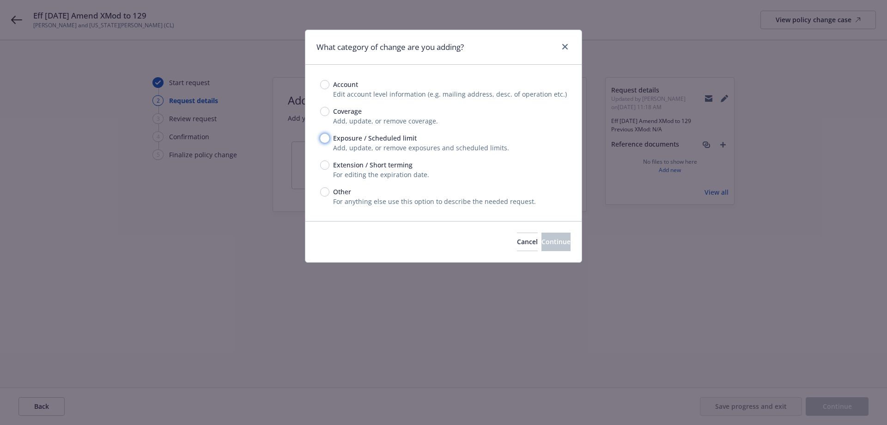
click at [328, 139] on input "Exposure / Scheduled limit" at bounding box center [324, 138] width 9 height 9
radio input "true"
click at [542, 238] on span "Continue" at bounding box center [556, 241] width 29 height 9
type textarea "x"
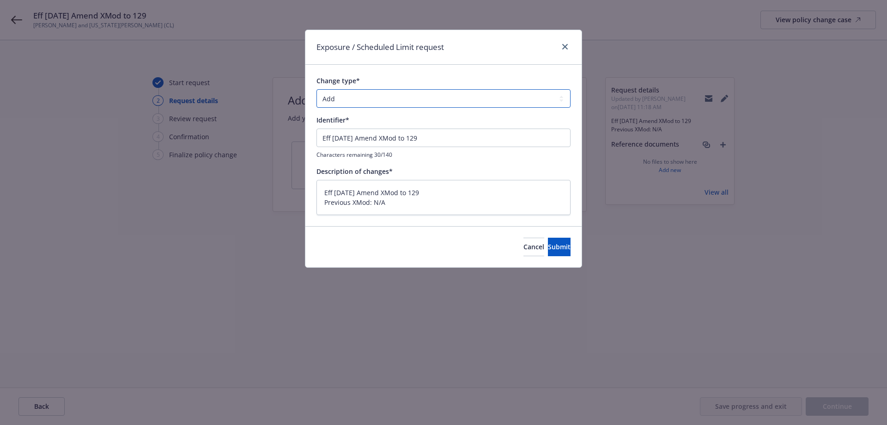
click at [361, 95] on select "Add Audit Change Remove" at bounding box center [444, 98] width 254 height 18
select select "CHANGE"
click at [317, 89] on select "Add Audit Change Remove" at bounding box center [444, 98] width 254 height 18
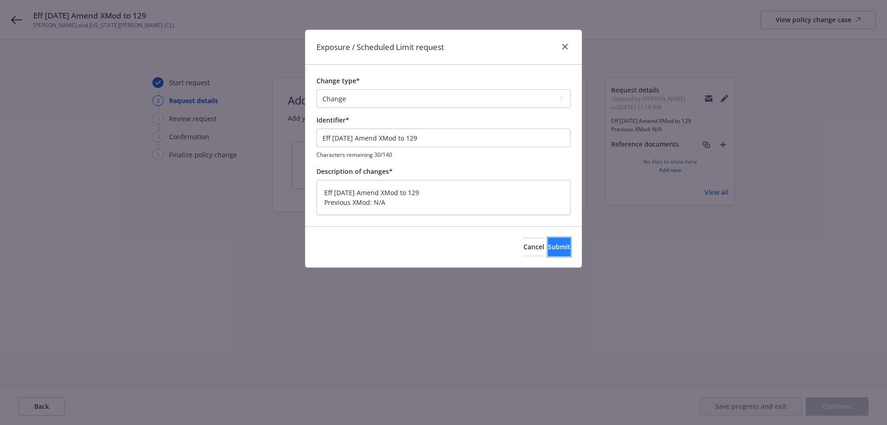
click at [555, 249] on span "Submit" at bounding box center [559, 246] width 23 height 9
type textarea "x"
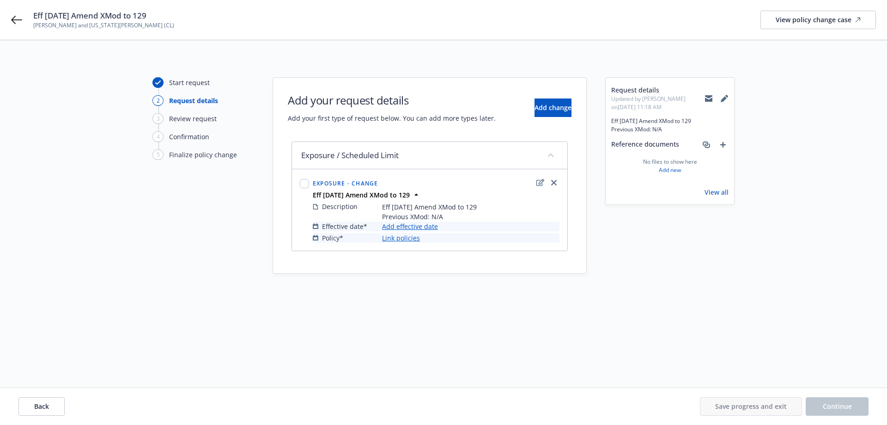
click at [414, 223] on link "Add effective date" at bounding box center [410, 226] width 56 height 10
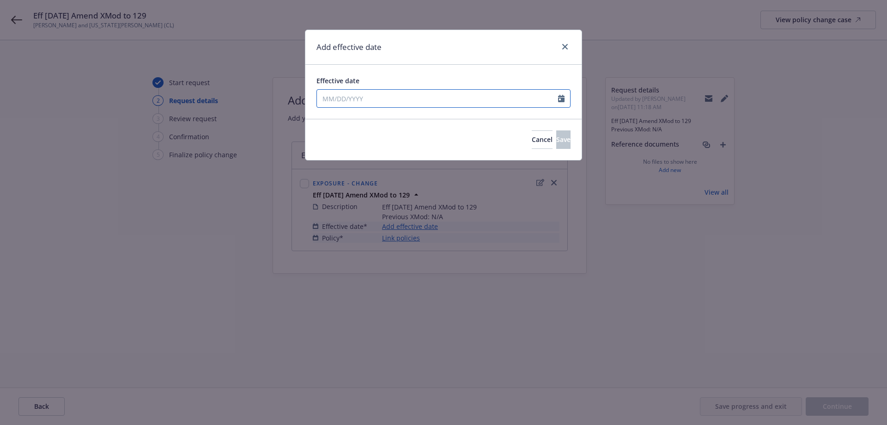
select select "8"
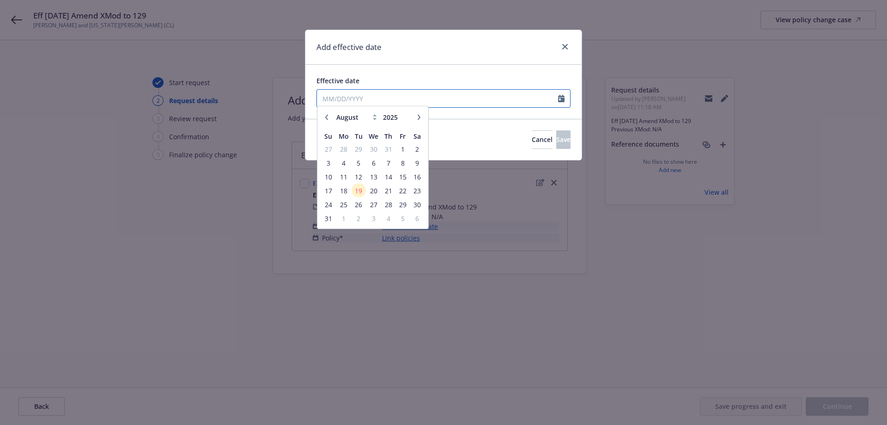
click at [372, 100] on input "Effective date" at bounding box center [437, 99] width 241 height 18
type input "06/01/2025"
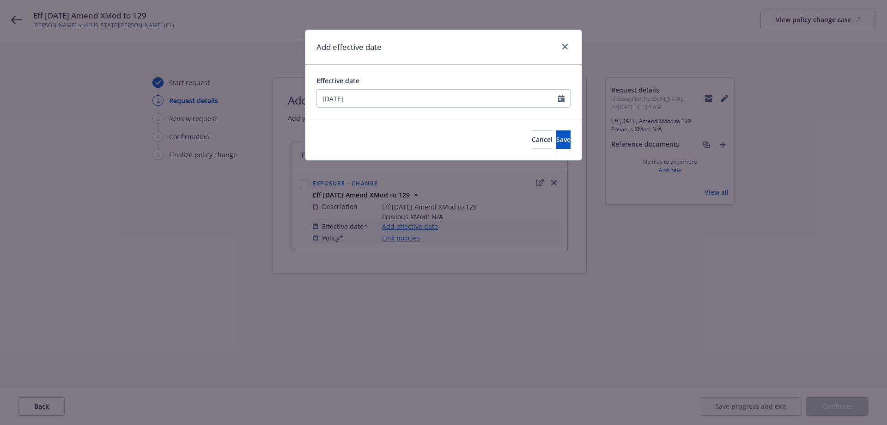
click at [490, 56] on div "Add effective date" at bounding box center [444, 47] width 276 height 35
click at [557, 141] on span "Save" at bounding box center [564, 139] width 14 height 9
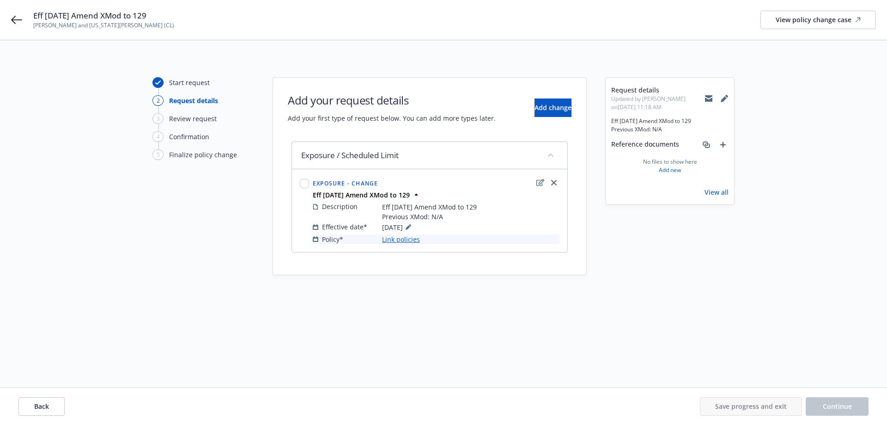
click at [401, 238] on link "Link policies" at bounding box center [401, 239] width 38 height 10
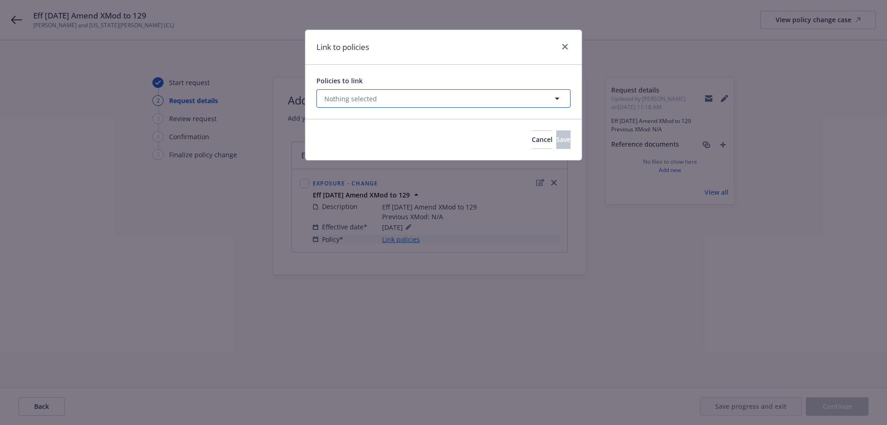
click at [370, 96] on span "Nothing selected" at bounding box center [350, 99] width 53 height 10
select select "ACTIVE"
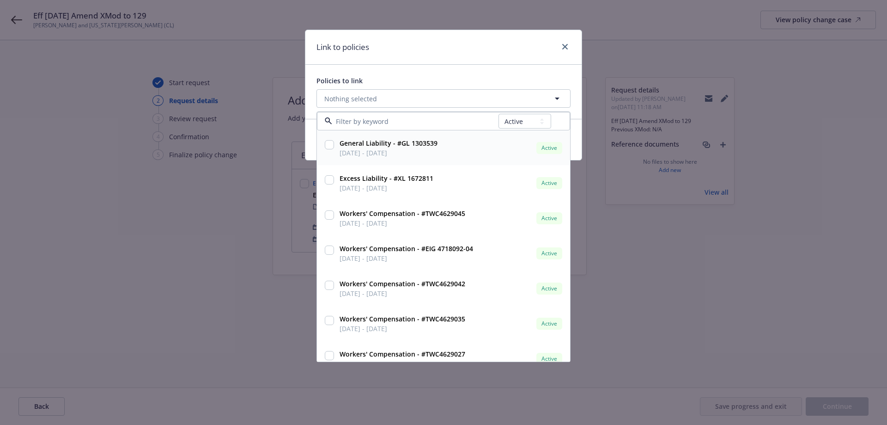
type input "w"
click at [330, 147] on input "checkbox" at bounding box center [329, 144] width 9 height 9
checkbox input "true"
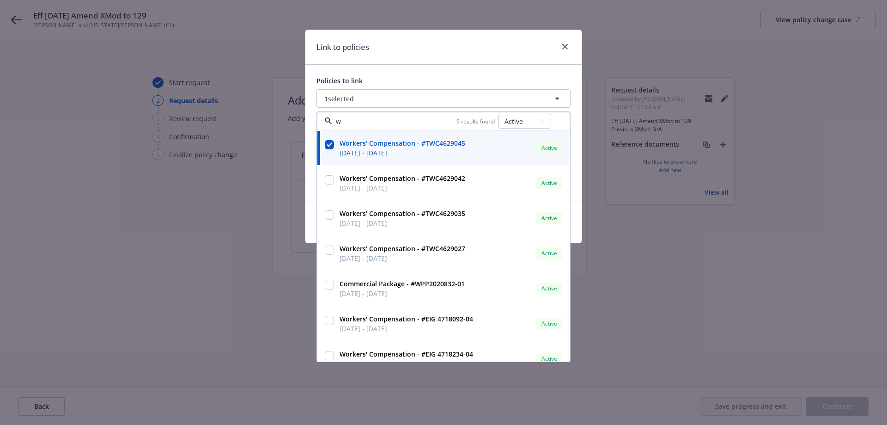
type input "w"
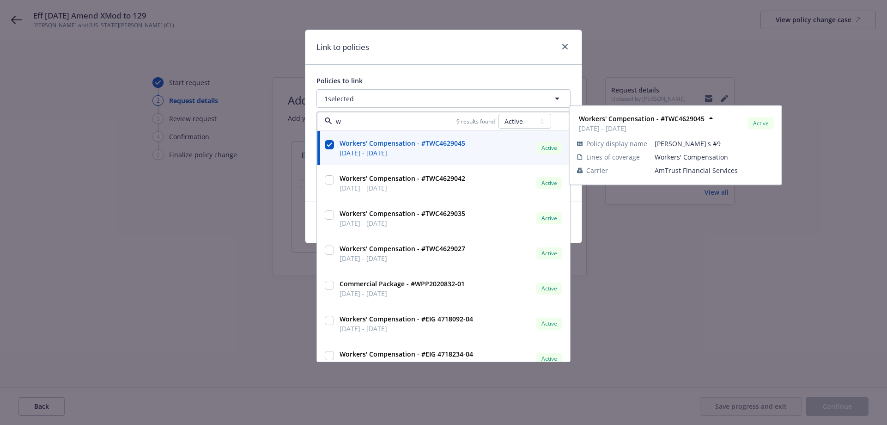
click at [439, 78] on div "Policies to link" at bounding box center [444, 81] width 254 height 10
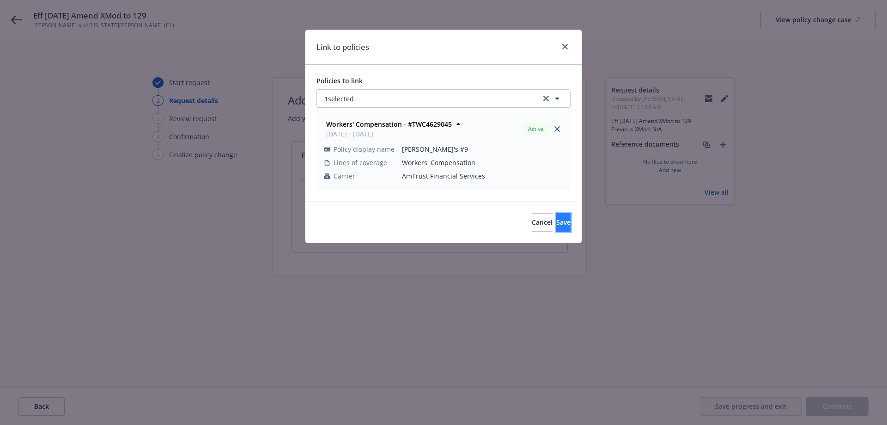
click at [557, 220] on span "Save" at bounding box center [564, 222] width 14 height 9
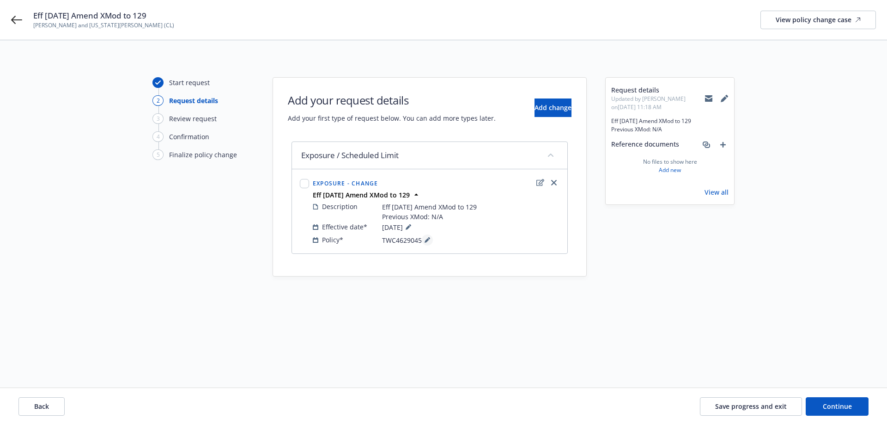
click at [428, 239] on icon at bounding box center [427, 240] width 5 height 5
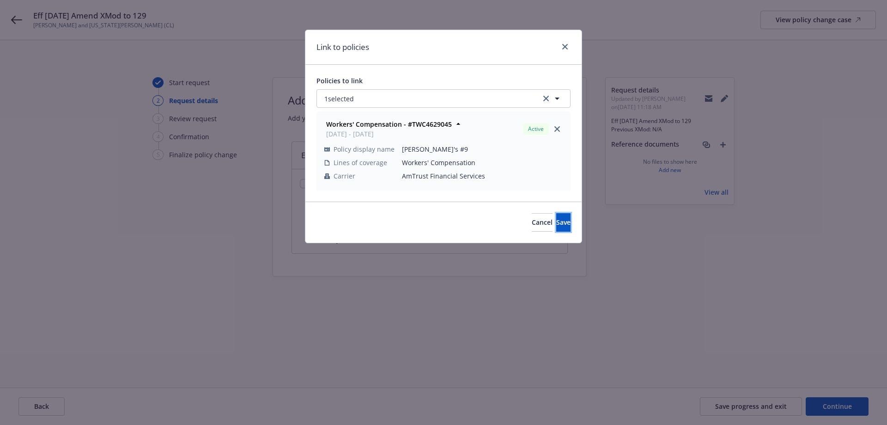
click at [557, 223] on span "Save" at bounding box center [564, 222] width 14 height 9
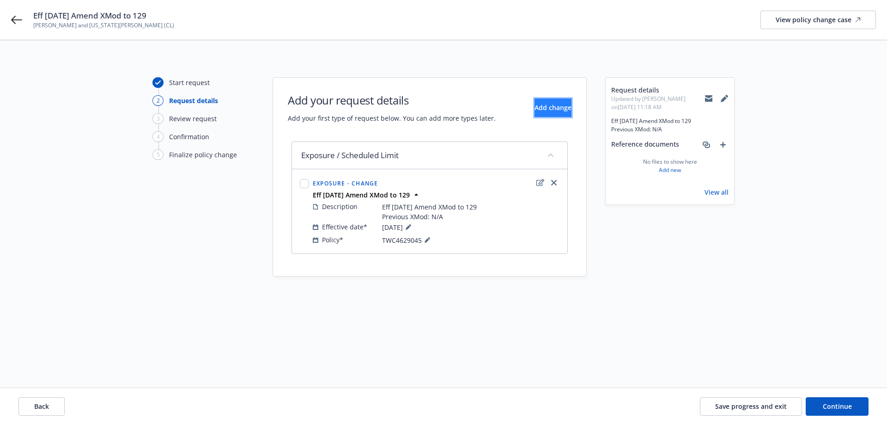
click at [544, 107] on span "Add change" at bounding box center [553, 107] width 37 height 9
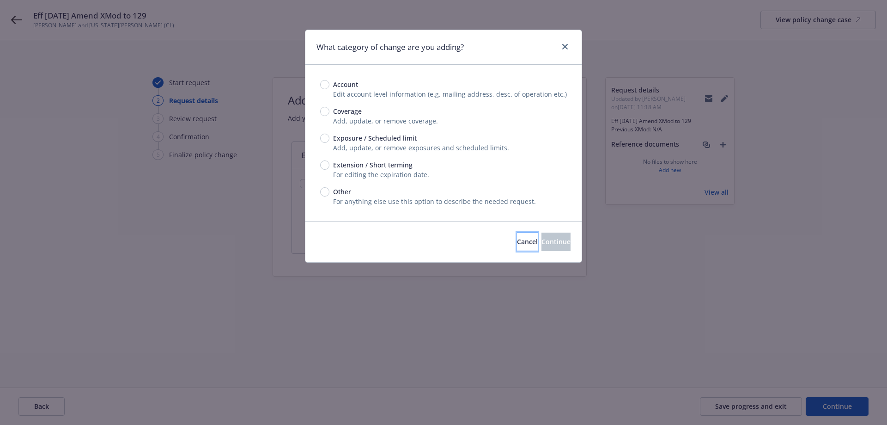
click at [517, 239] on span "Cancel" at bounding box center [527, 241] width 21 height 9
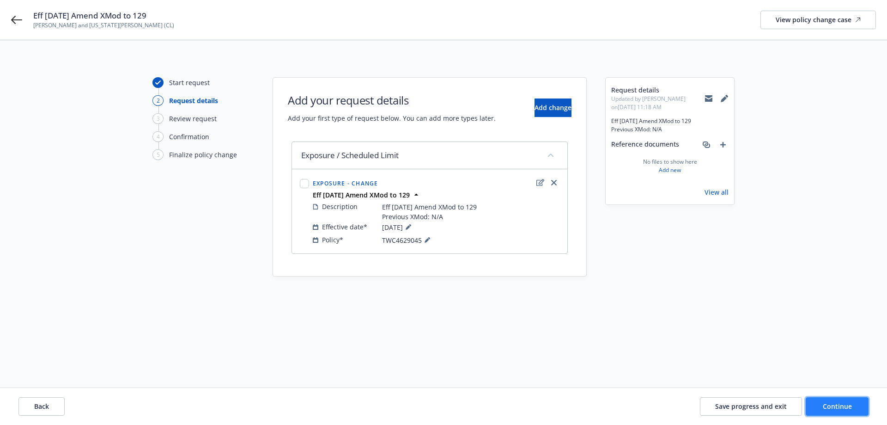
click at [838, 398] on button "Continue" at bounding box center [837, 406] width 63 height 18
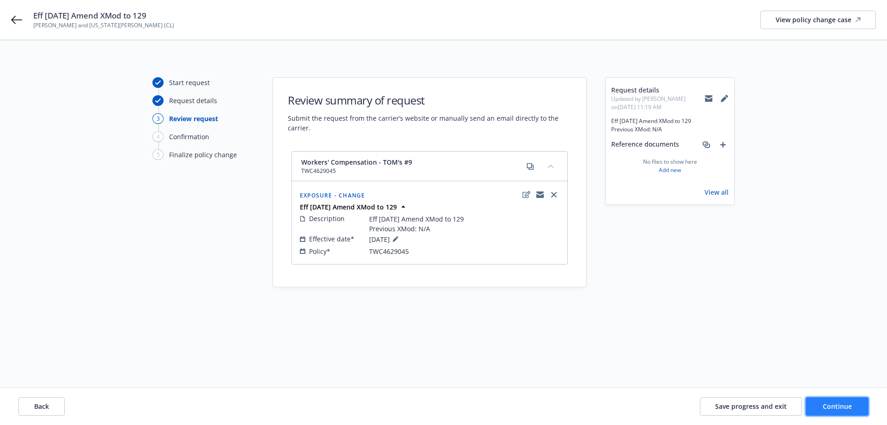
click at [849, 408] on span "Continue" at bounding box center [837, 406] width 29 height 9
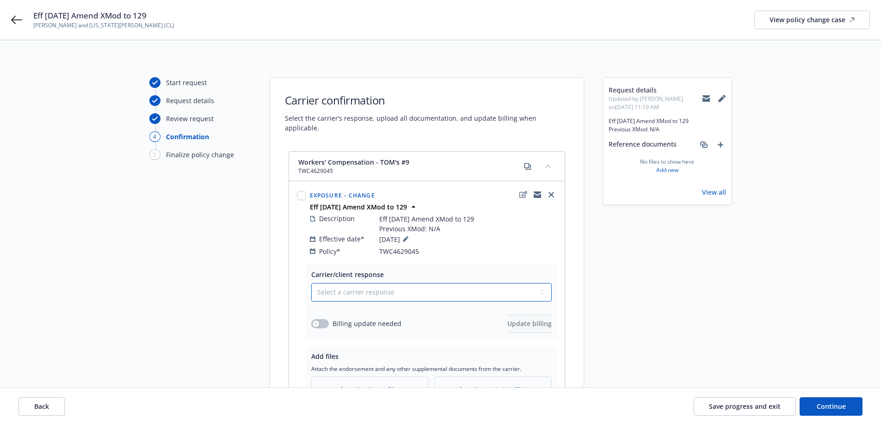
click at [397, 284] on select "Select a carrier response Accepted Accepted with revision No endorsement needed…" at bounding box center [431, 292] width 240 height 18
select select "ACCEPTED"
click at [311, 283] on select "Select a carrier response Accepted Accepted with revision No endorsement needed…" at bounding box center [431, 292] width 240 height 18
click at [319, 319] on button "button" at bounding box center [320, 323] width 18 height 9
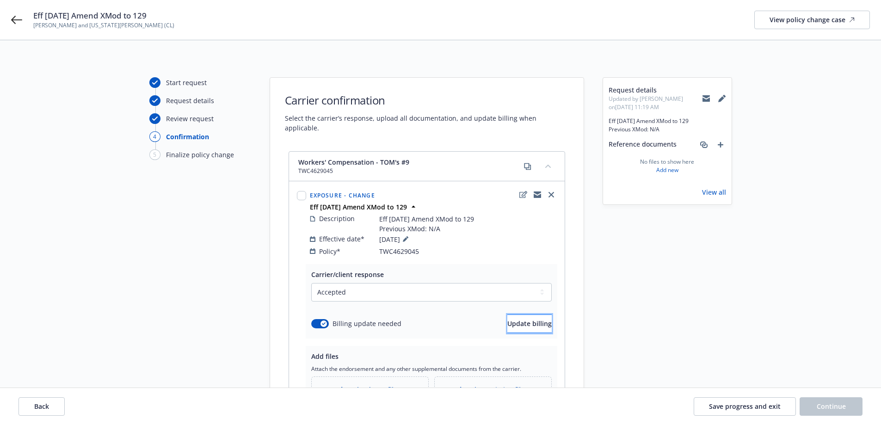
click at [507, 319] on span "Update billing" at bounding box center [529, 323] width 44 height 9
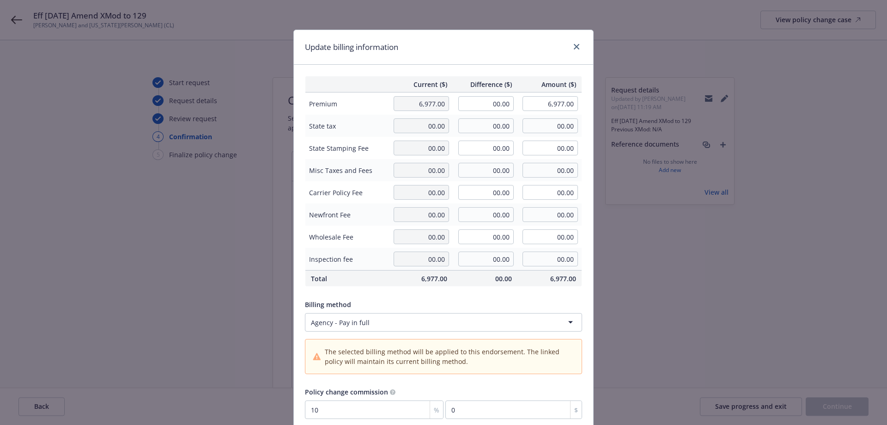
click at [521, 322] on body "Eff 06-01-25 Amend XMod to 129 Nikiforos and Georgia Valaskantjis (CL) View pol…" at bounding box center [443, 212] width 887 height 425
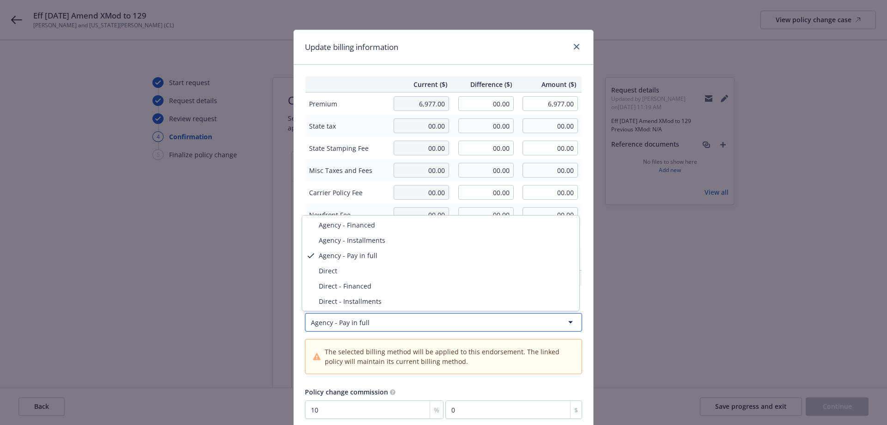
click at [401, 44] on html "Eff 06-01-25 Amend XMod to 129 Nikiforos and Georgia Valaskantjis (CL) View pol…" at bounding box center [443, 212] width 887 height 425
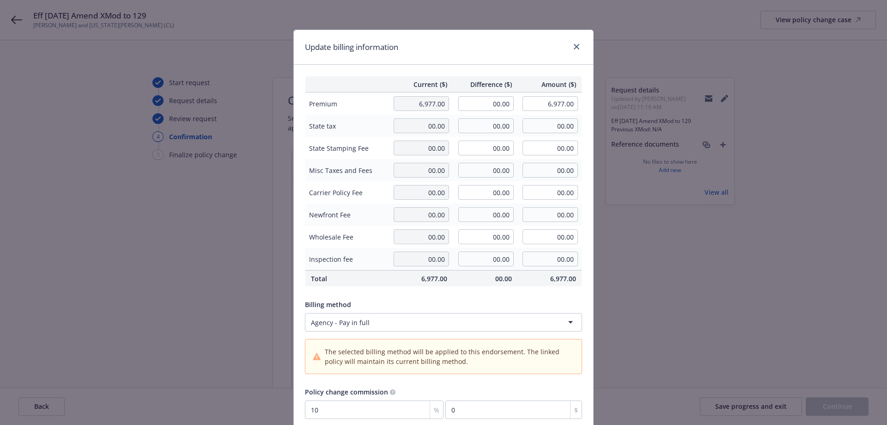
click at [379, 326] on html "Eff 06-01-25 Amend XMod to 129 Nikiforos and Georgia Valaskantjis (CL) View pol…" at bounding box center [443, 212] width 887 height 425
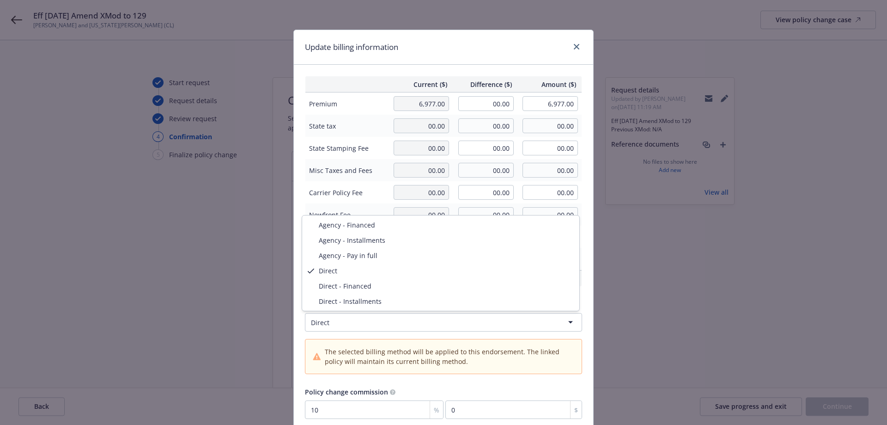
click at [369, 327] on html "Eff 06-01-25 Amend XMod to 129 Nikiforos and Georgia Valaskantjis (CL) View pol…" at bounding box center [443, 212] width 887 height 425
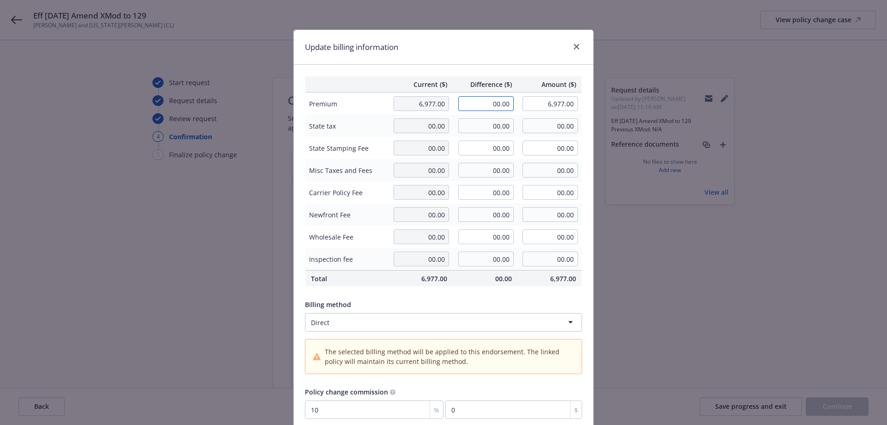
click at [492, 102] on input "00.00" at bounding box center [486, 103] width 55 height 15
type input "1,911.00"
type input "8,888.00"
type input "191.1"
click at [501, 125] on input "00.00" at bounding box center [486, 125] width 55 height 15
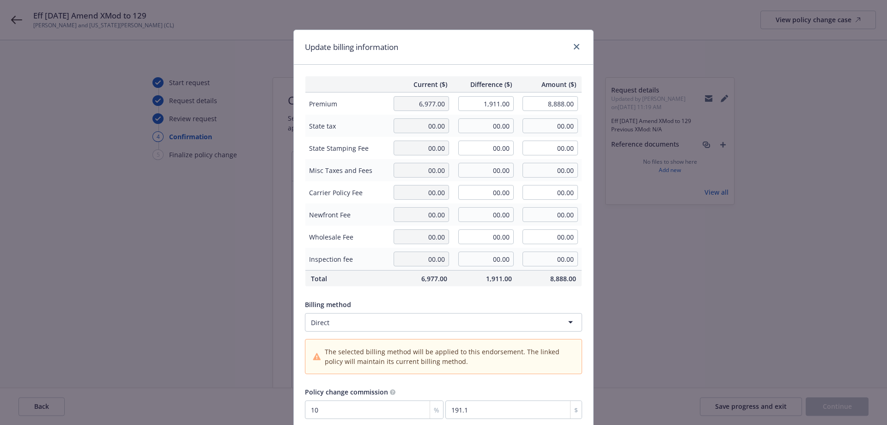
click at [485, 301] on div "Billing method" at bounding box center [443, 305] width 277 height 10
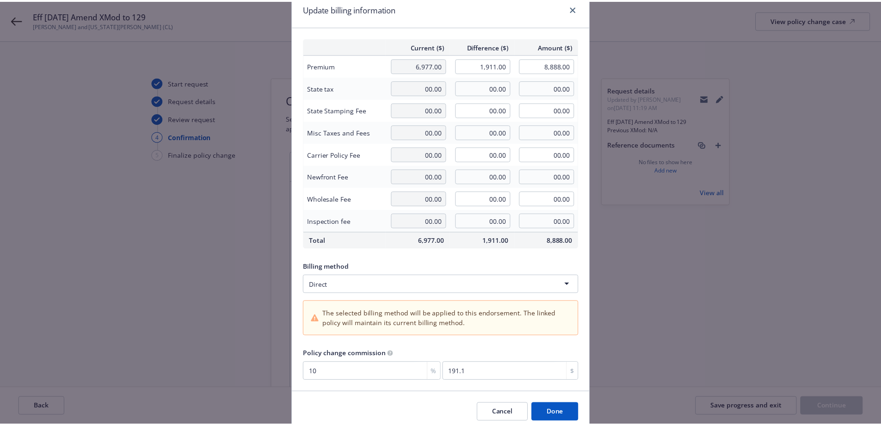
scroll to position [76, 0]
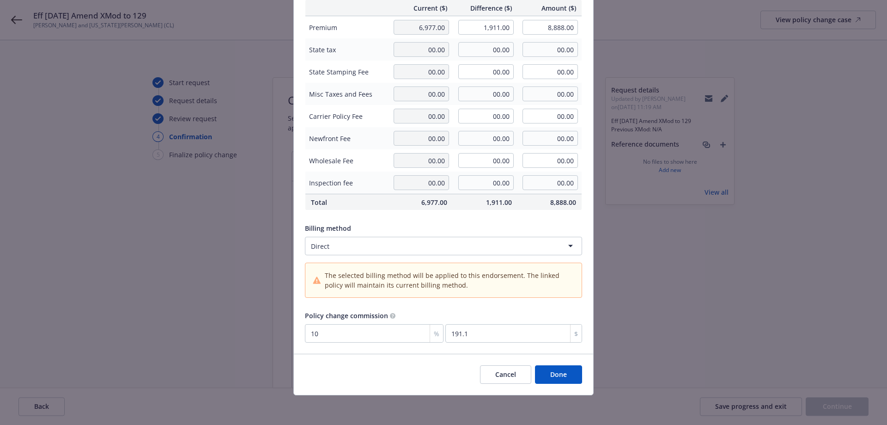
click at [556, 373] on button "Done" at bounding box center [558, 374] width 47 height 18
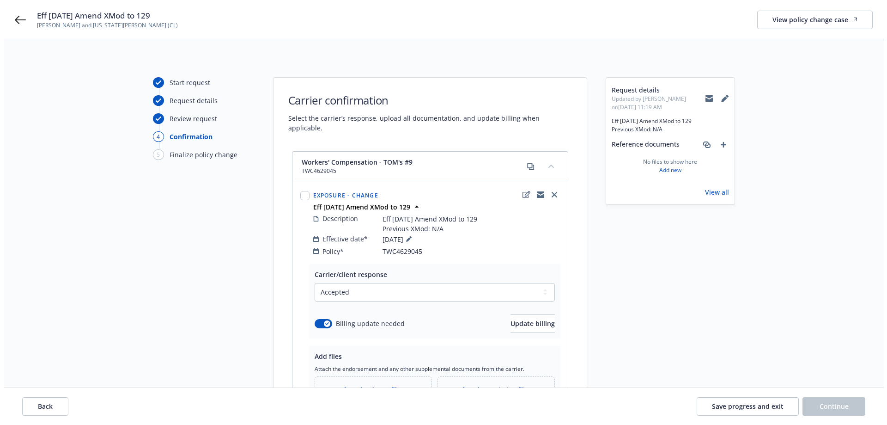
scroll to position [104, 0]
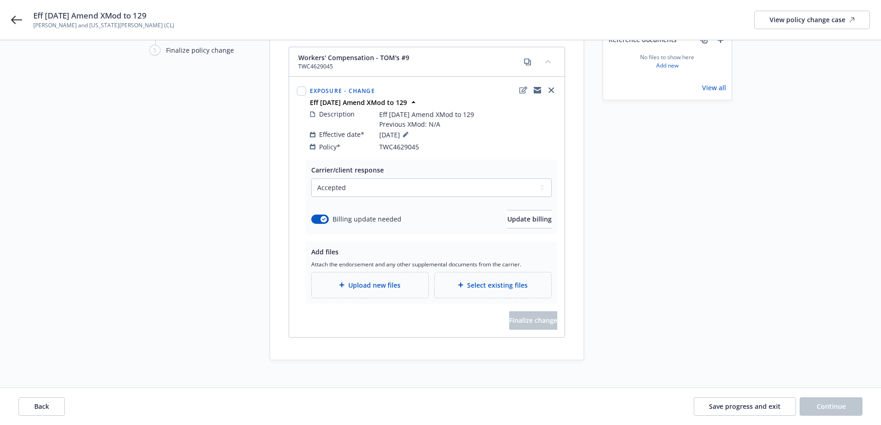
click at [472, 280] on span "Select existing files" at bounding box center [497, 285] width 61 height 10
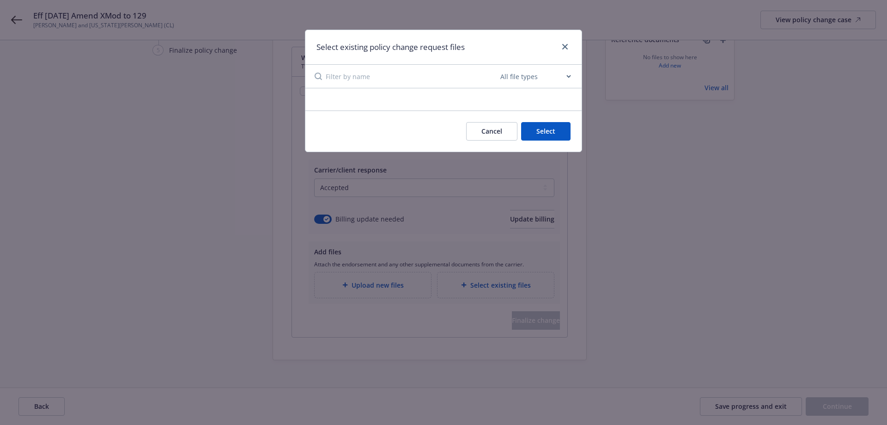
click at [489, 128] on button "Cancel" at bounding box center [491, 131] width 51 height 18
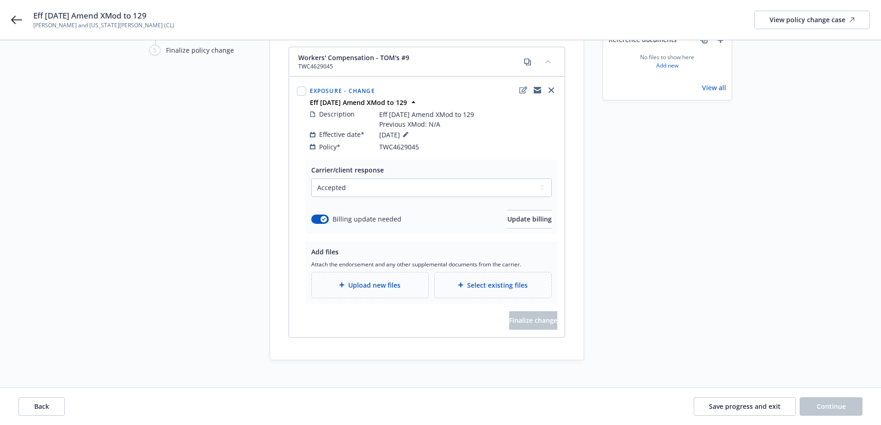
click at [361, 280] on span "Upload new files" at bounding box center [374, 285] width 52 height 10
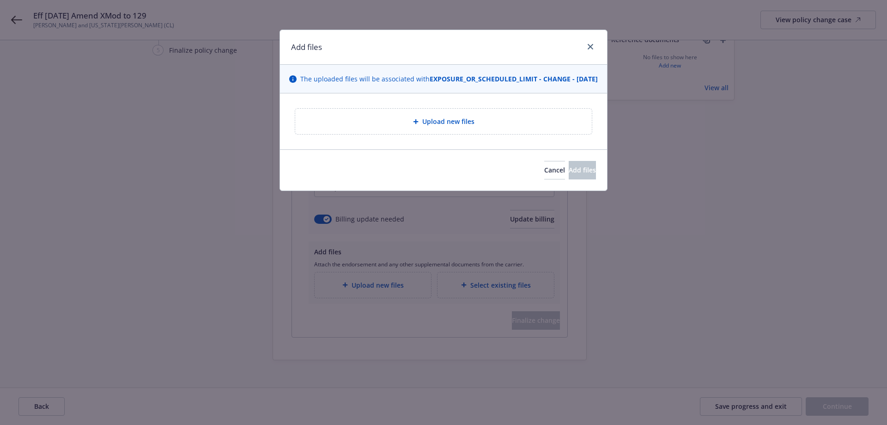
click at [408, 127] on div "Upload new files" at bounding box center [444, 121] width 282 height 11
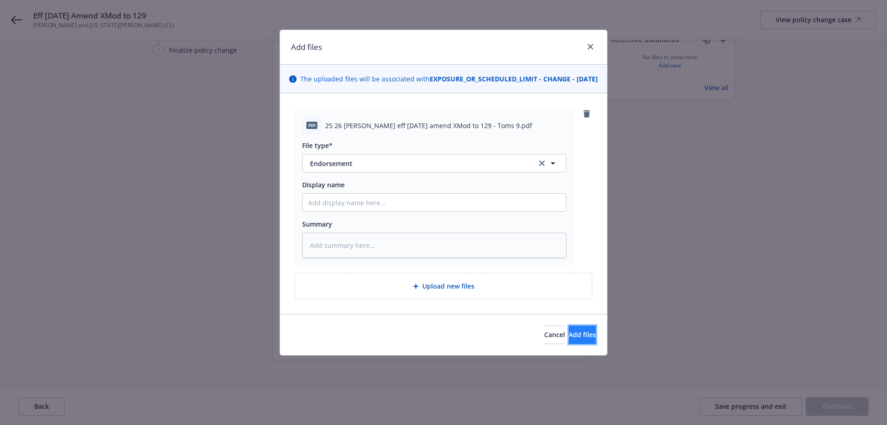
click at [569, 339] on span "Add files" at bounding box center [582, 334] width 27 height 9
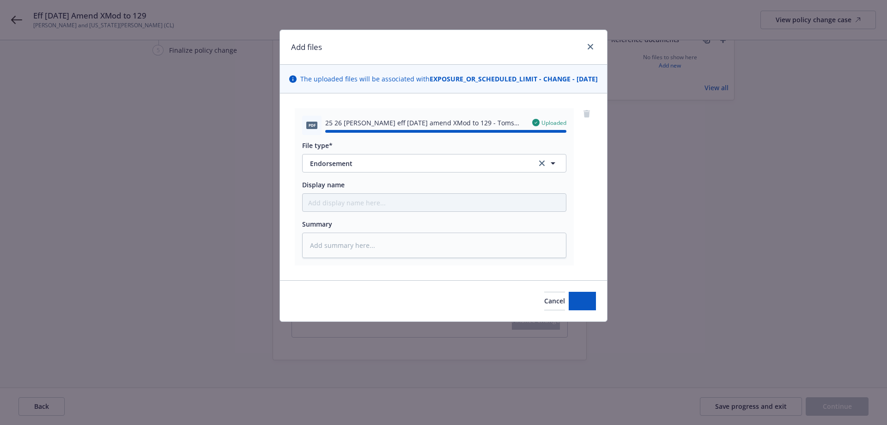
type textarea "x"
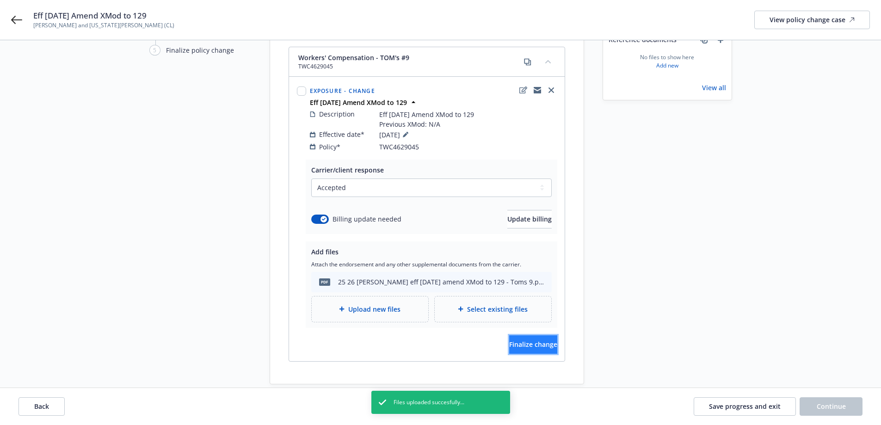
click at [509, 340] on span "Finalize change" at bounding box center [533, 344] width 48 height 9
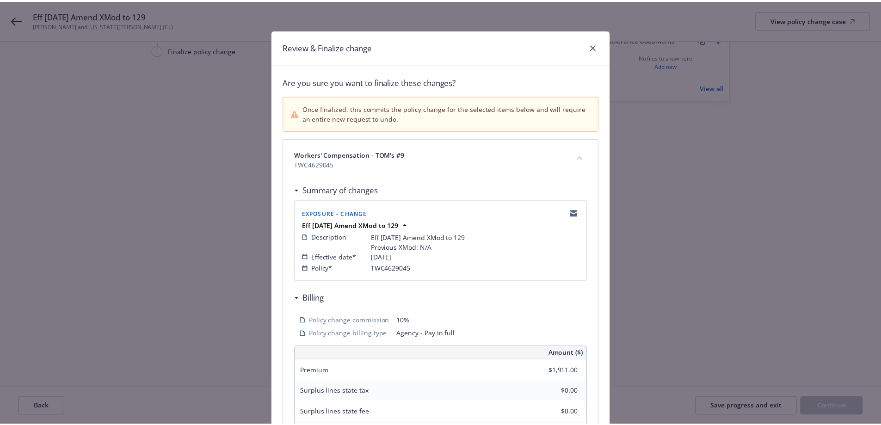
scroll to position [210, 0]
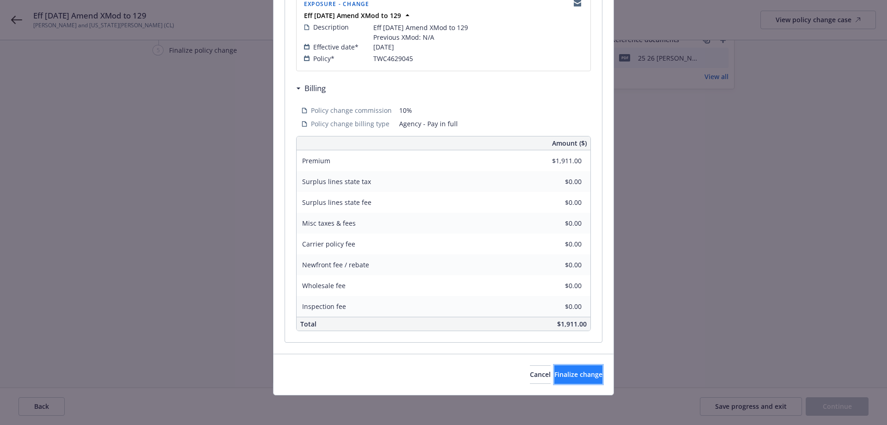
click at [557, 368] on button "Finalize change" at bounding box center [579, 374] width 48 height 18
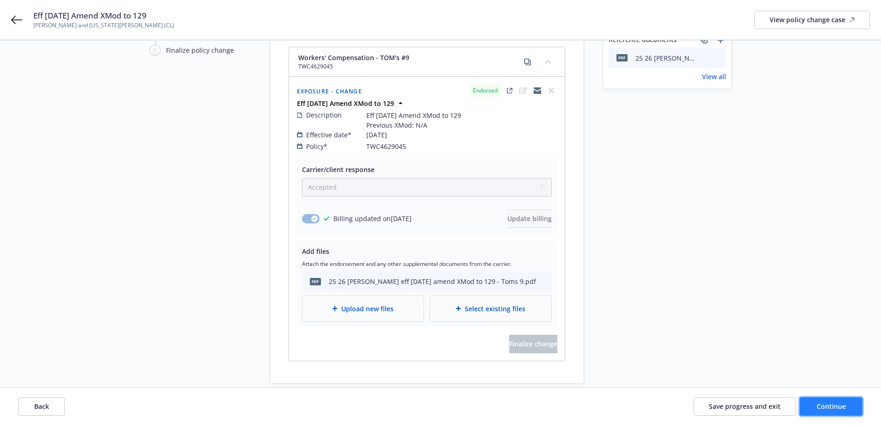
click at [831, 403] on span "Continue" at bounding box center [830, 406] width 29 height 9
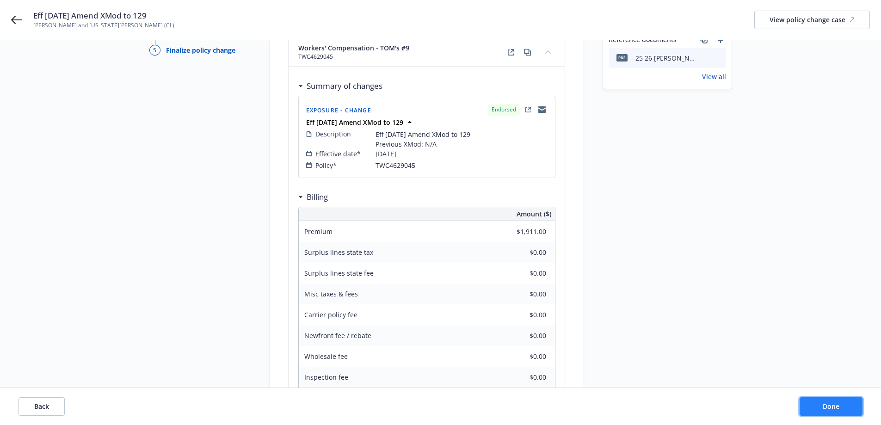
click at [823, 406] on span "Done" at bounding box center [830, 406] width 17 height 9
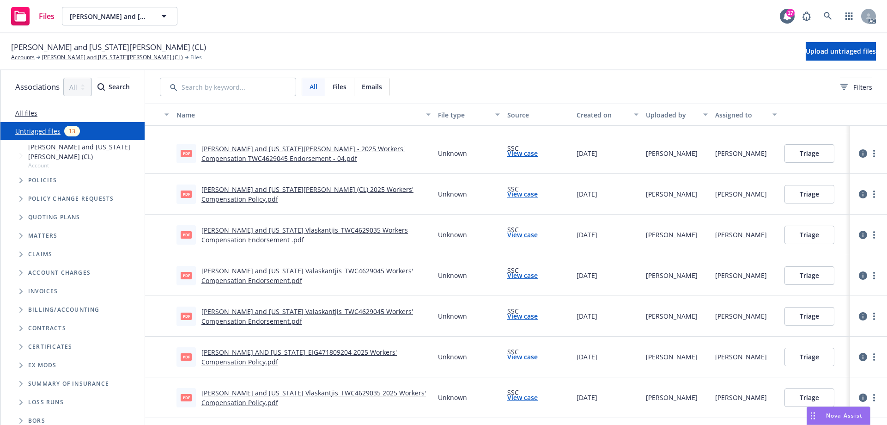
scroll to position [0, 38]
click at [874, 399] on icon "more" at bounding box center [875, 397] width 2 height 7
click at [829, 311] on link "Archive" at bounding box center [838, 311] width 81 height 18
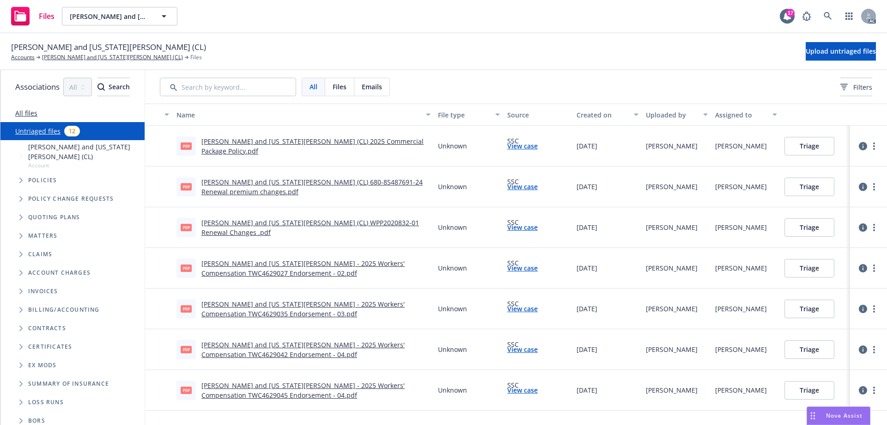
scroll to position [196, 0]
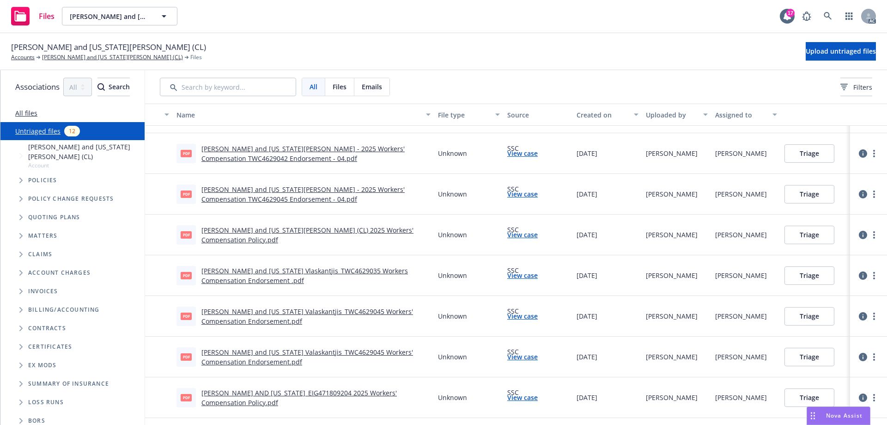
click at [538, 399] on link "View case" at bounding box center [523, 397] width 31 height 10
click at [835, 395] on button "Triage" at bounding box center [810, 397] width 50 height 18
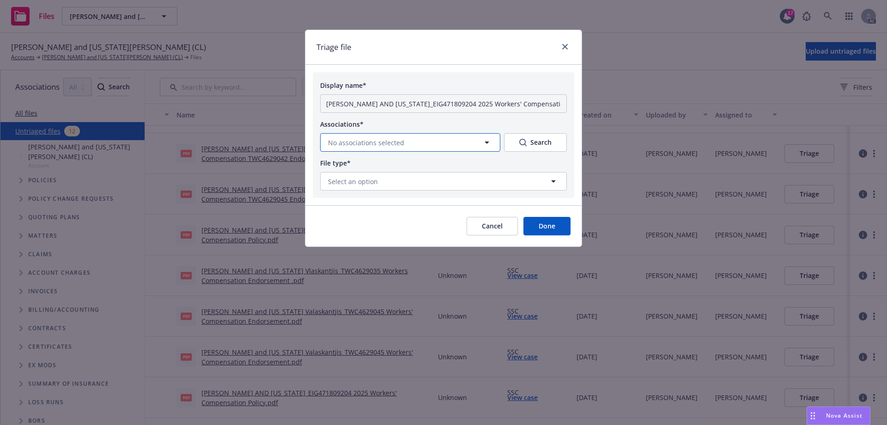
click at [402, 138] on span "No associations selected" at bounding box center [366, 143] width 76 height 10
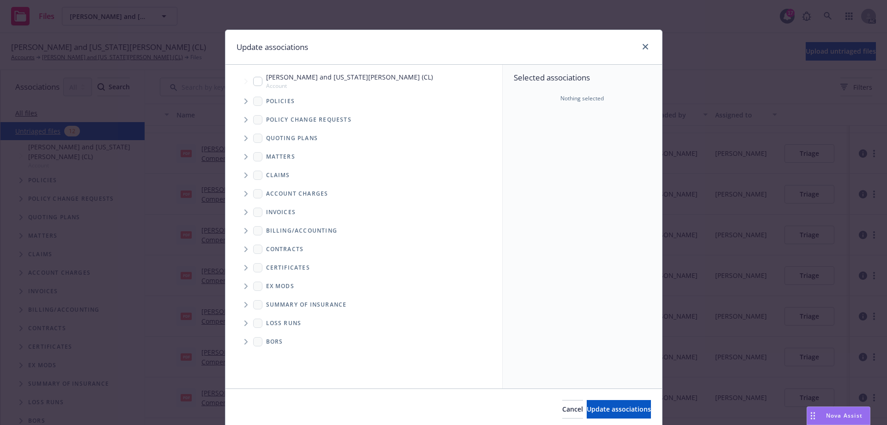
click at [253, 79] on input "Tree Example" at bounding box center [257, 81] width 9 height 9
checkbox input "true"
click at [245, 99] on icon "Tree Example" at bounding box center [247, 101] width 4 height 6
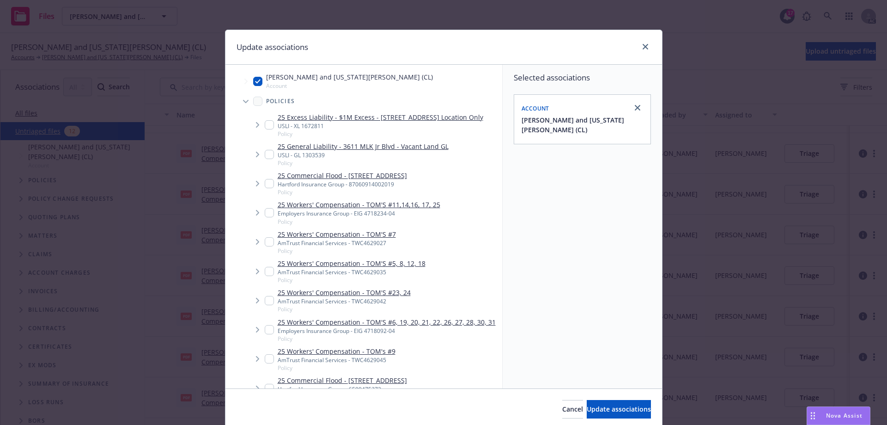
click at [268, 329] on input "Tree Example" at bounding box center [269, 329] width 9 height 9
checkbox input "true"
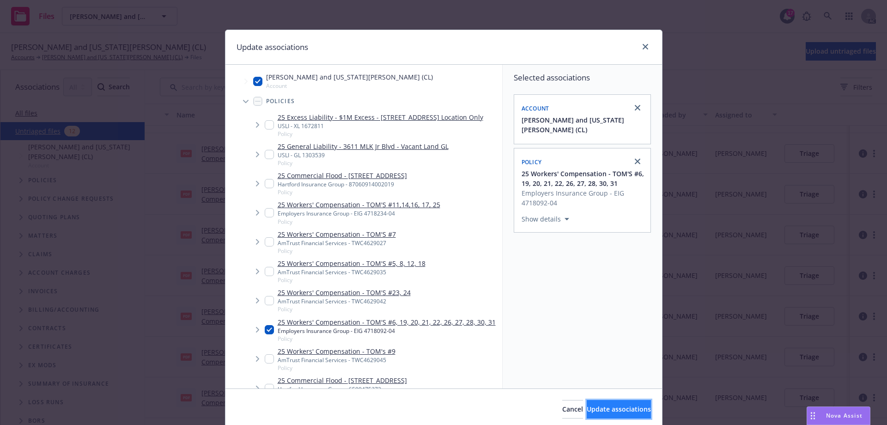
click at [587, 405] on span "Update associations" at bounding box center [619, 408] width 64 height 9
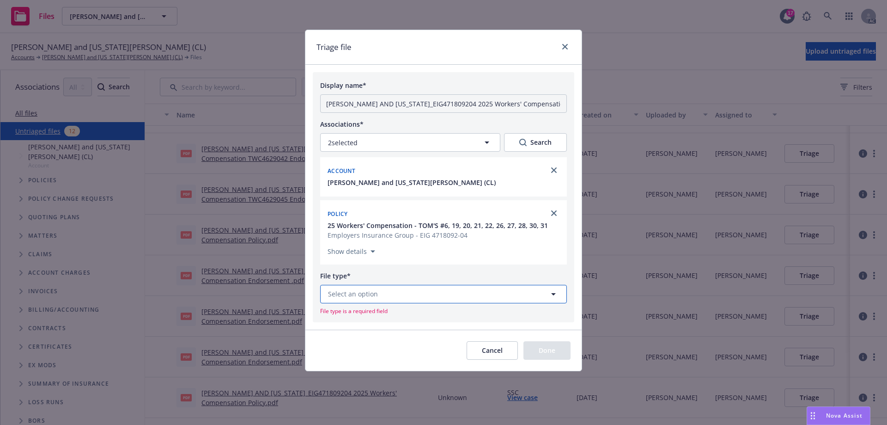
click at [412, 292] on button "Select an option" at bounding box center [443, 294] width 247 height 18
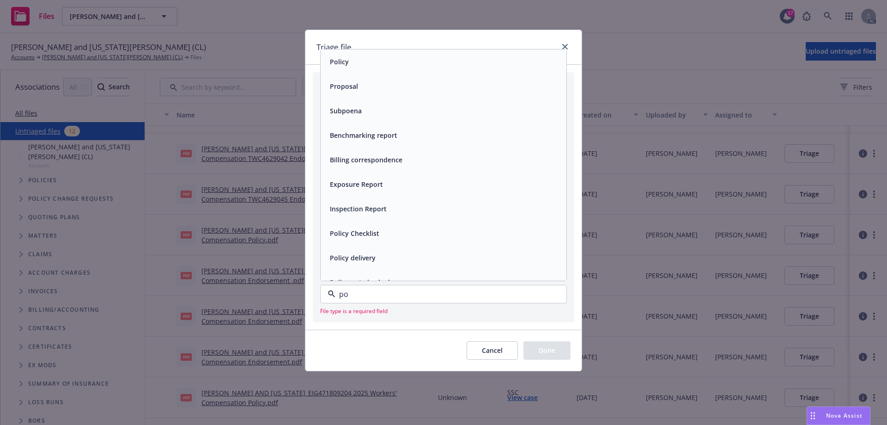
type input "pol"
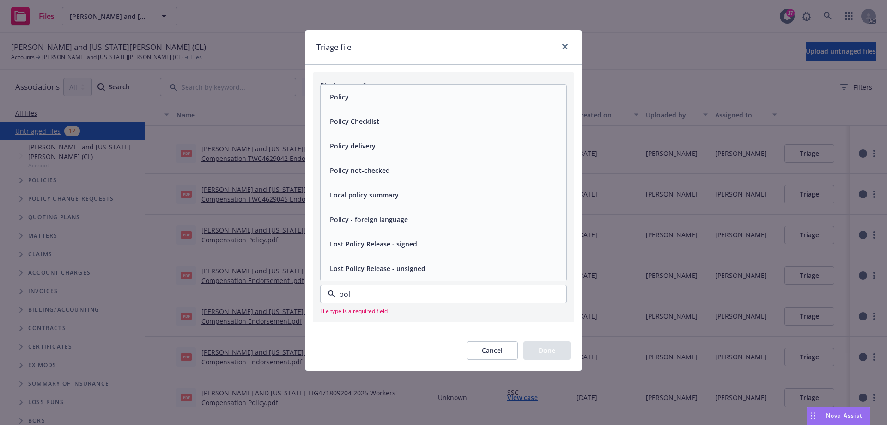
click at [365, 99] on div "Policy" at bounding box center [443, 96] width 235 height 13
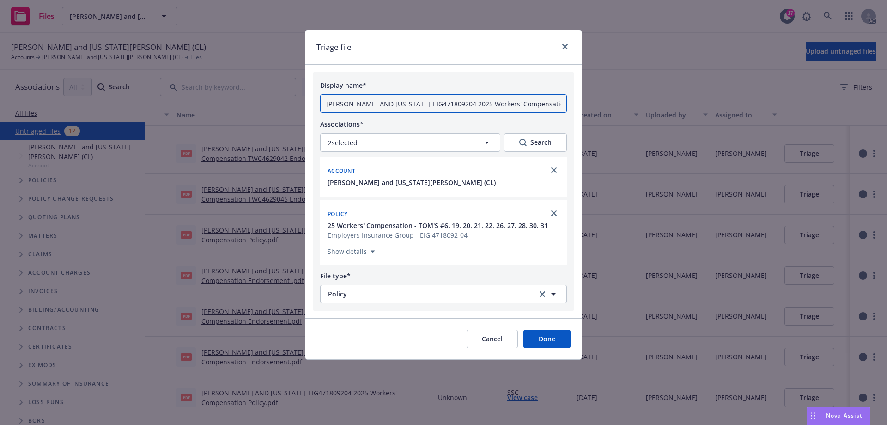
click at [375, 105] on input "[PERSON_NAME] AND [US_STATE]_EIG471809204 2025 Workers' Compensation Policy.pdf" at bounding box center [443, 103] width 247 height 18
click at [392, 101] on input "25 26 WC Policy" at bounding box center [443, 103] width 247 height 18
click at [537, 103] on input "25 26 WC Policy [DATE] Toms 6, 19, 20, 21, 22, 26, 27, 28, 30, 31" at bounding box center [443, 103] width 247 height 18
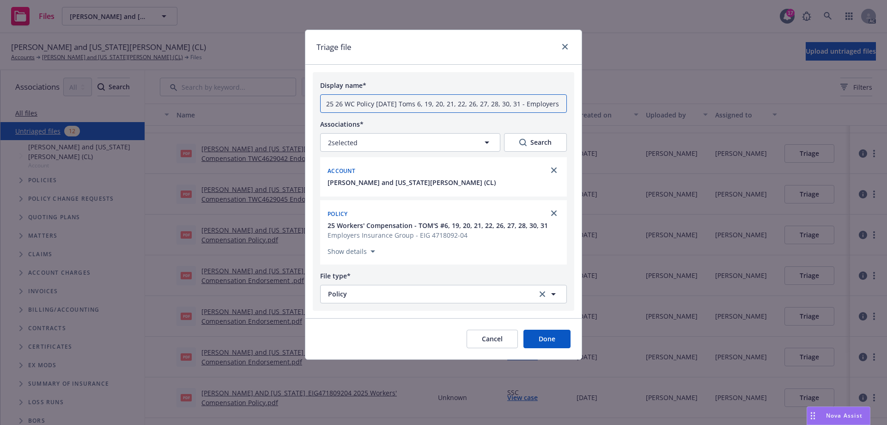
type input "25 26 WC Policy [DATE] Toms 6, 19, 20, 21, 22, 26, 27, 28, 30, 31 - Employers"
click at [540, 337] on button "Done" at bounding box center [547, 339] width 47 height 18
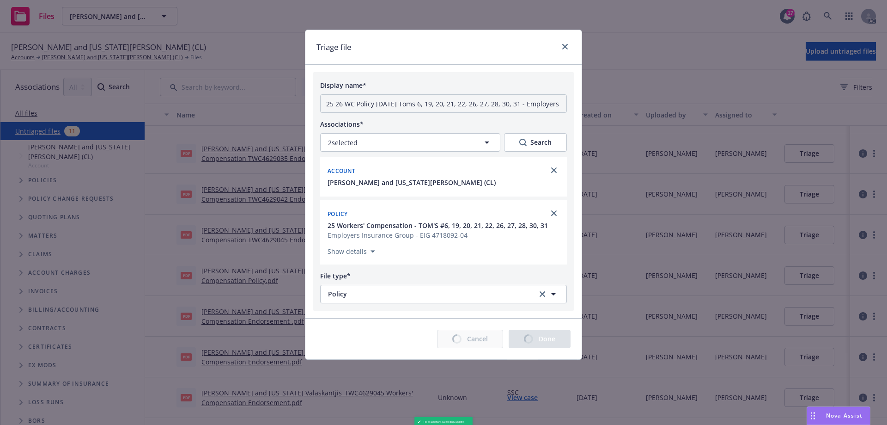
scroll to position [155, 0]
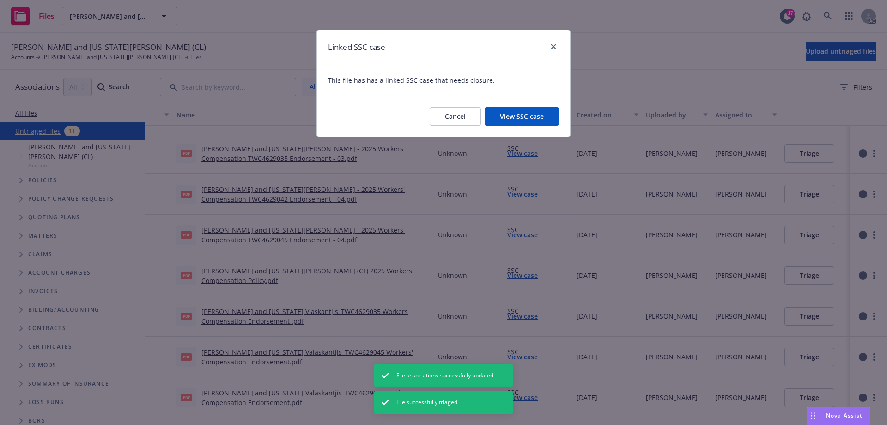
click at [507, 118] on button "View SSC case" at bounding box center [522, 116] width 74 height 18
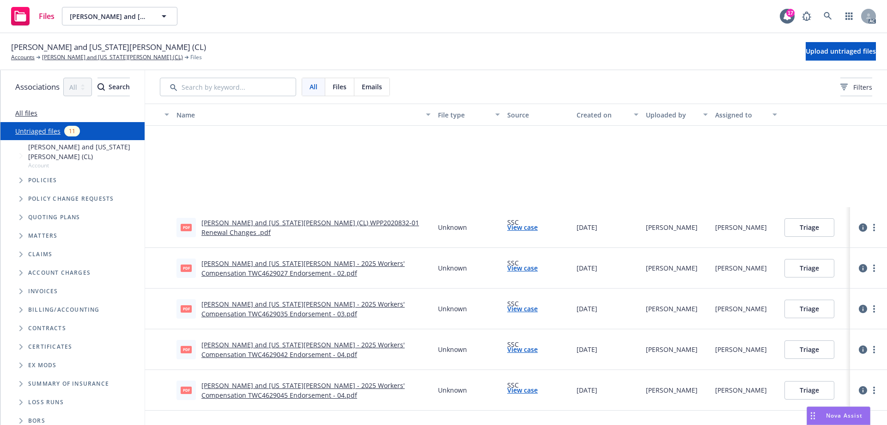
scroll to position [155, 0]
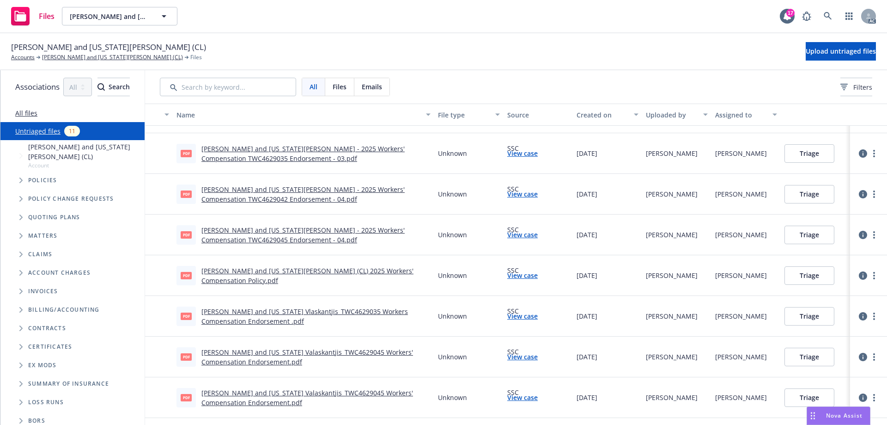
click at [389, 392] on link "[PERSON_NAME] and [US_STATE] Valaskantjis_TWC4629045 Workers' Compensation Endo…" at bounding box center [308, 397] width 212 height 18
click at [591, 48] on div "[PERSON_NAME] and [US_STATE][PERSON_NAME] (CL) Accounts [PERSON_NAME] and [US_S…" at bounding box center [443, 51] width 865 height 20
click at [587, 51] on div "[PERSON_NAME] and [US_STATE][PERSON_NAME] (CL) Accounts [PERSON_NAME] and [US_S…" at bounding box center [443, 51] width 865 height 20
click at [330, 392] on link "[PERSON_NAME] and [US_STATE] Valaskantjis_TWC4629045 Workers' Compensation Endo…" at bounding box center [308, 397] width 212 height 18
click at [409, 354] on link "[PERSON_NAME] and [US_STATE] Valaskantjis_TWC4629045 Workers' Compensation Endo…" at bounding box center [308, 357] width 212 height 18
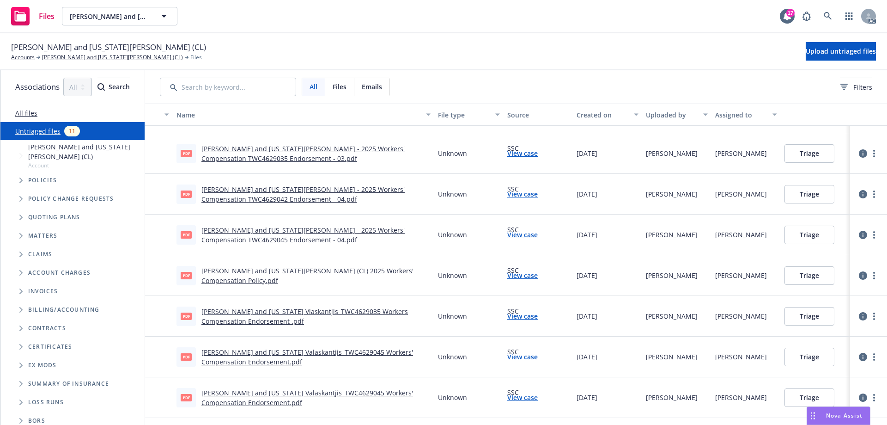
click at [384, 396] on link "[PERSON_NAME] and [US_STATE] Valaskantjis_TWC4629045 Workers' Compensation Endo…" at bounding box center [308, 397] width 212 height 18
click at [835, 393] on button "Triage" at bounding box center [810, 397] width 50 height 18
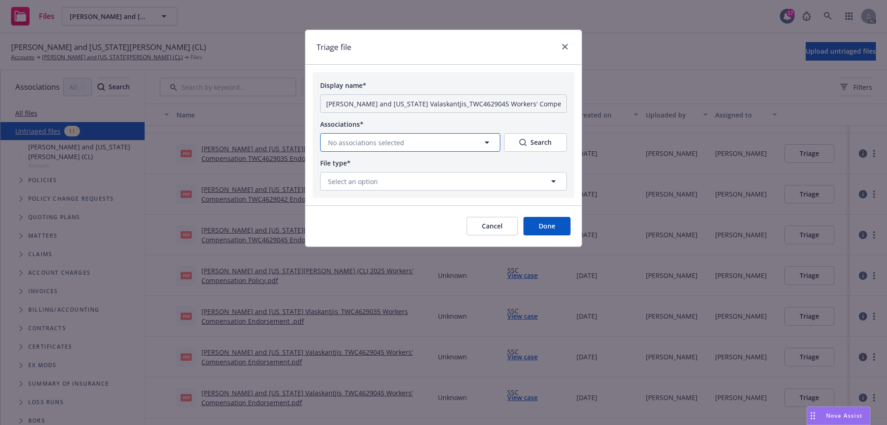
click at [455, 137] on button "No associations selected" at bounding box center [410, 142] width 180 height 18
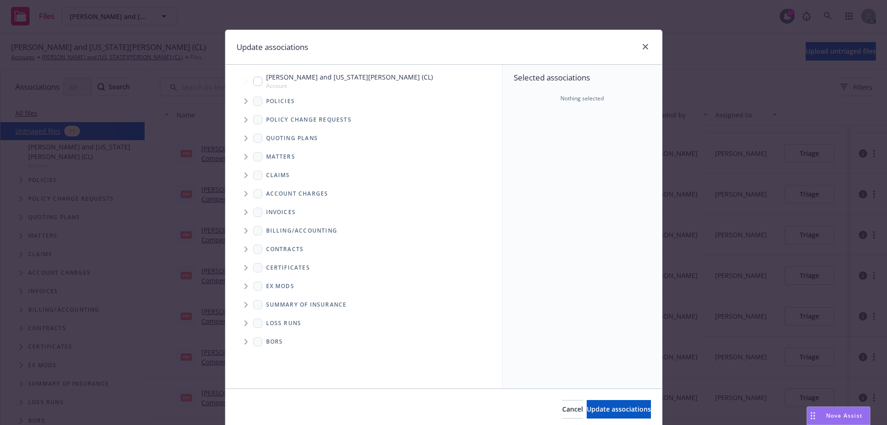
click at [254, 80] on input "Tree Example" at bounding box center [257, 81] width 9 height 9
checkbox input "true"
click at [245, 99] on span "Tree Example" at bounding box center [246, 101] width 15 height 15
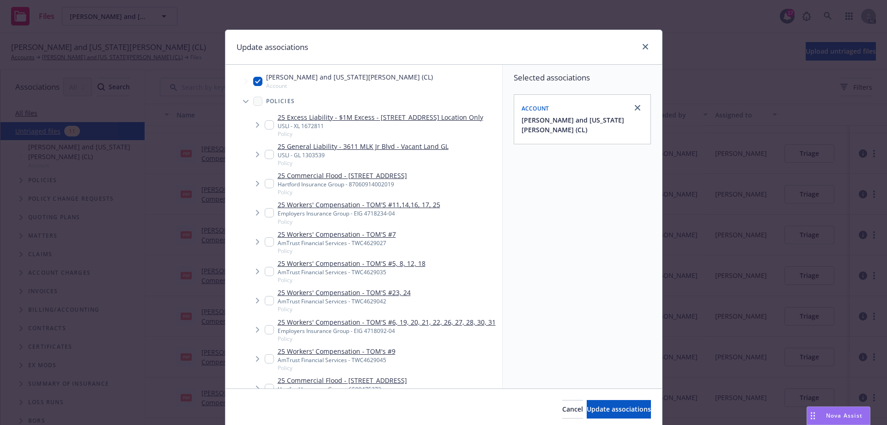
scroll to position [46, 0]
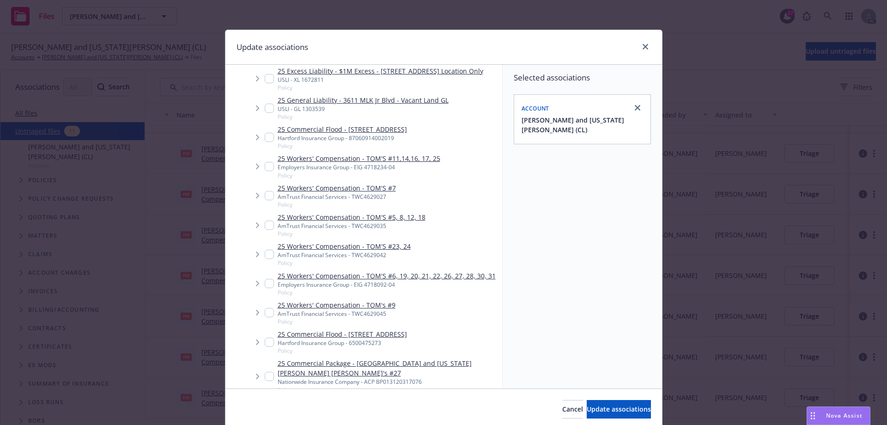
click at [266, 310] on input "Tree Example" at bounding box center [269, 312] width 9 height 9
checkbox input "true"
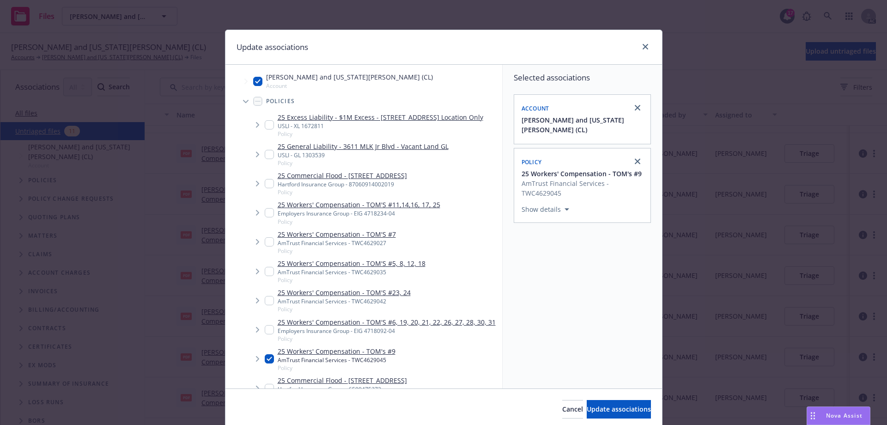
click at [244, 100] on icon "Tree Example" at bounding box center [246, 102] width 6 height 4
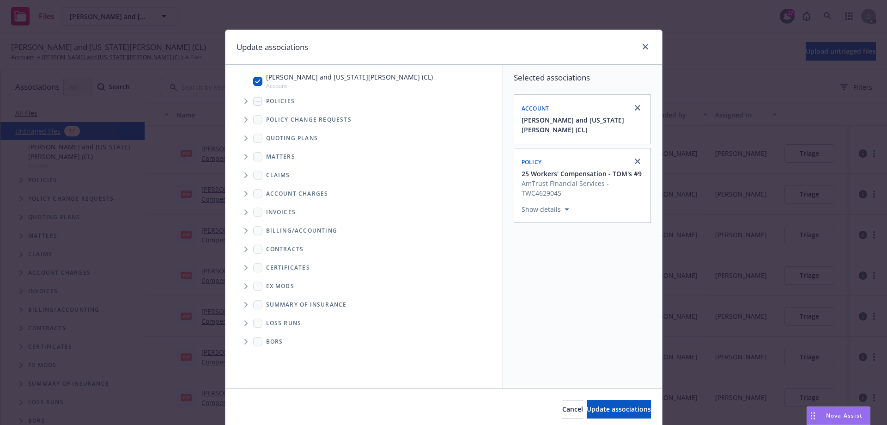
click at [245, 119] on icon "Tree Example" at bounding box center [246, 120] width 3 height 6
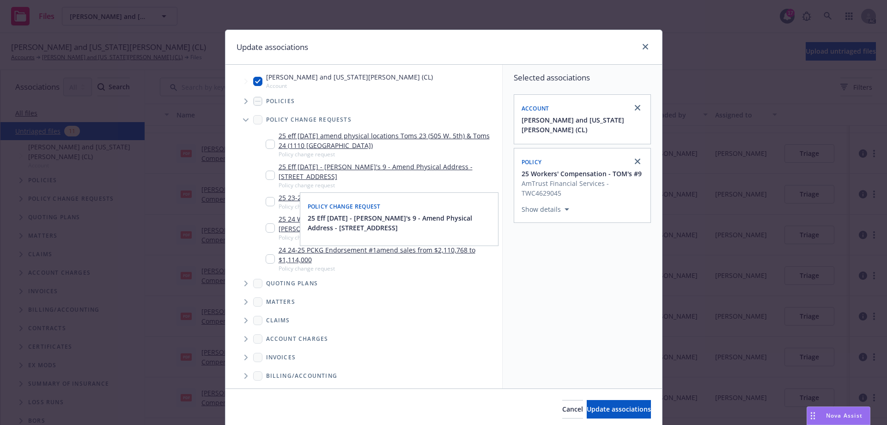
click at [268, 175] on input "Tree Example" at bounding box center [270, 175] width 9 height 9
checkbox input "true"
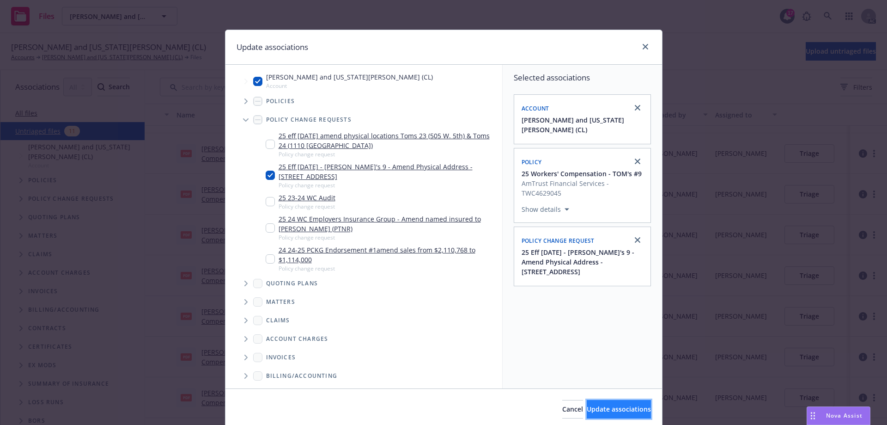
click at [587, 403] on button "Update associations" at bounding box center [619, 409] width 64 height 18
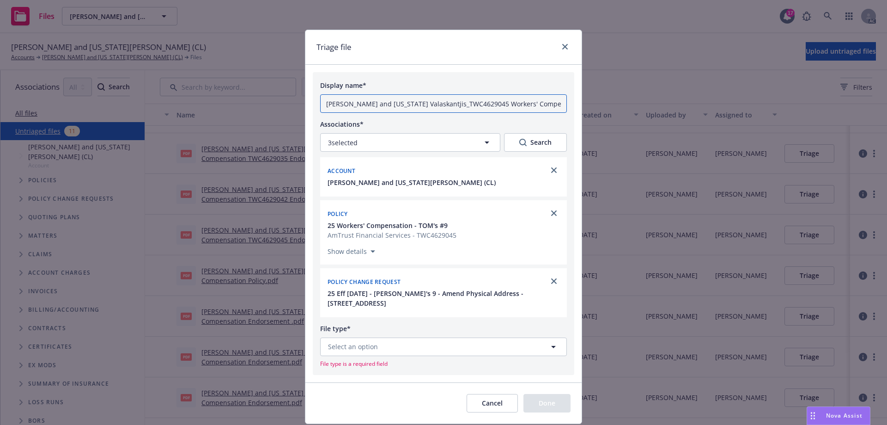
click at [397, 103] on input "[PERSON_NAME] and [US_STATE] Valaskantjis_TWC4629045 Workers' Compensation Endo…" at bounding box center [443, 103] width 247 height 18
click at [550, 344] on icon "button" at bounding box center [553, 346] width 11 height 11
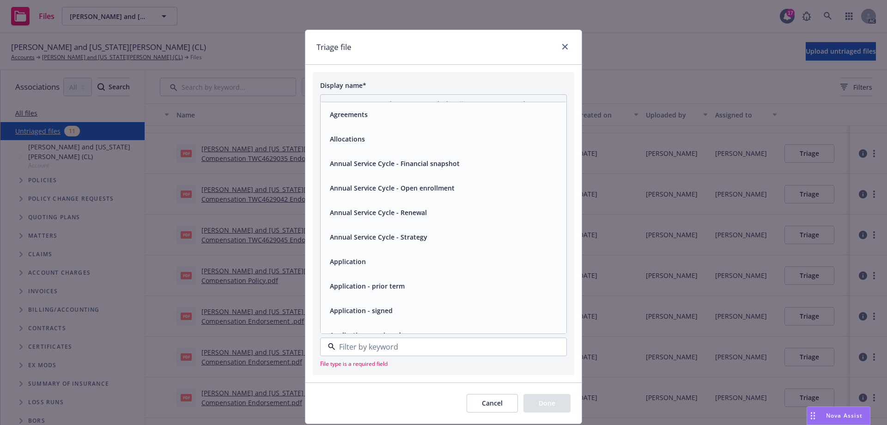
click at [494, 349] on input at bounding box center [442, 346] width 213 height 11
type input "end"
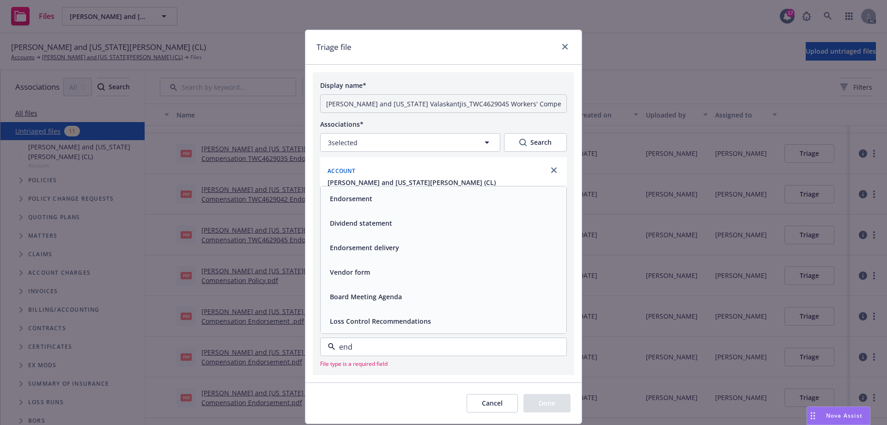
click at [377, 200] on div "Endorsement" at bounding box center [443, 198] width 235 height 13
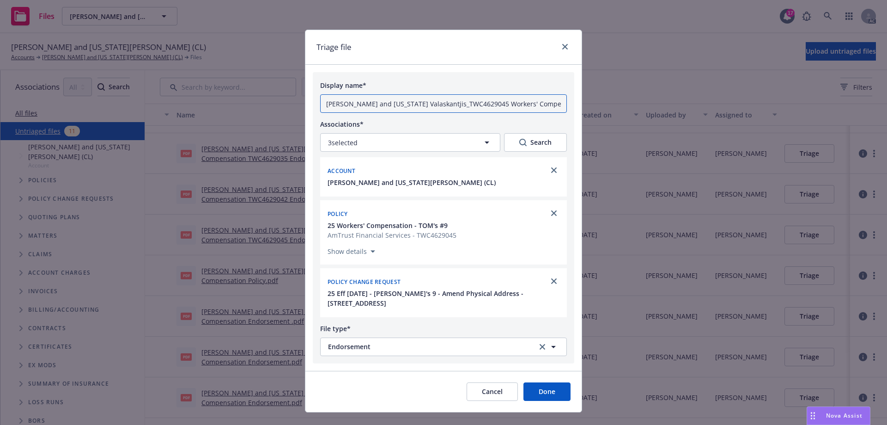
click at [361, 101] on input "[PERSON_NAME] and [US_STATE] Valaskantjis_TWC4629045 Workers' Compensation Endo…" at bounding box center [443, 103] width 247 height 18
click at [360, 103] on input "Nikiforos and Georgia Valaskantjis_TWC4629045 Workers' Compensation Endorsement…" at bounding box center [443, 103] width 247 height 18
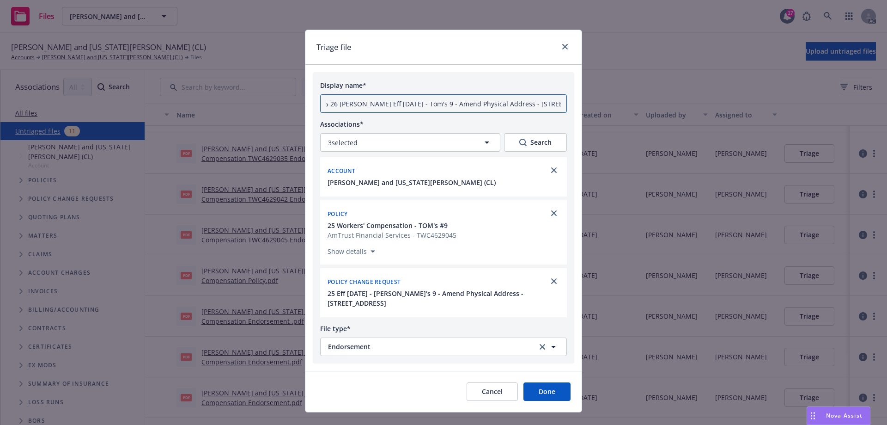
type input "25 26 [PERSON_NAME] Eff [DATE] - Tom's 9 - Amend Physical Address - [STREET_ADD…"
click at [546, 392] on button "Done" at bounding box center [547, 391] width 47 height 18
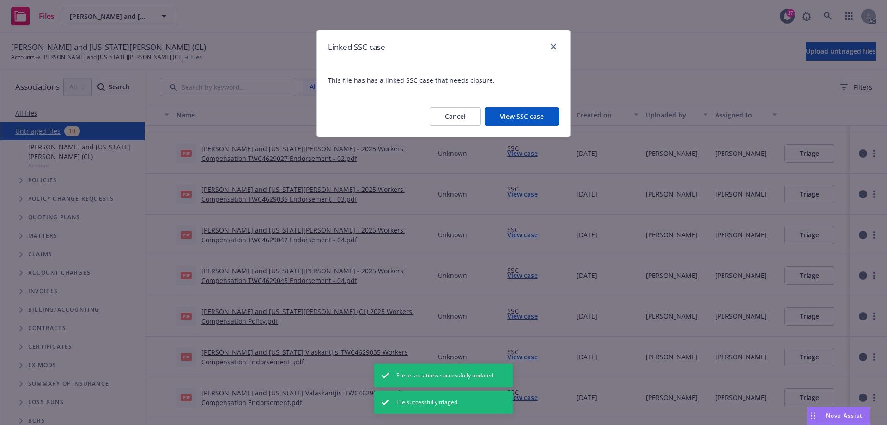
click at [507, 118] on button "View SSC case" at bounding box center [522, 116] width 74 height 18
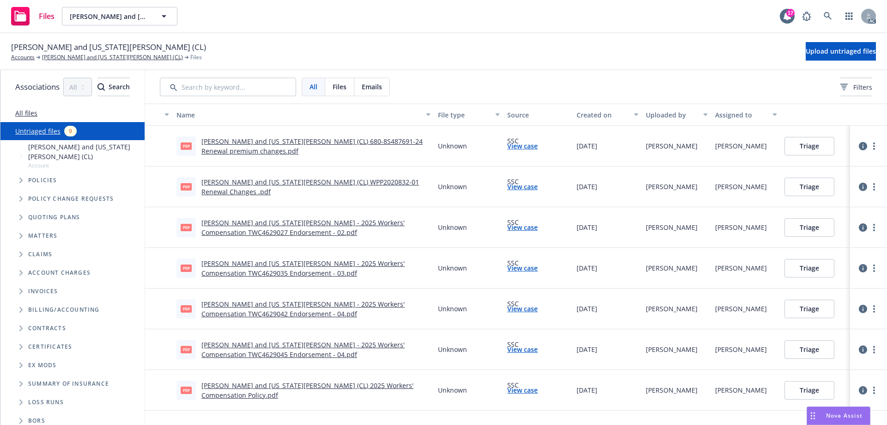
scroll to position [74, 0]
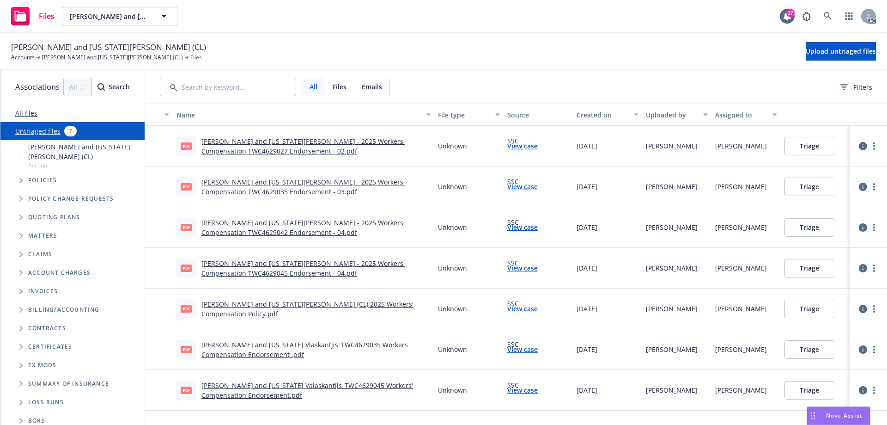
click at [344, 385] on link "[PERSON_NAME] and [US_STATE] Valaskantjis_TWC4629045 Workers' Compensation Endo…" at bounding box center [308, 390] width 212 height 18
click at [410, 385] on link "[PERSON_NAME] and [US_STATE] Valaskantjis_TWC4629045 Workers' Compensation Endo…" at bounding box center [308, 390] width 212 height 18
click at [874, 391] on icon "more" at bounding box center [875, 389] width 2 height 7
click at [823, 302] on link "Archive" at bounding box center [845, 304] width 81 height 18
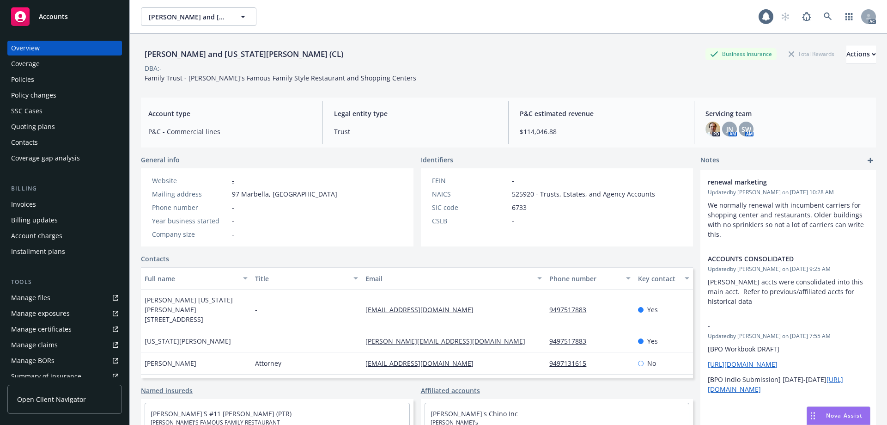
click at [41, 86] on div "Policies" at bounding box center [64, 79] width 107 height 15
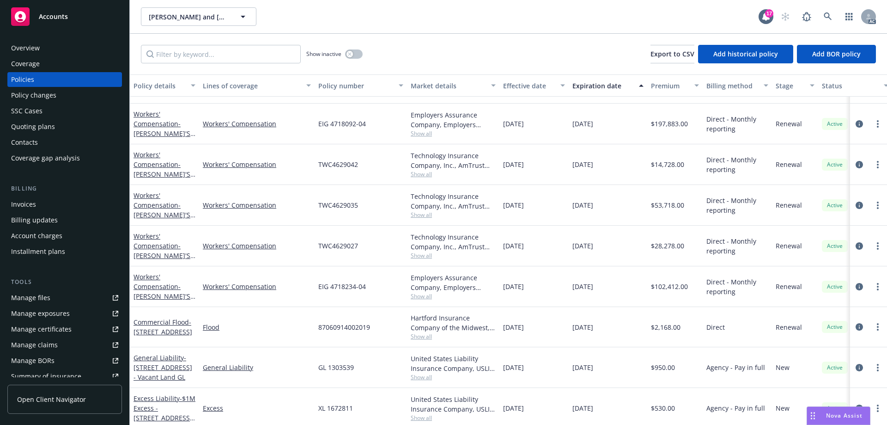
scroll to position [359, 0]
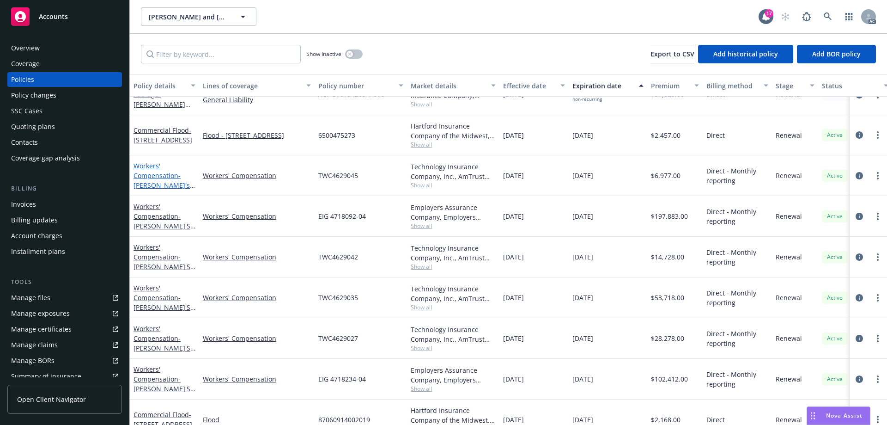
click at [145, 172] on link "Workers' Compensation - TOM's #9" at bounding box center [162, 180] width 56 height 38
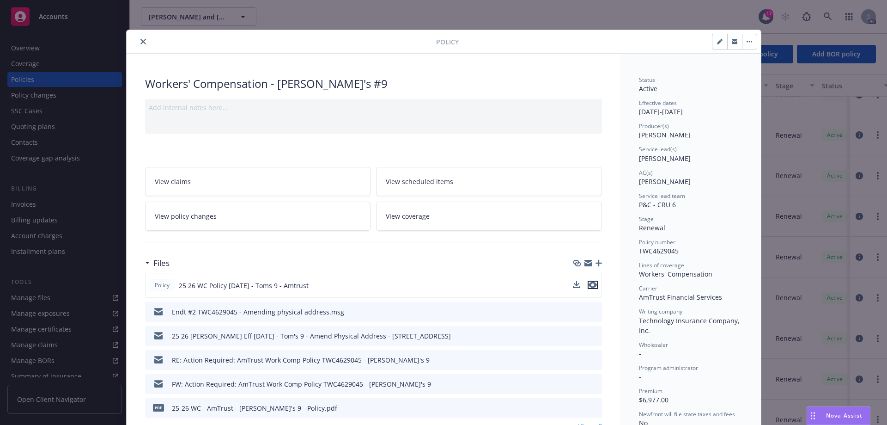
click at [590, 286] on icon "preview file" at bounding box center [593, 284] width 8 height 6
click at [229, 207] on link "View policy changes" at bounding box center [258, 216] width 226 height 29
